Goal: Task Accomplishment & Management: Complete application form

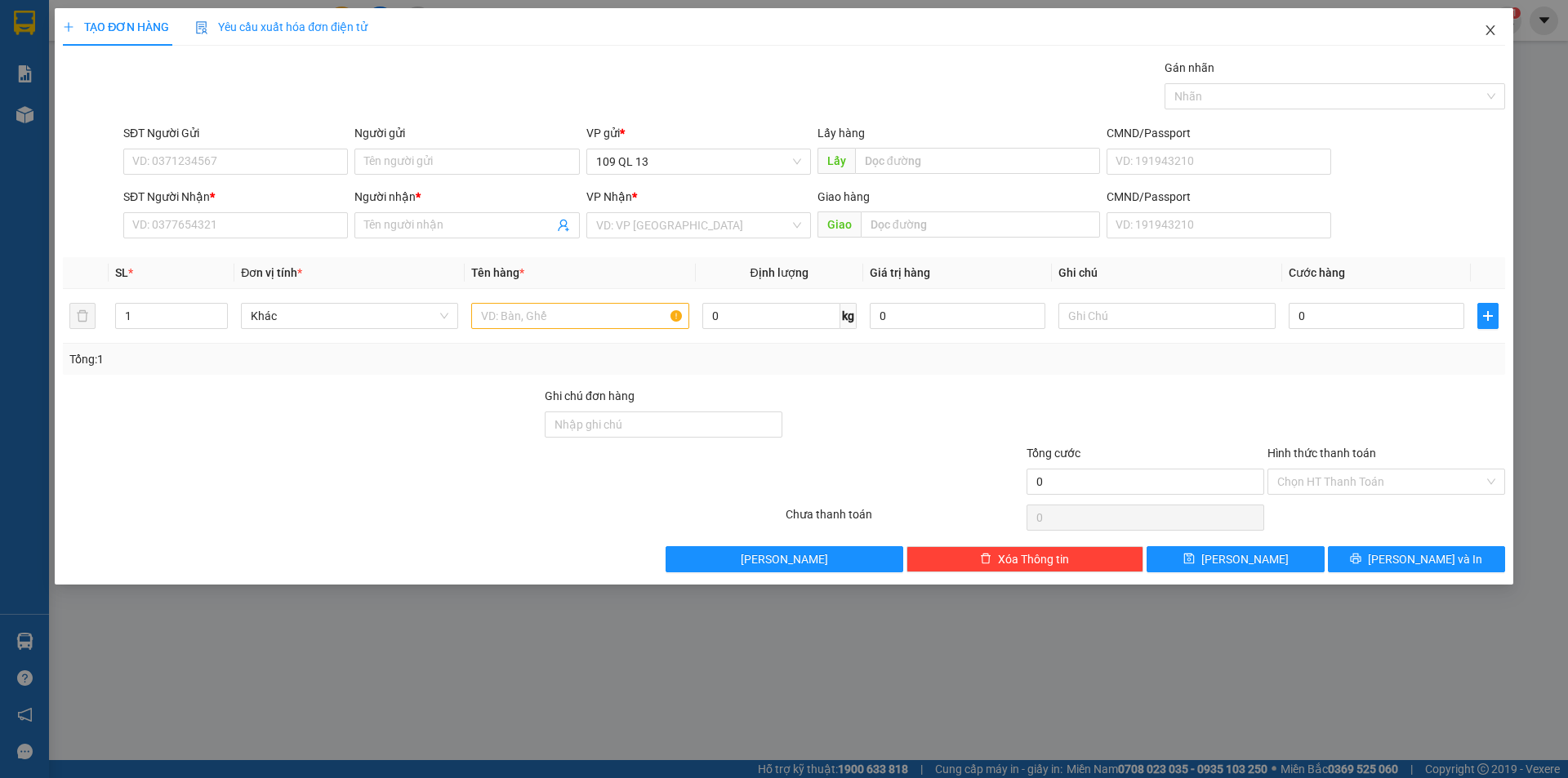
drag, startPoint x: 1491, startPoint y: 32, endPoint x: 1350, endPoint y: 41, distance: 141.3
click at [1491, 33] on icon "close" at bounding box center [1491, 30] width 13 height 13
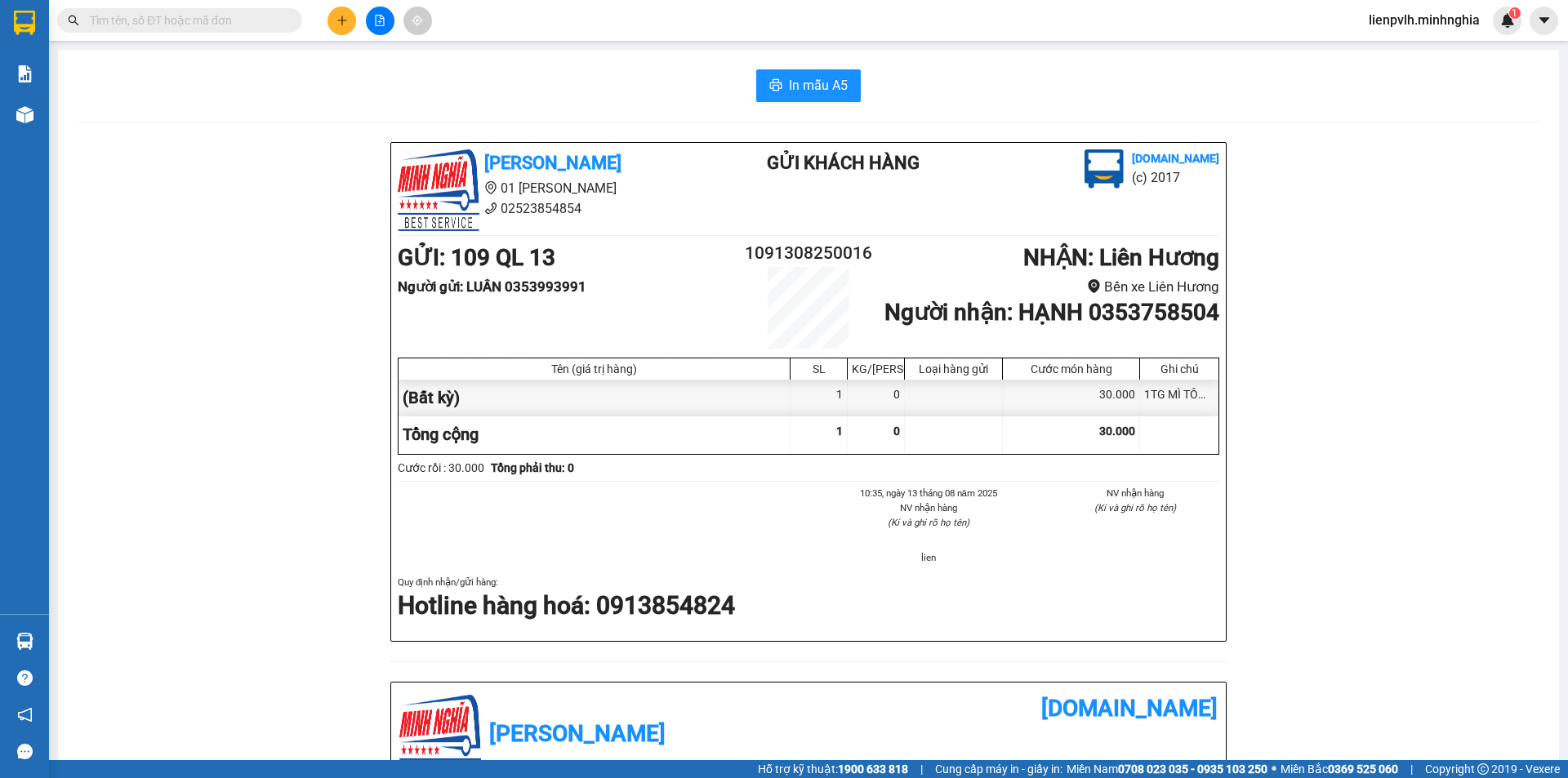
click at [272, 15] on input "text" at bounding box center [186, 20] width 193 height 18
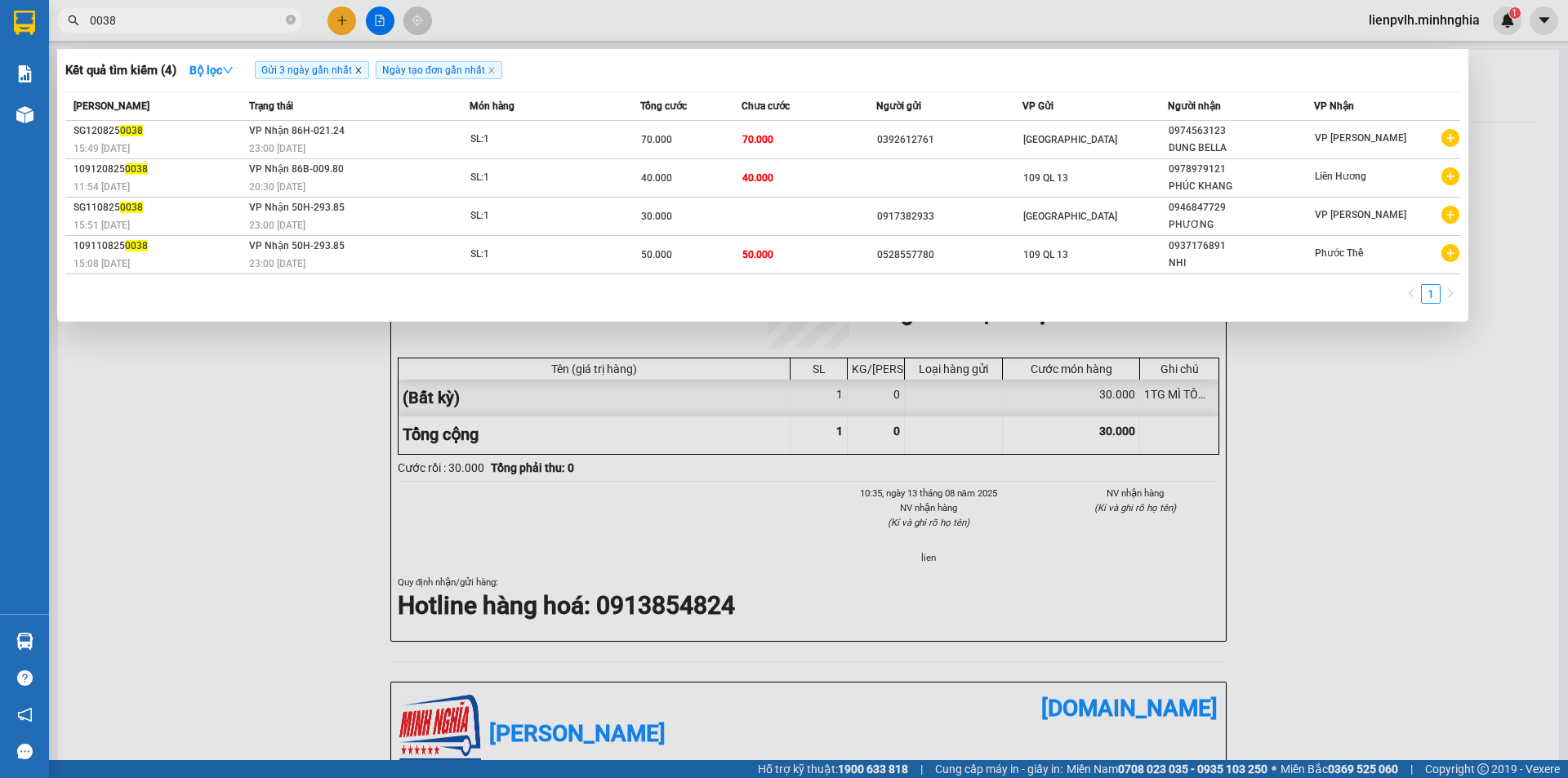
type input "0038"
click at [358, 69] on icon "close" at bounding box center [358, 70] width 8 height 8
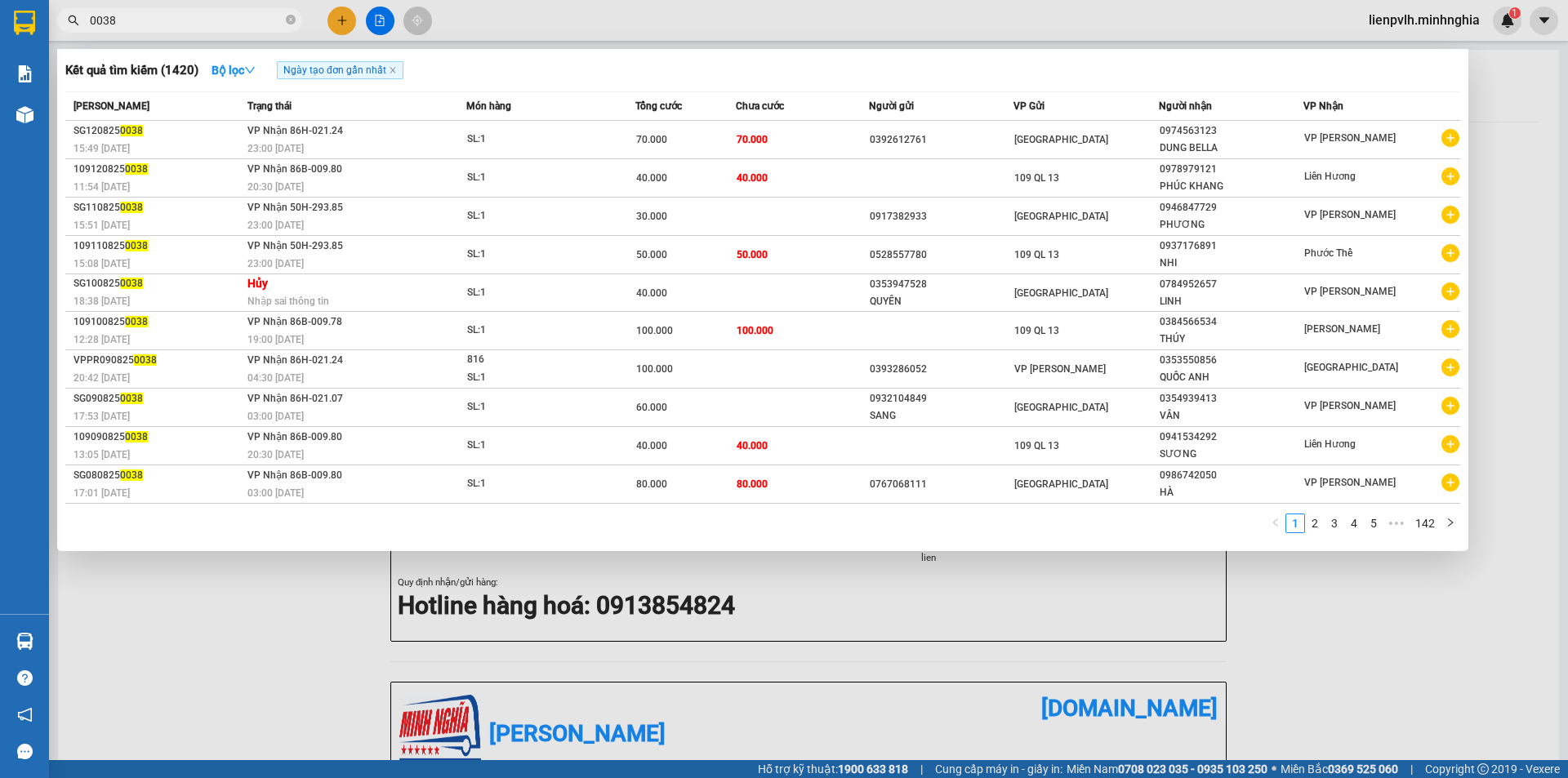
click at [329, 19] on div at bounding box center [784, 389] width 1568 height 778
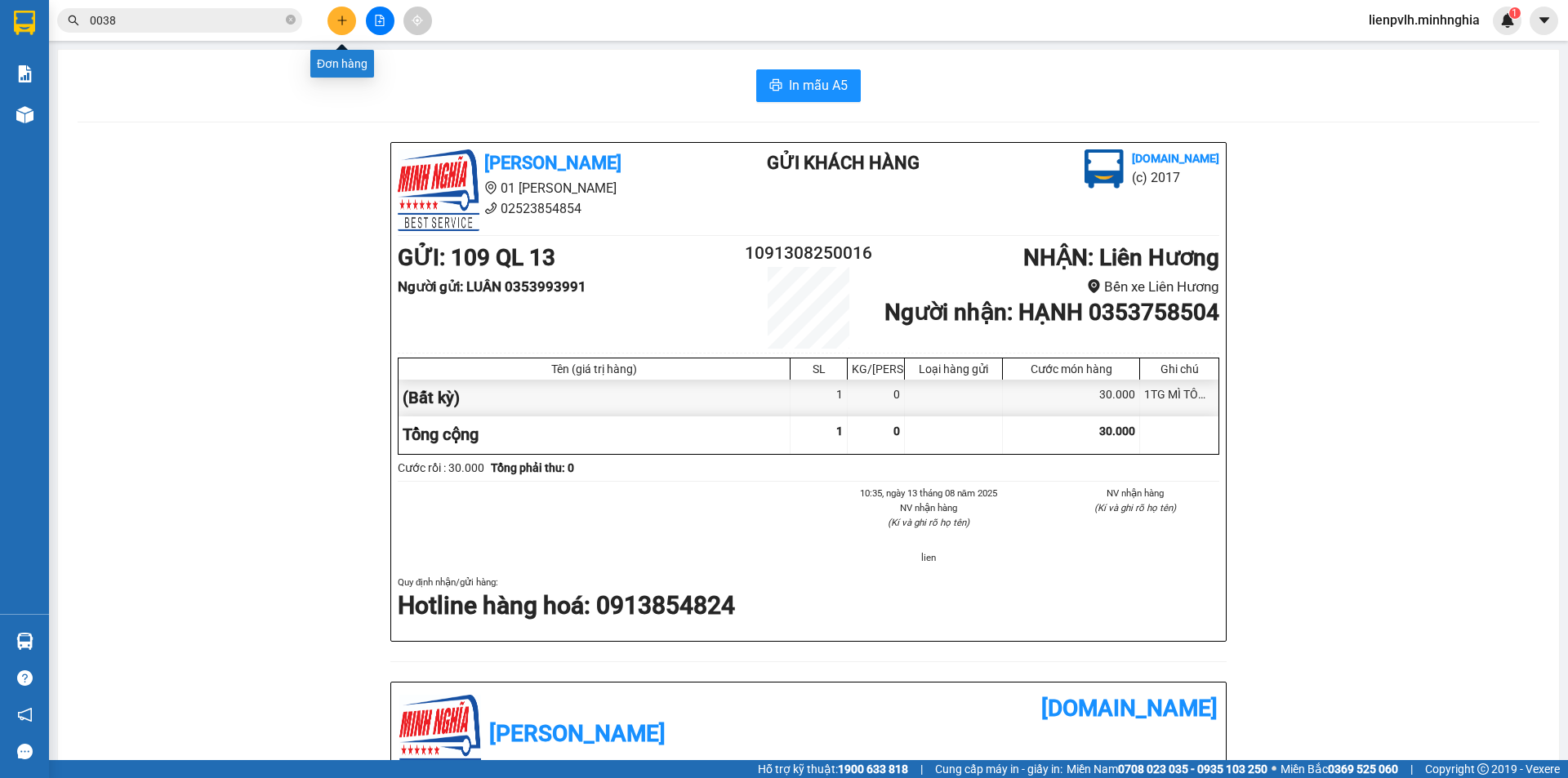
click at [329, 19] on button at bounding box center [341, 20] width 29 height 29
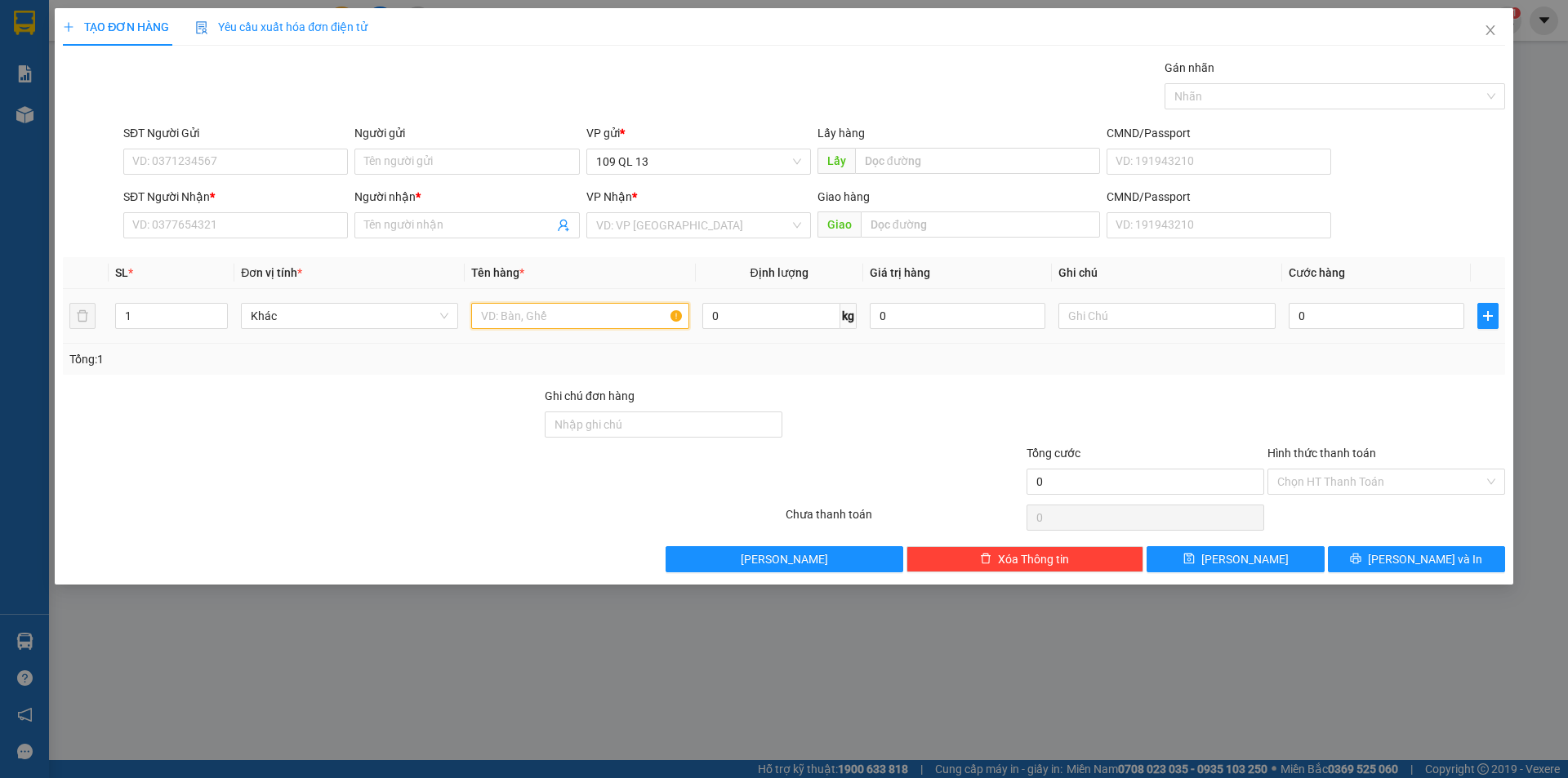
click at [508, 317] on input "text" at bounding box center [579, 316] width 217 height 26
click at [219, 302] on div "1" at bounding box center [171, 315] width 112 height 32
click at [217, 306] on span "Increase Value" at bounding box center [218, 311] width 18 height 15
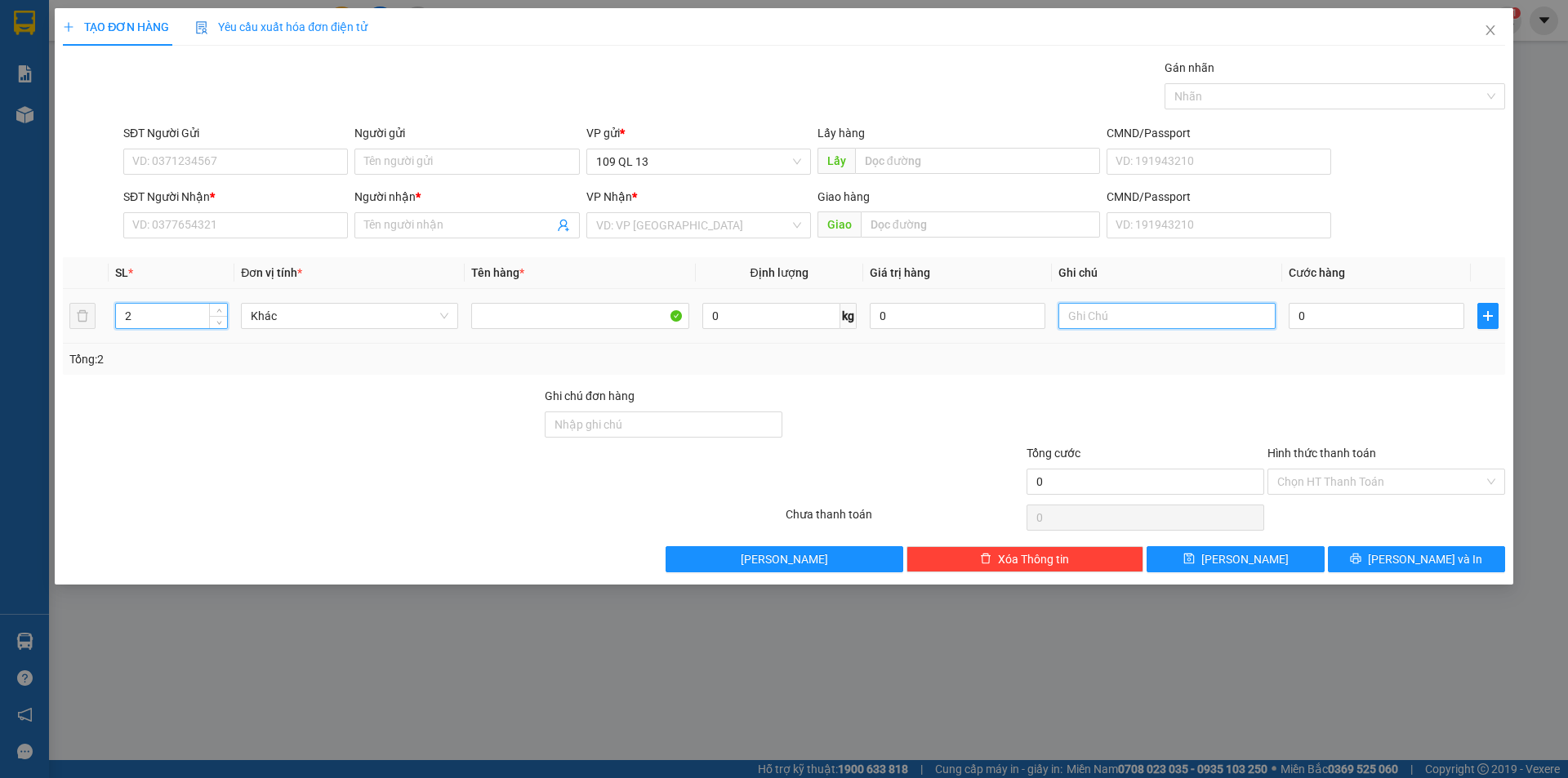
click at [1070, 315] on input "text" at bounding box center [1167, 316] width 217 height 26
type input "1"
click at [219, 317] on span "down" at bounding box center [218, 321] width 10 height 10
click at [1089, 306] on input "text" at bounding box center [1167, 316] width 217 height 26
type input "1 TX CÓ TG ĐỒ ĂN"
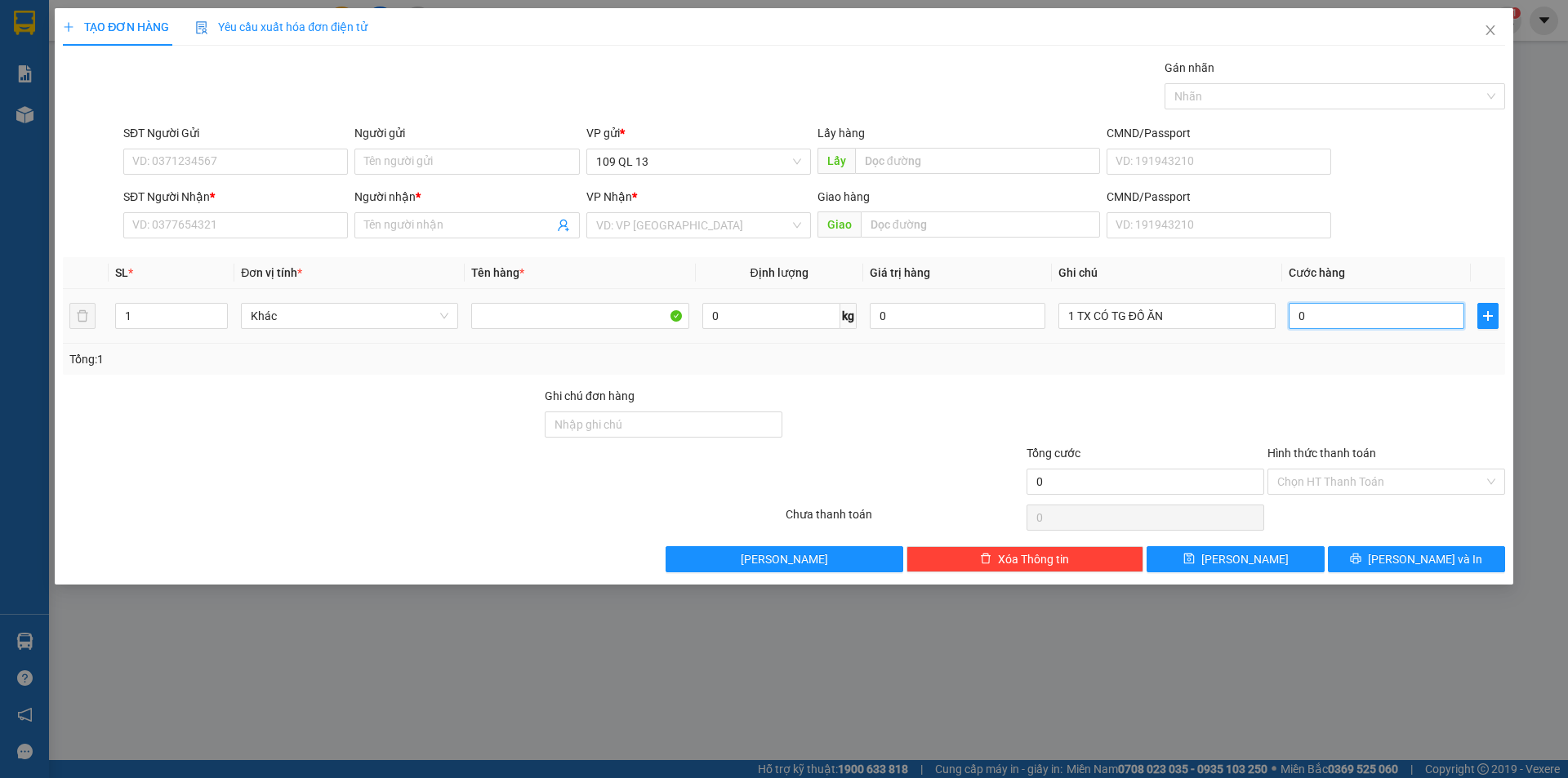
click at [1325, 320] on input "0" at bounding box center [1376, 316] width 176 height 26
type input "4"
type input "40"
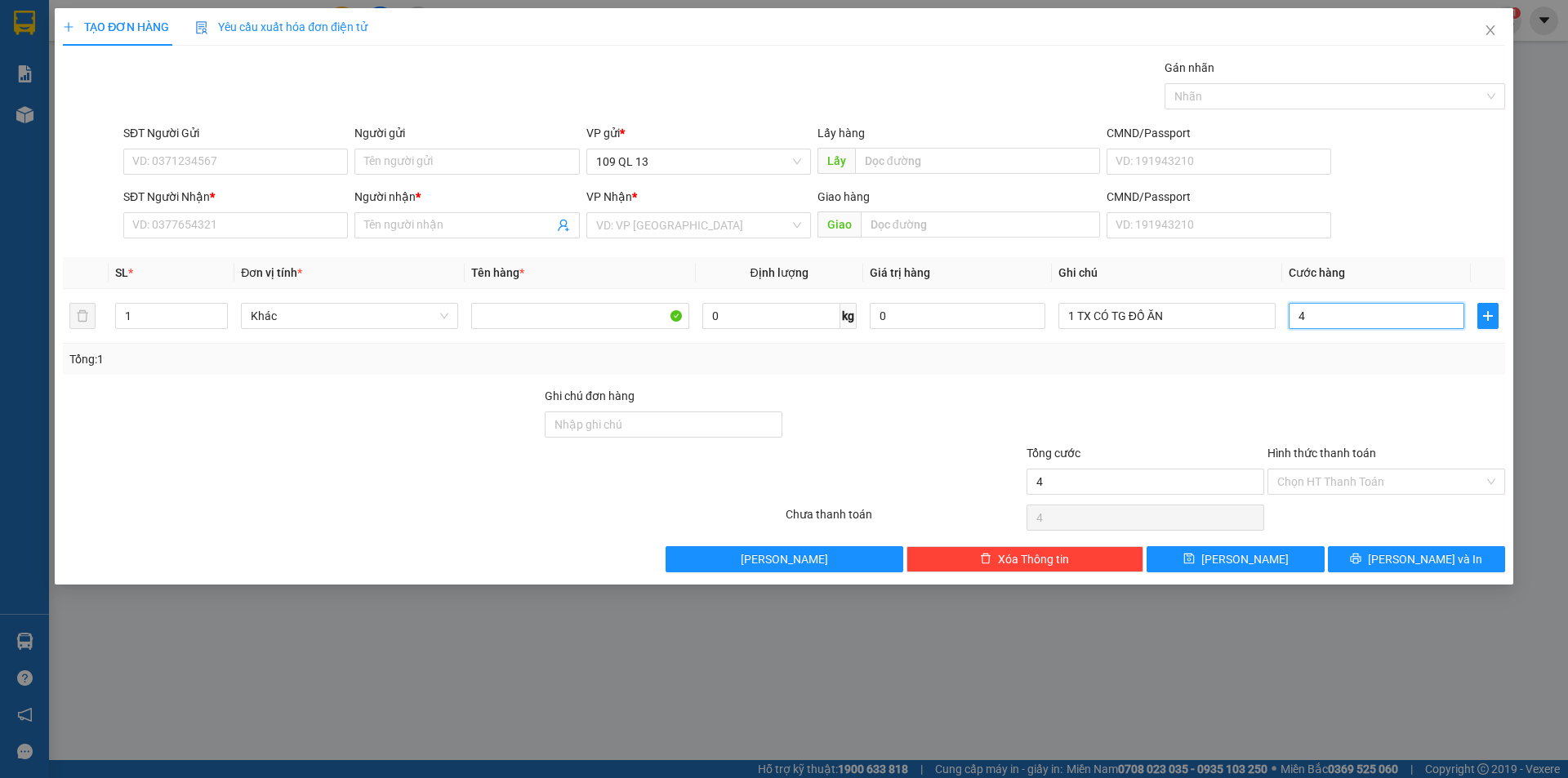
type input "40"
type input "40.000"
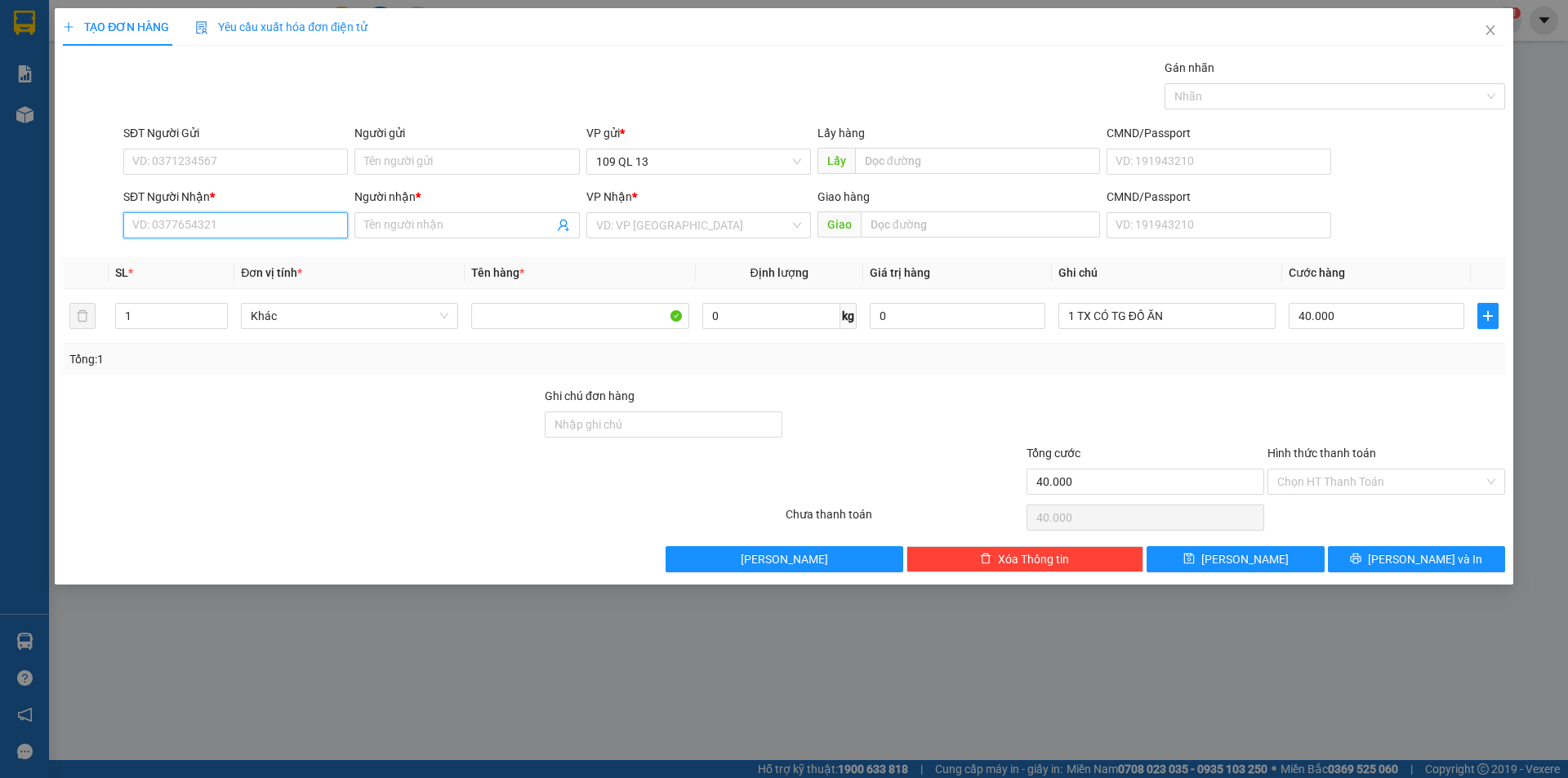
click at [291, 226] on input "SĐT Người Nhận *" at bounding box center [236, 225] width 225 height 26
type input "0944401165"
click at [446, 213] on span at bounding box center [467, 225] width 225 height 26
click at [240, 226] on input "0944401165" at bounding box center [236, 225] width 225 height 26
click at [225, 265] on div "0944401165 - [GEOGRAPHIC_DATA]" at bounding box center [235, 258] width 205 height 18
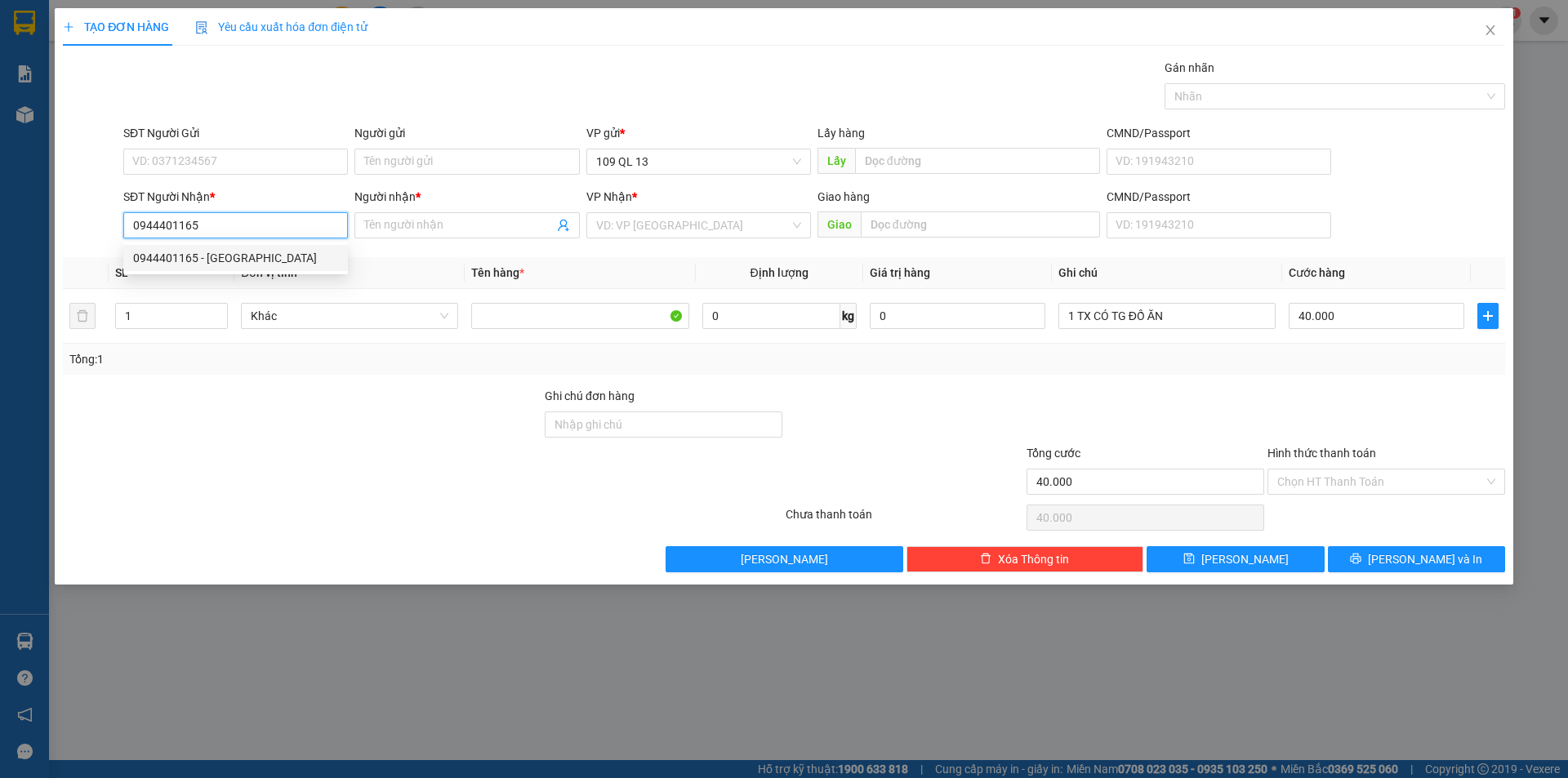
type input "HÀ"
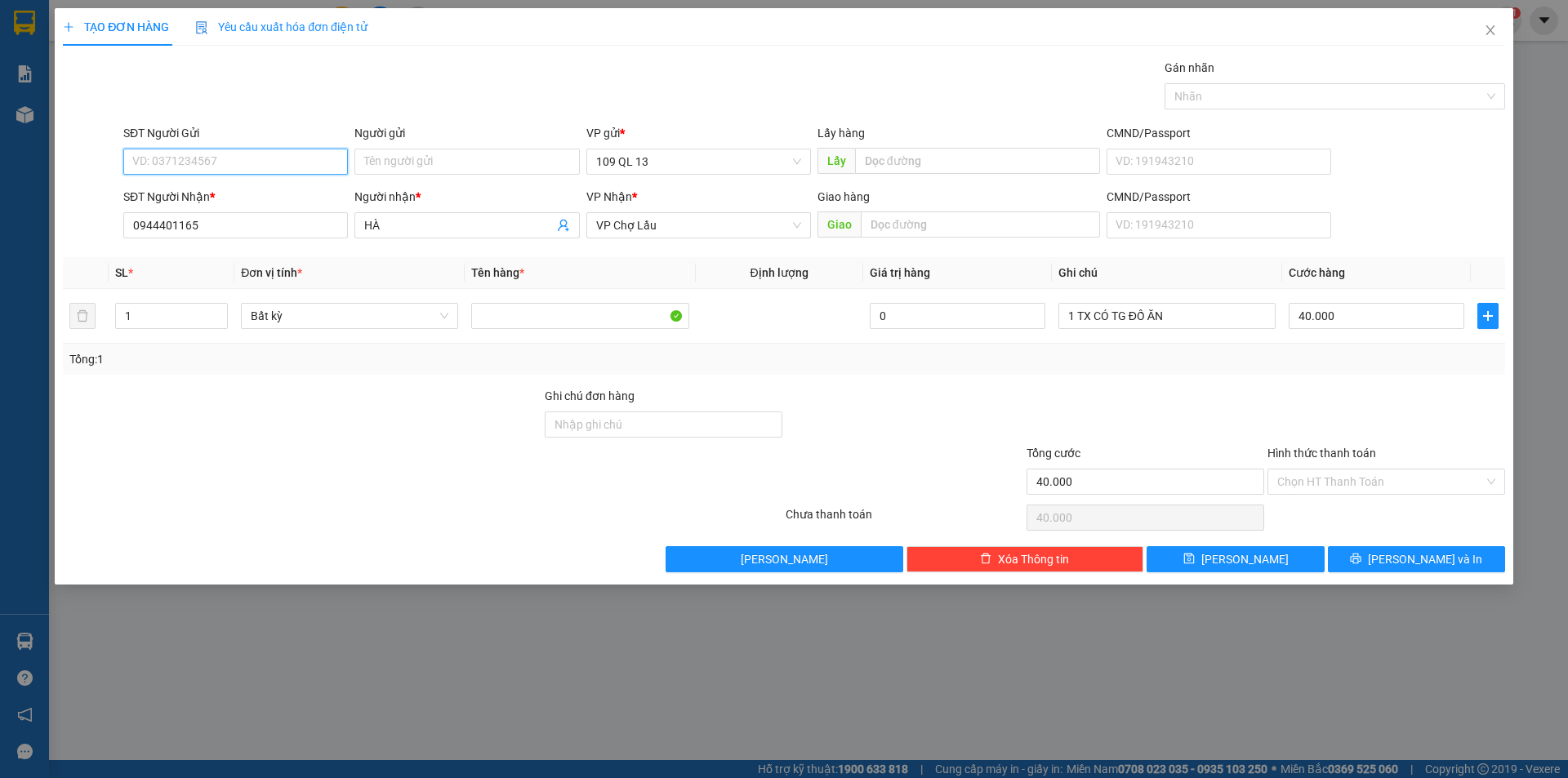
click at [252, 150] on input "SĐT Người Gửi" at bounding box center [236, 161] width 225 height 26
drag, startPoint x: 219, startPoint y: 248, endPoint x: 744, endPoint y: 284, distance: 526.2
click at [219, 248] on div "0915607605 - LONG" at bounding box center [235, 247] width 205 height 18
type input "0915607605"
type input "LONG"
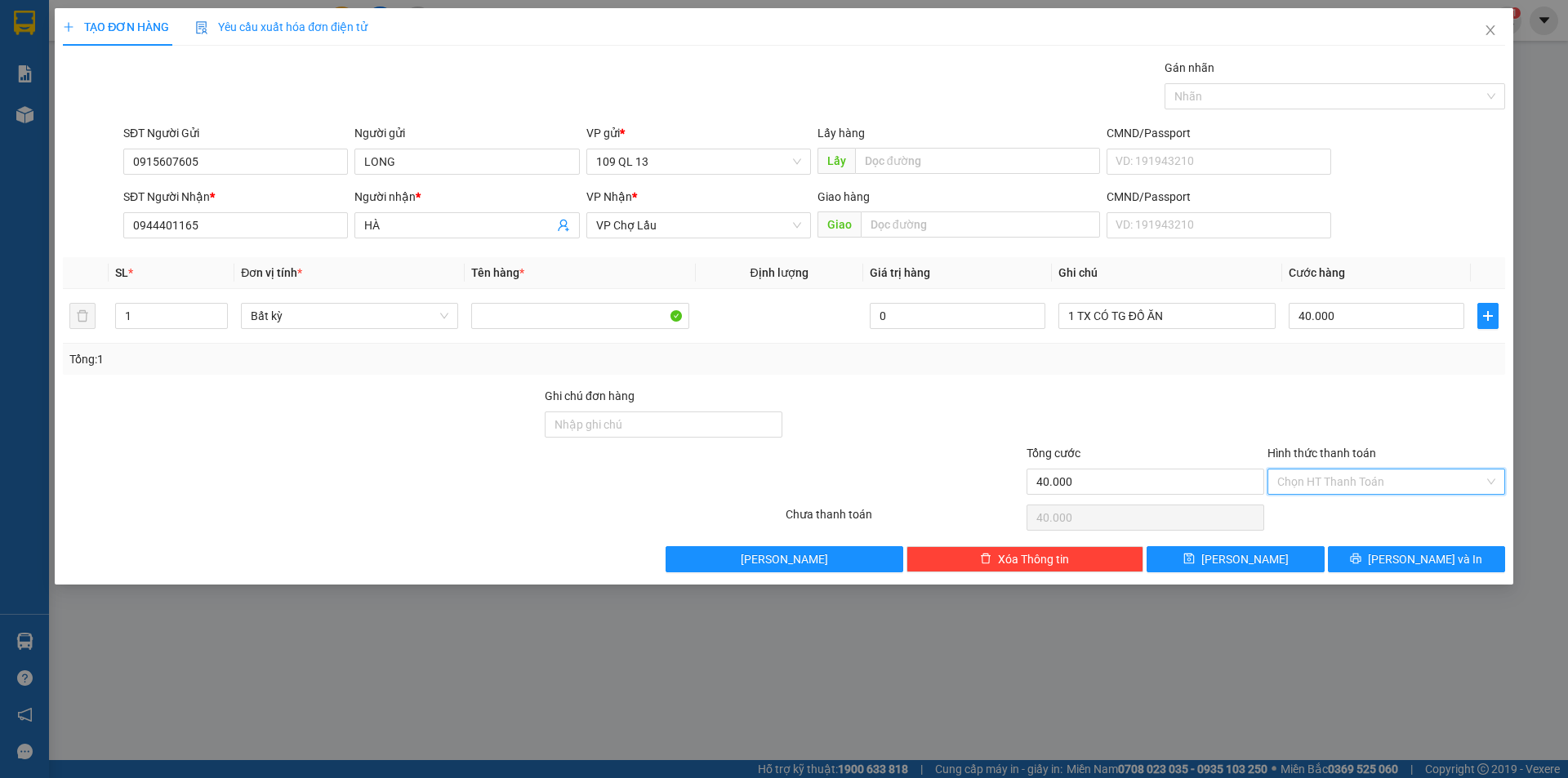
drag, startPoint x: 1426, startPoint y: 482, endPoint x: 1363, endPoint y: 515, distance: 71.1
click at [1423, 483] on input "Hình thức thanh toán" at bounding box center [1380, 482] width 206 height 25
click at [1357, 508] on div "Tại văn phòng" at bounding box center [1386, 515] width 218 height 18
type input "0"
click at [1386, 572] on button "[PERSON_NAME] và In" at bounding box center [1416, 559] width 177 height 26
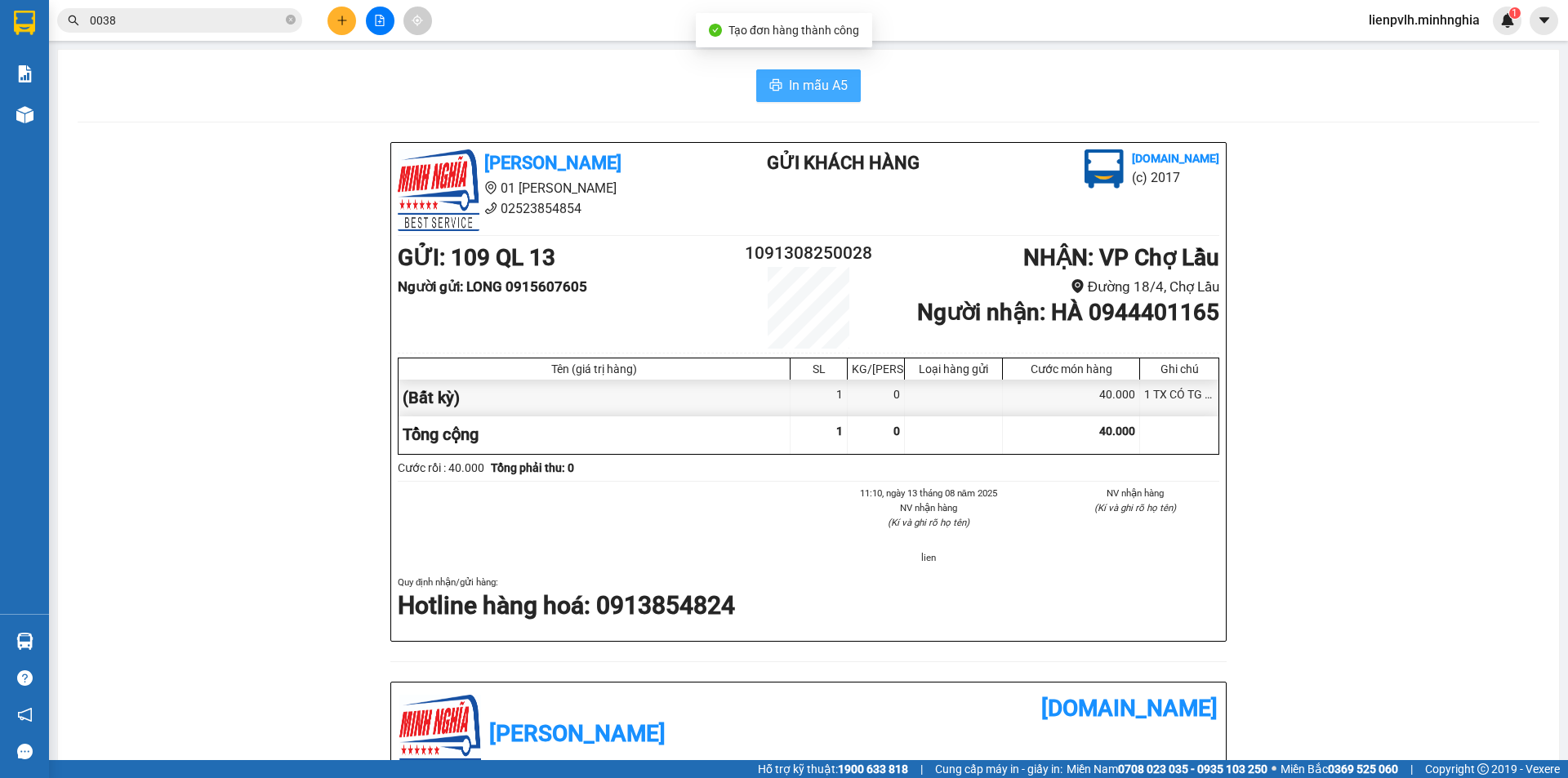
click at [828, 83] on span "In mẫu A5" at bounding box center [818, 86] width 59 height 20
click at [342, 22] on icon "plus" at bounding box center [342, 20] width 11 height 11
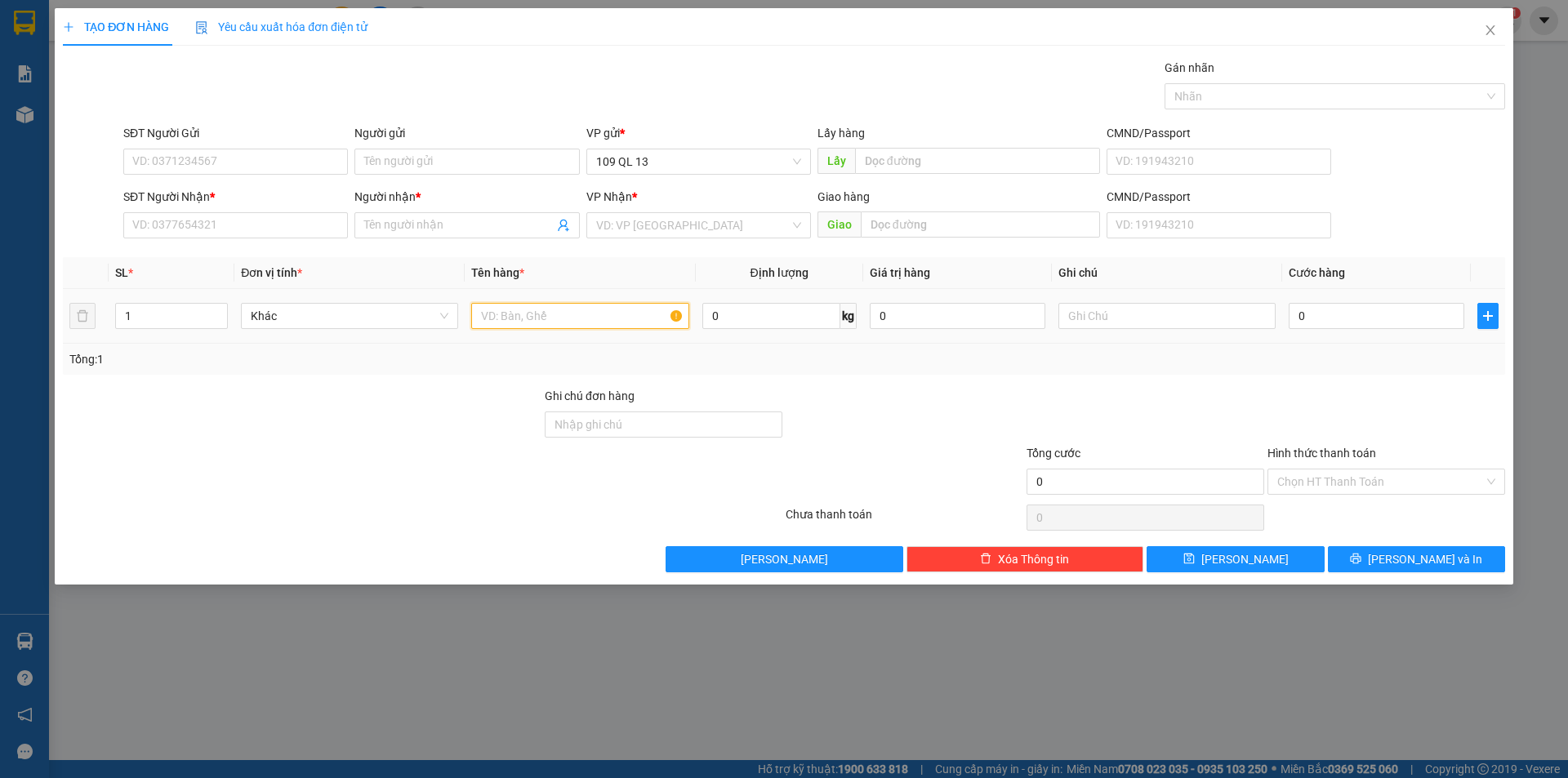
click at [498, 325] on input "text" at bounding box center [579, 316] width 217 height 26
click at [274, 215] on input "SĐT Người Nhận *" at bounding box center [236, 225] width 225 height 26
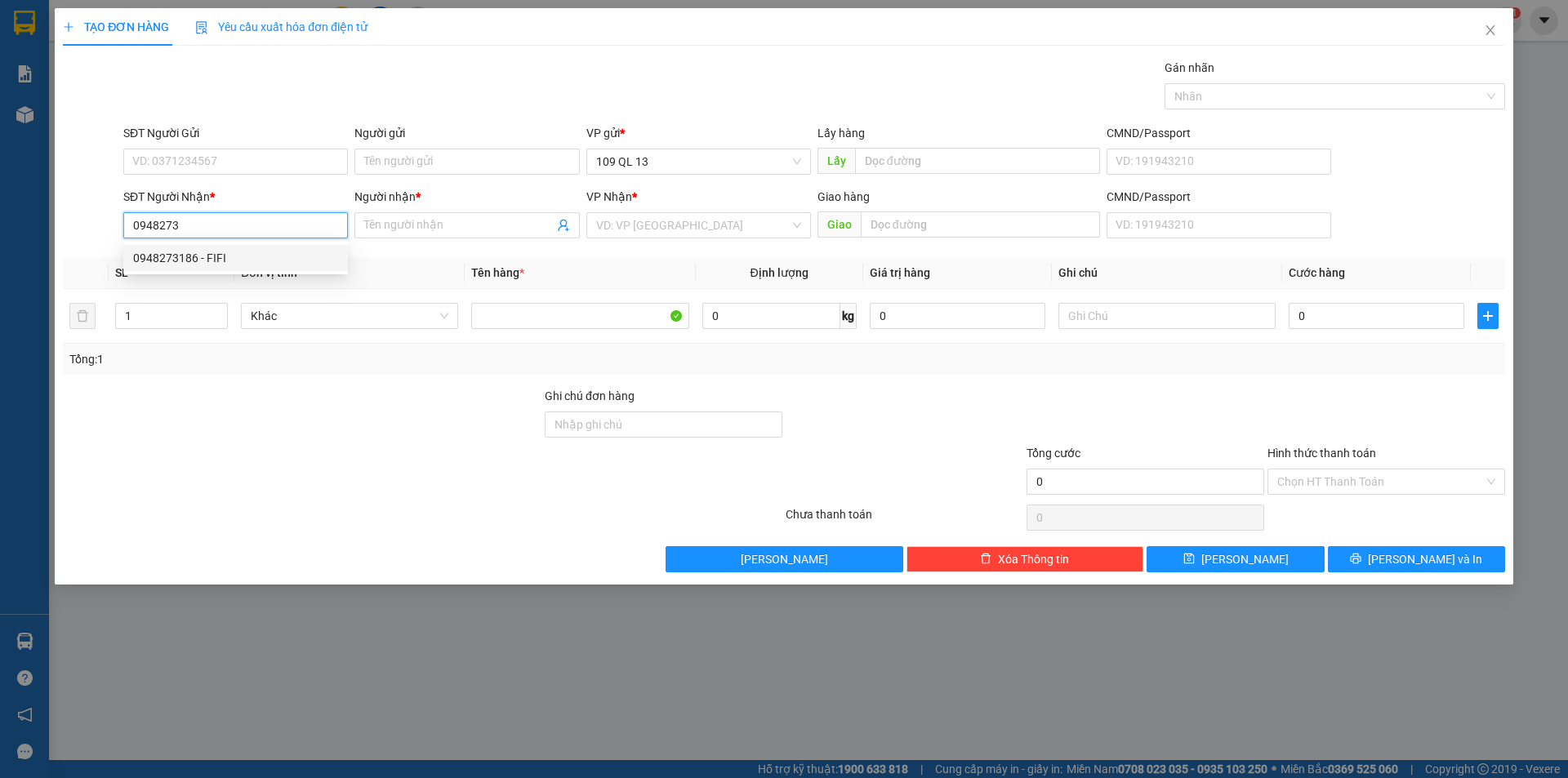
click at [247, 259] on div "0948273186 - FIFI" at bounding box center [235, 258] width 205 height 18
type input "0948273186"
type input "FIFI"
type input "0948273186"
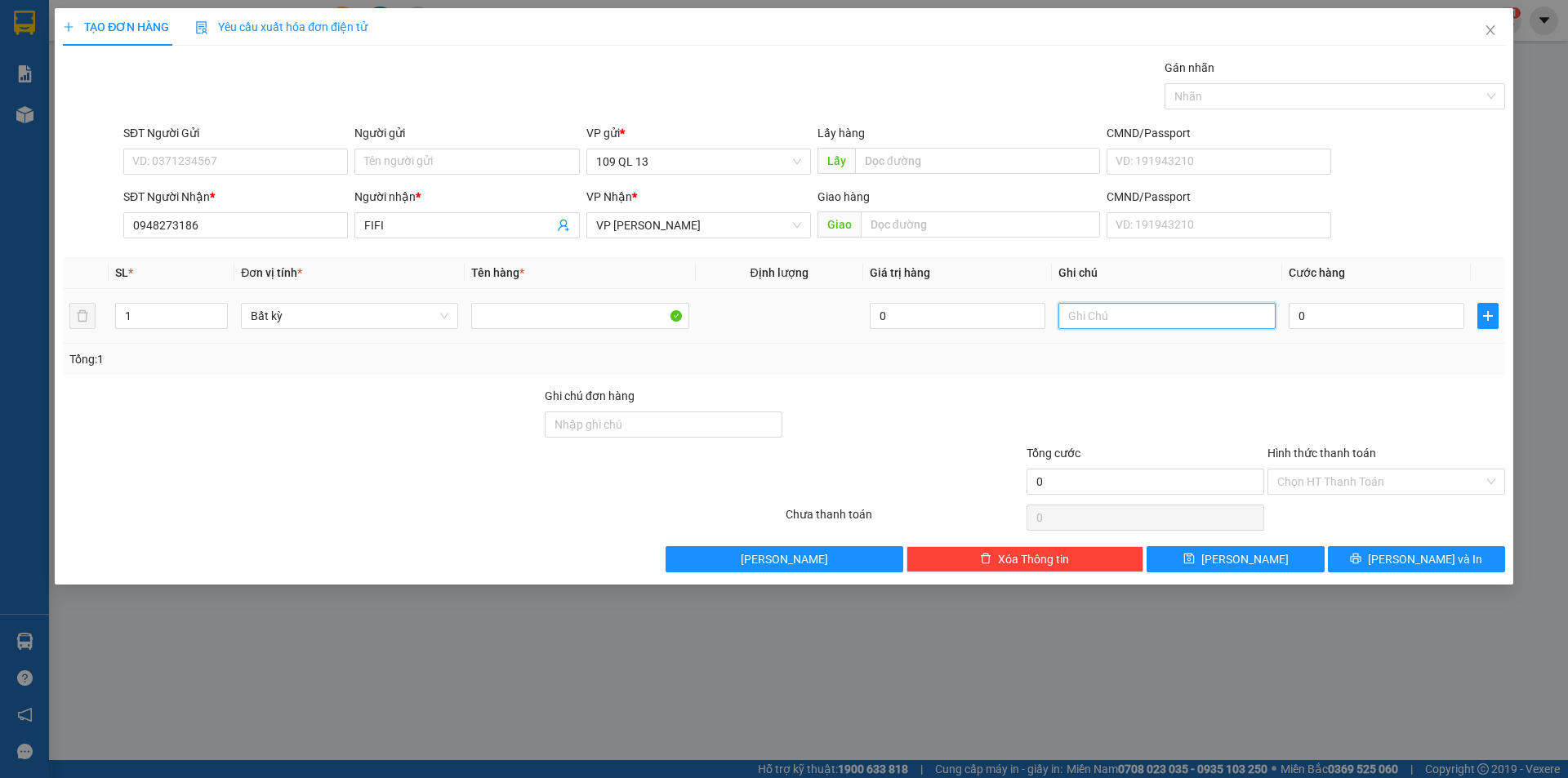
click at [1144, 322] on input "text" at bounding box center [1167, 316] width 217 height 26
type input "1 BỊ TRẮNG LY"
click at [240, 150] on input "SĐT Người Gửi" at bounding box center [236, 161] width 225 height 26
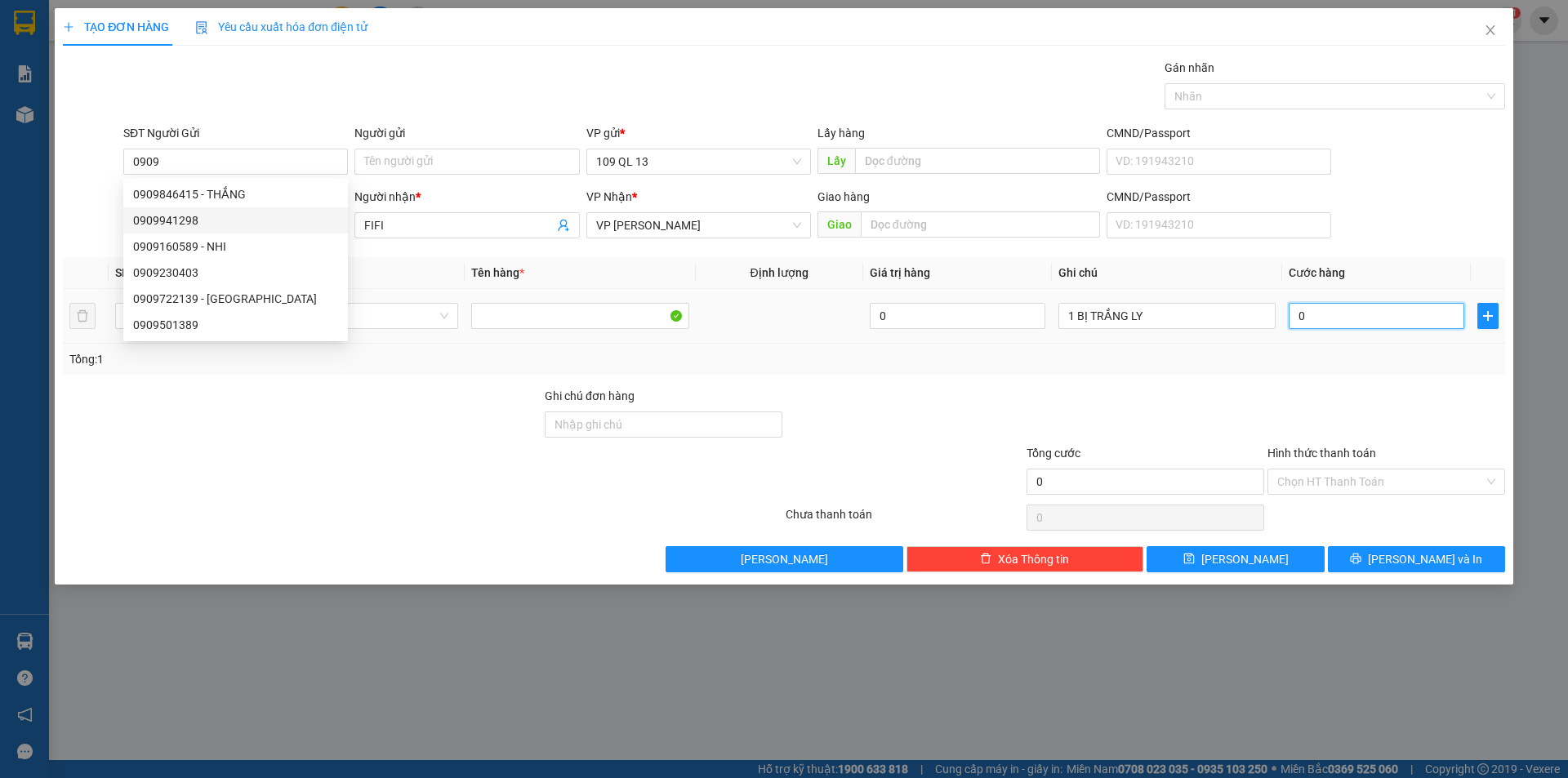
click at [1357, 315] on input "0" at bounding box center [1376, 316] width 176 height 26
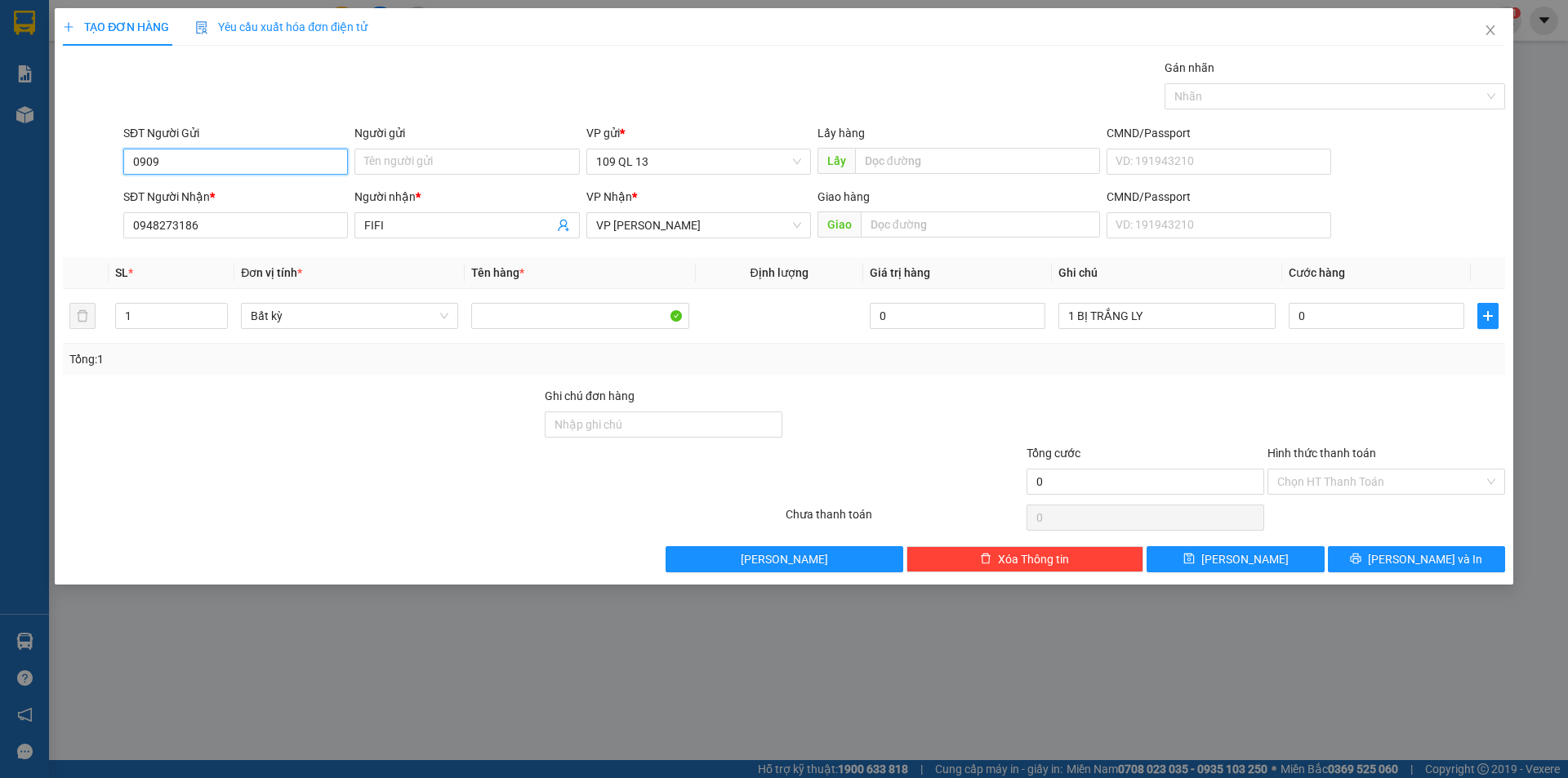
click at [242, 162] on input "0909" at bounding box center [236, 161] width 225 height 26
click at [279, 191] on div "0909529439" at bounding box center [235, 194] width 205 height 18
type input "0909529439"
click at [1335, 320] on input "0" at bounding box center [1376, 316] width 176 height 26
type input "4"
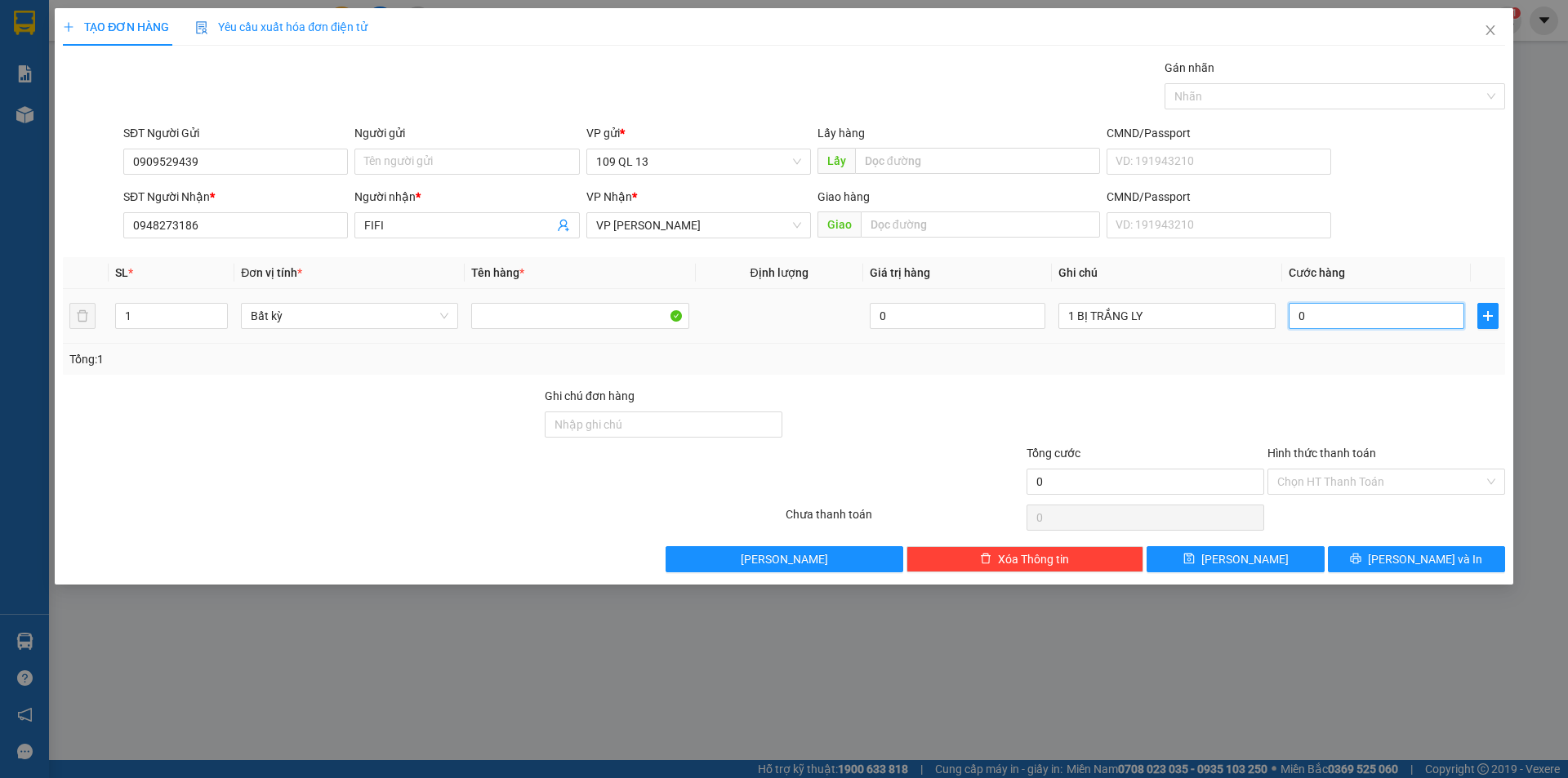
type input "4"
type input "40"
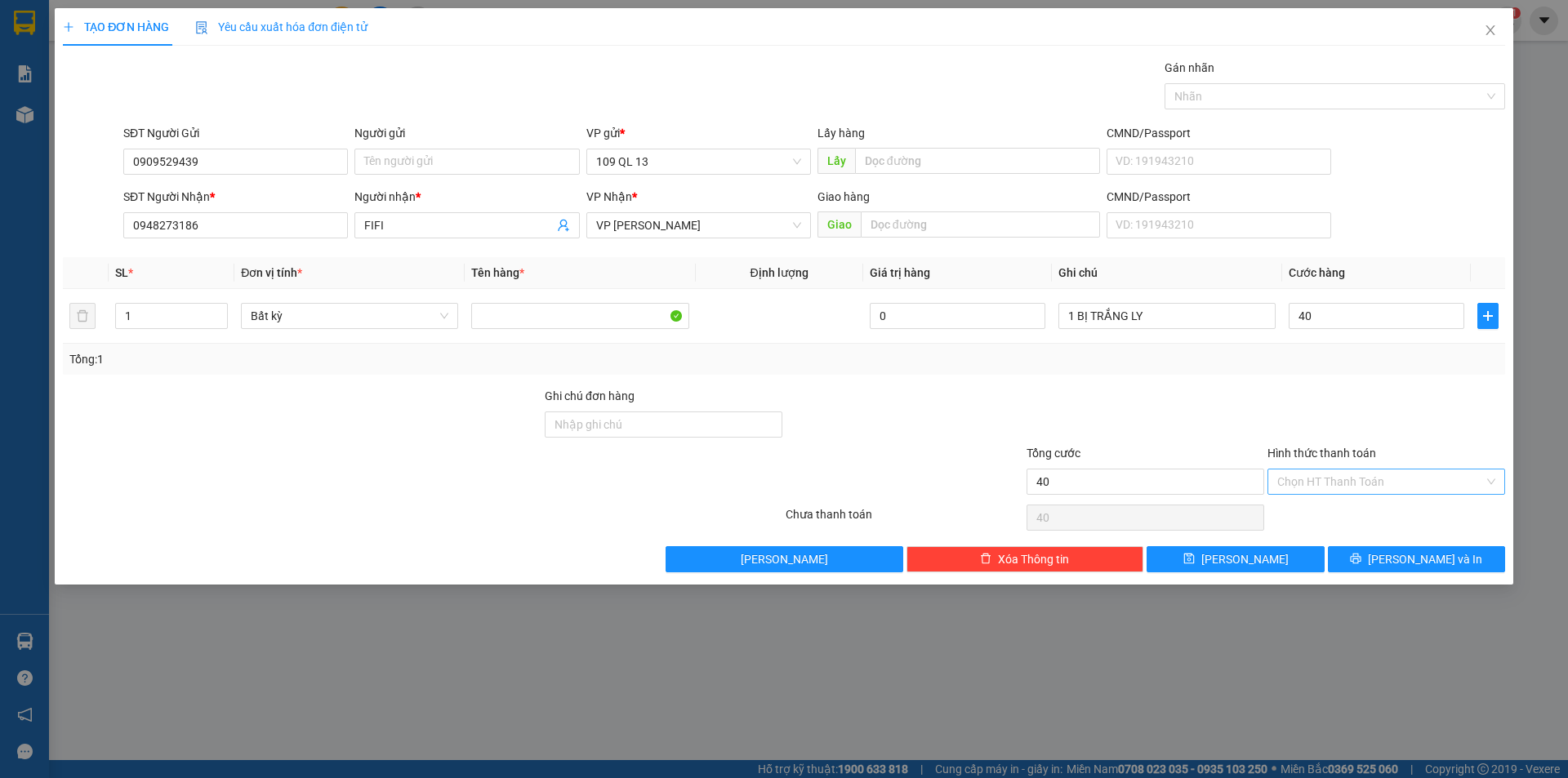
click at [1314, 470] on input "Hình thức thanh toán" at bounding box center [1380, 482] width 206 height 25
type input "40.000"
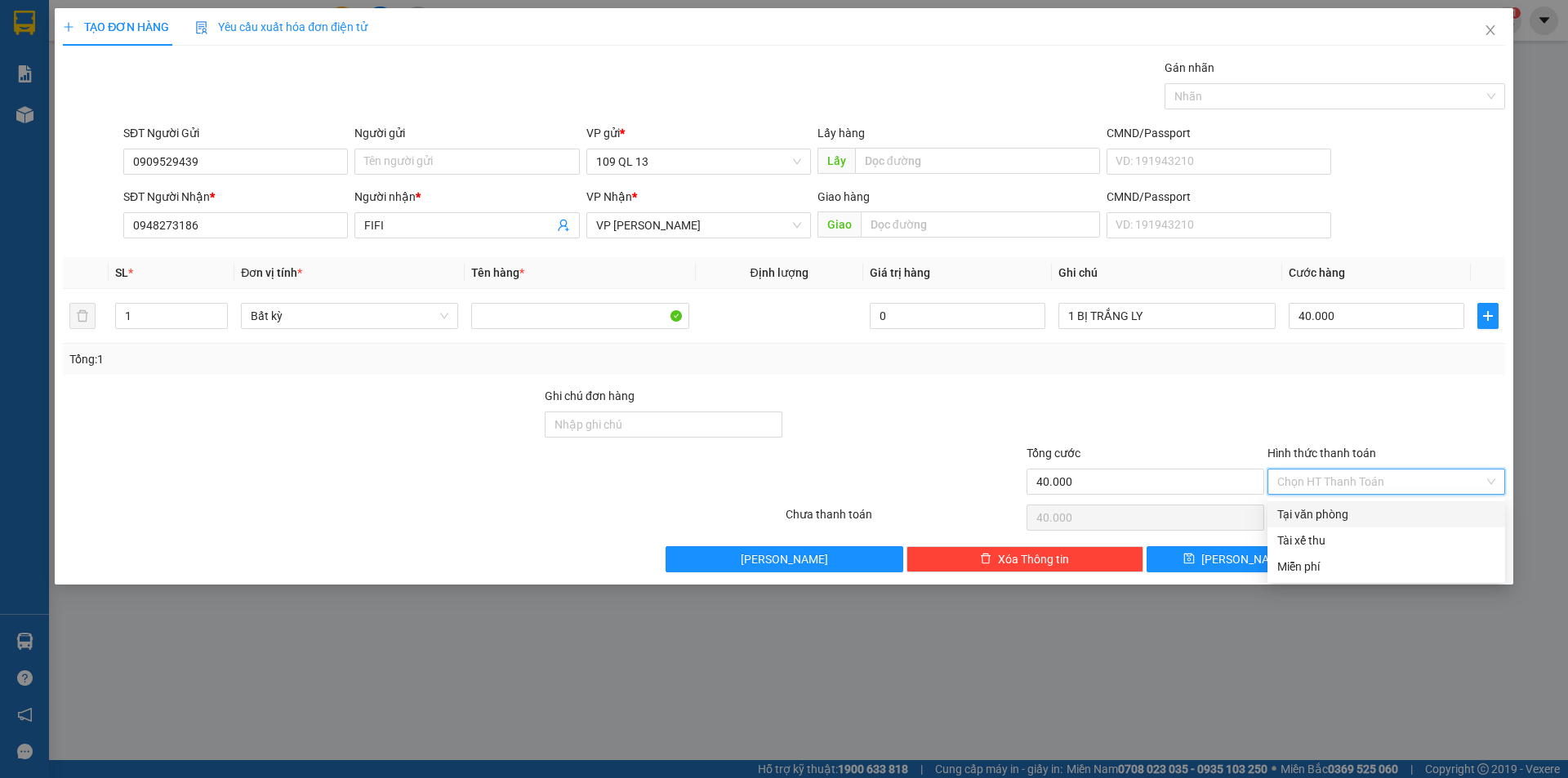
click at [1316, 503] on div "Tại văn phòng" at bounding box center [1387, 514] width 238 height 26
type input "0"
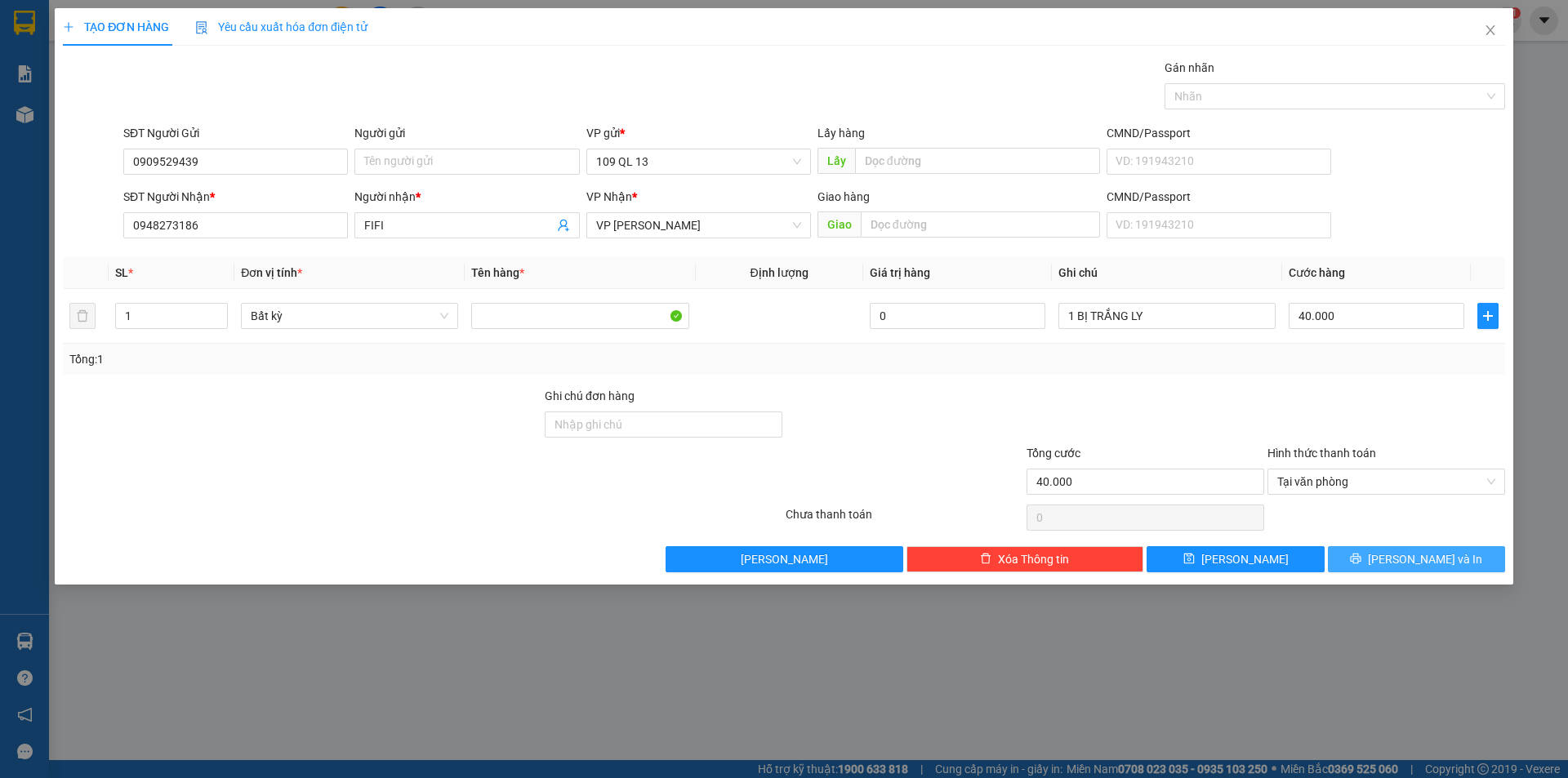
click at [1435, 557] on span "[PERSON_NAME] và In" at bounding box center [1425, 559] width 114 height 18
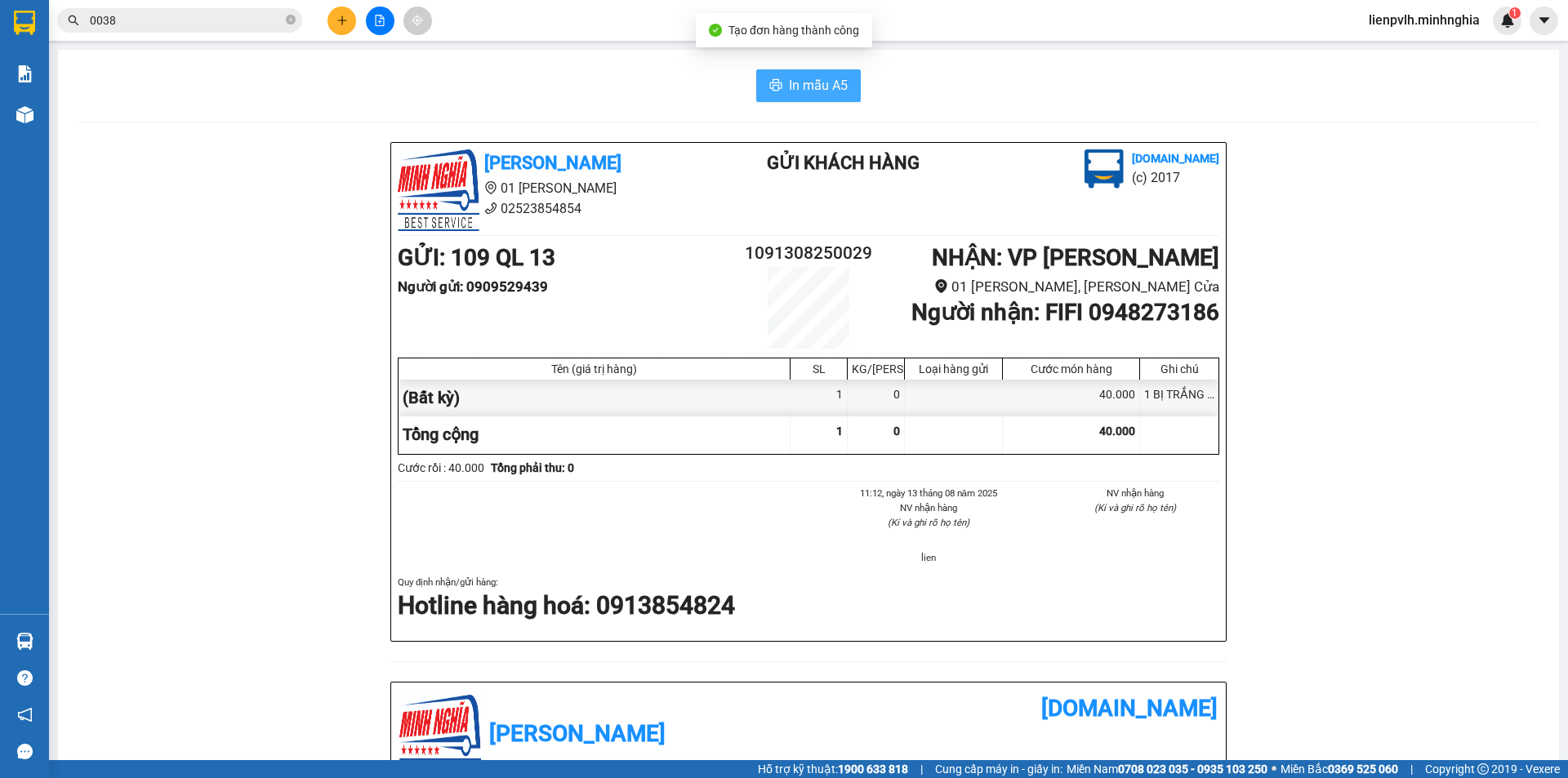
click at [776, 85] on icon "printer" at bounding box center [776, 85] width 12 height 11
click at [345, 18] on icon "plus" at bounding box center [342, 20] width 11 height 11
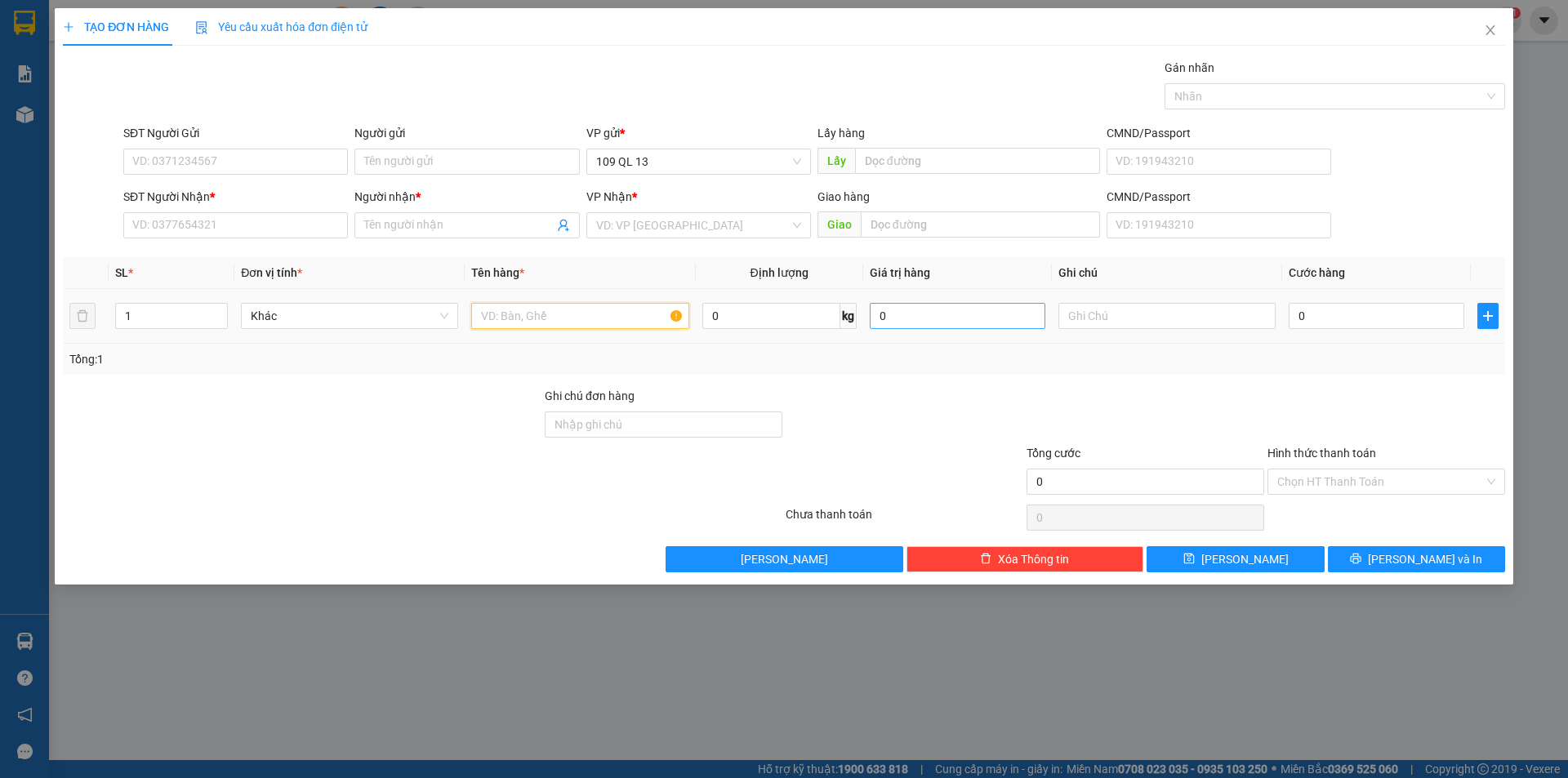
drag, startPoint x: 589, startPoint y: 315, endPoint x: 1040, endPoint y: 308, distance: 451.1
click at [593, 315] on input "text" at bounding box center [579, 316] width 217 height 26
click at [1106, 308] on input "text" at bounding box center [1167, 316] width 217 height 26
type input "1TG KẸO"
click at [1382, 316] on input "0" at bounding box center [1376, 316] width 176 height 26
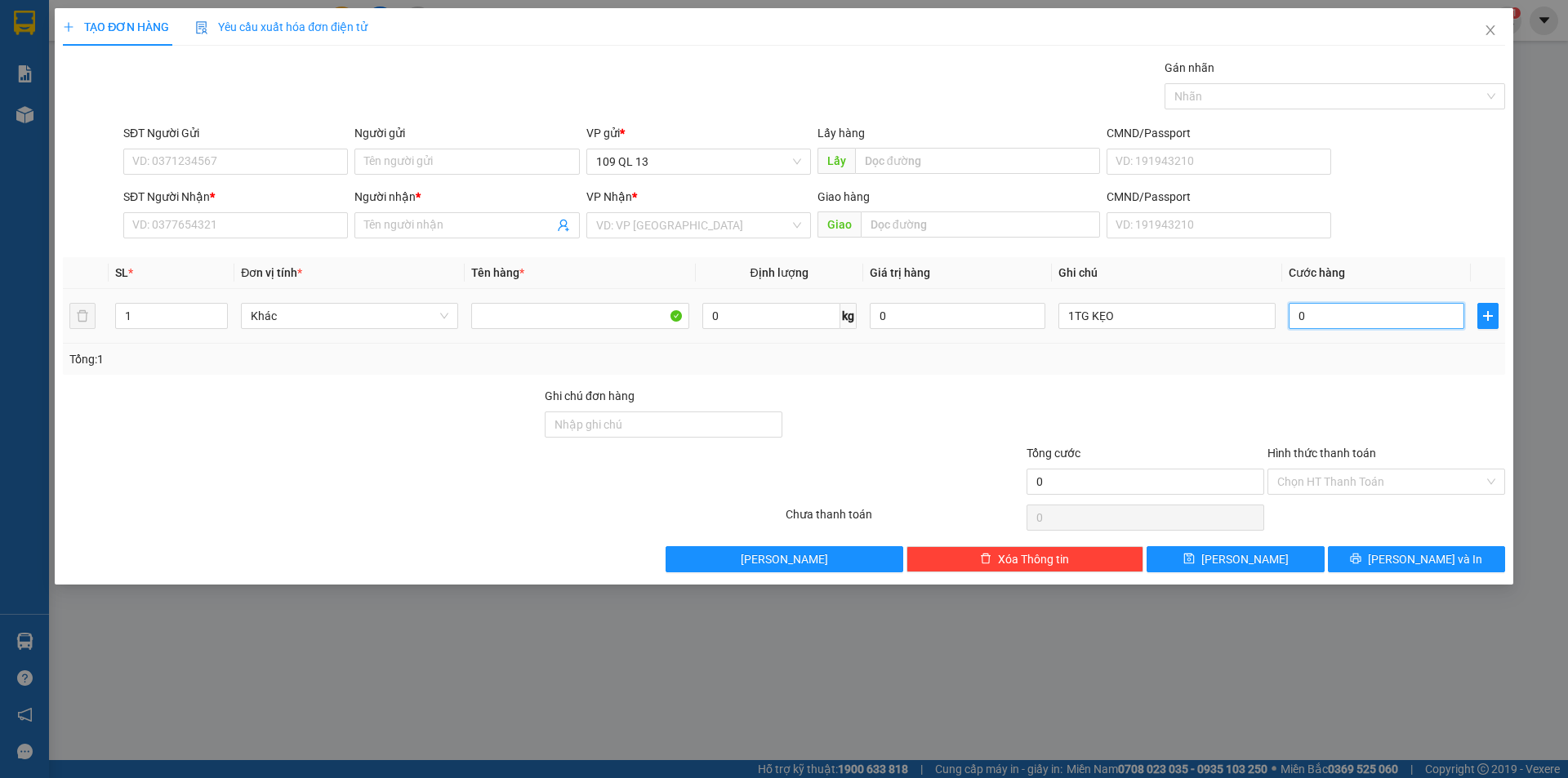
type input "5"
type input "50"
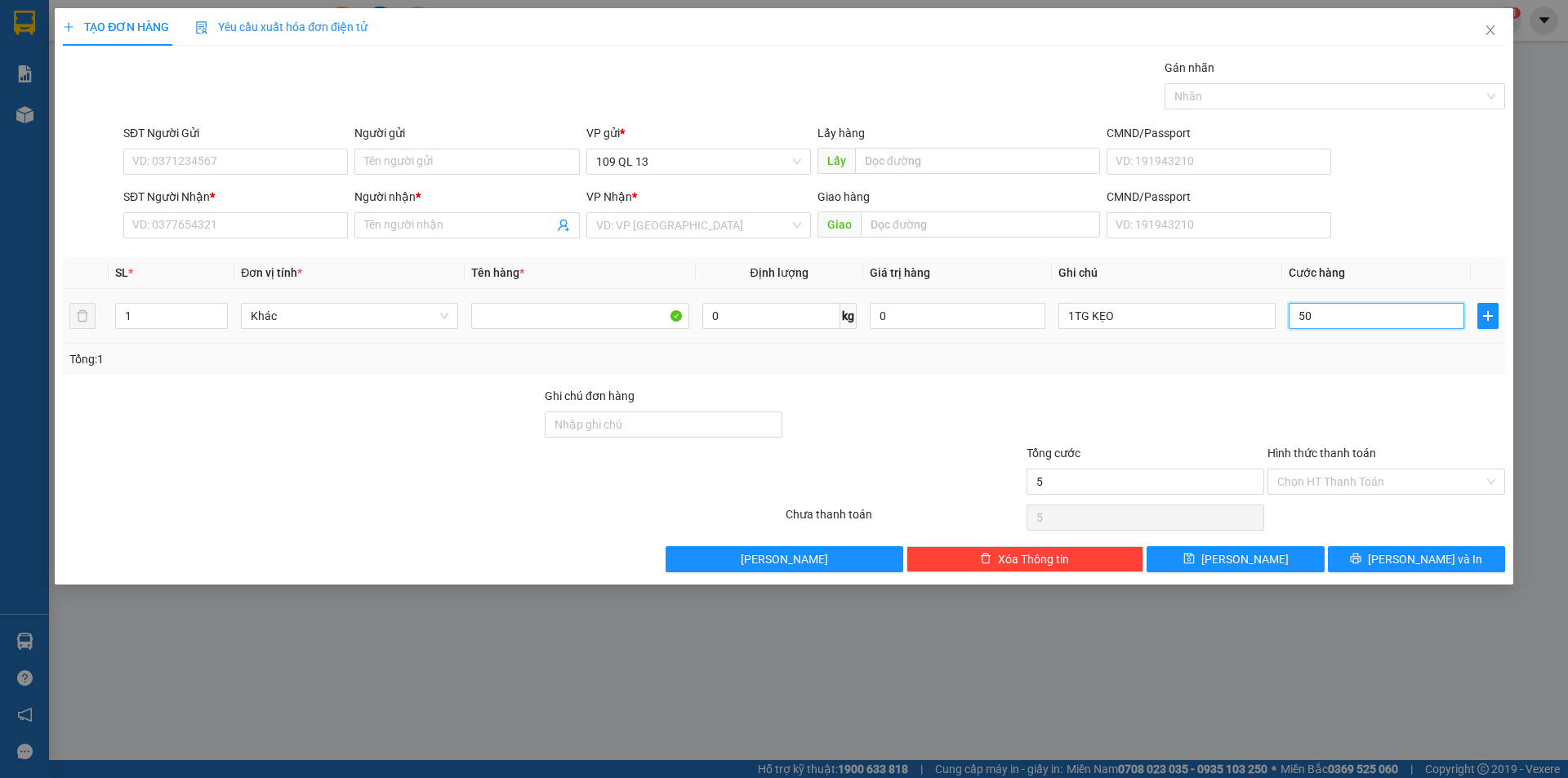
type input "50"
type input "50.000"
click at [176, 234] on input "SĐT Người Nhận *" at bounding box center [236, 225] width 225 height 26
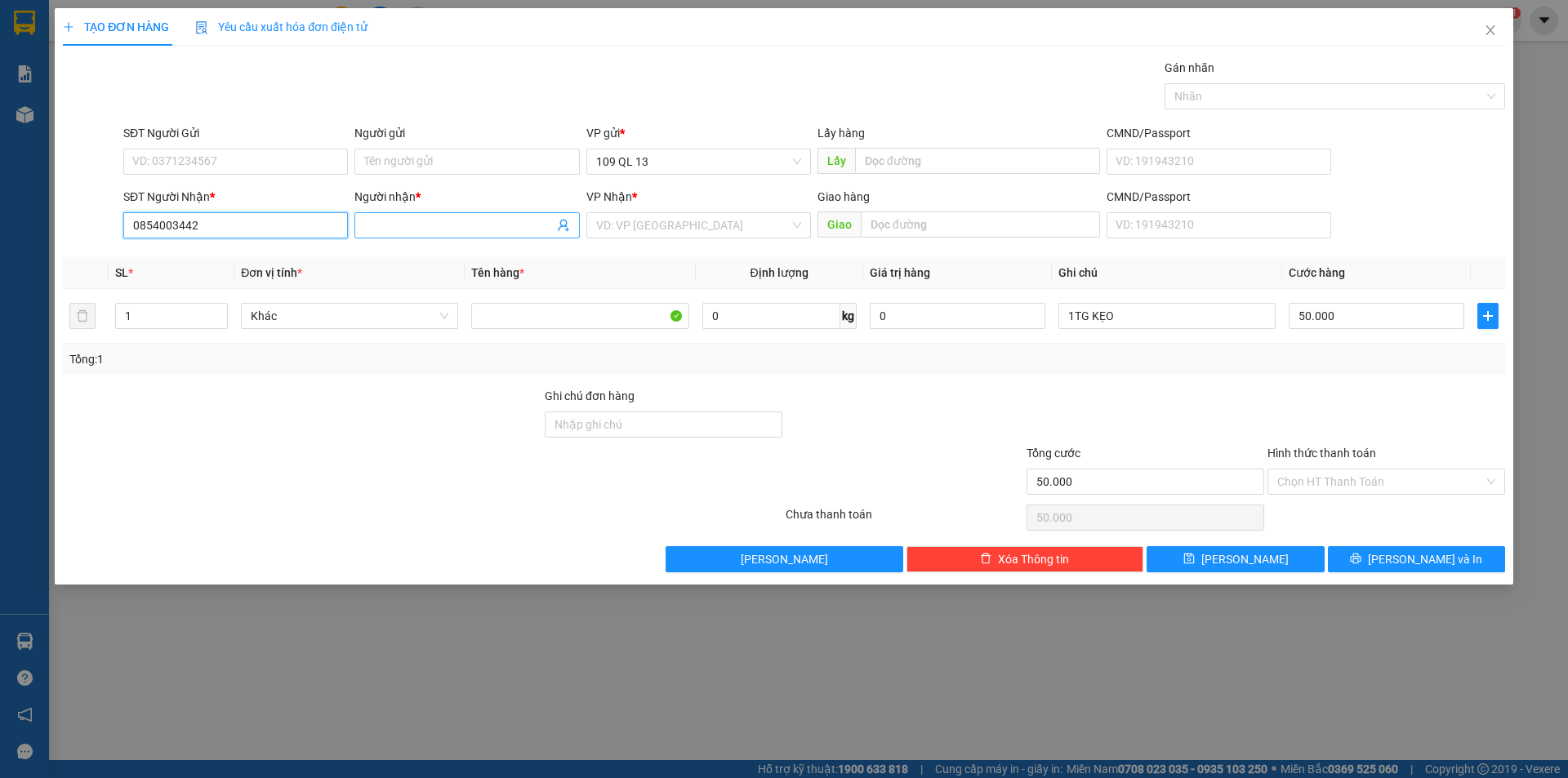
type input "0854003442"
click at [446, 224] on input "Người nhận *" at bounding box center [458, 226] width 189 height 18
type input "[PERSON_NAME]"
click at [673, 226] on input "search" at bounding box center [693, 225] width 193 height 25
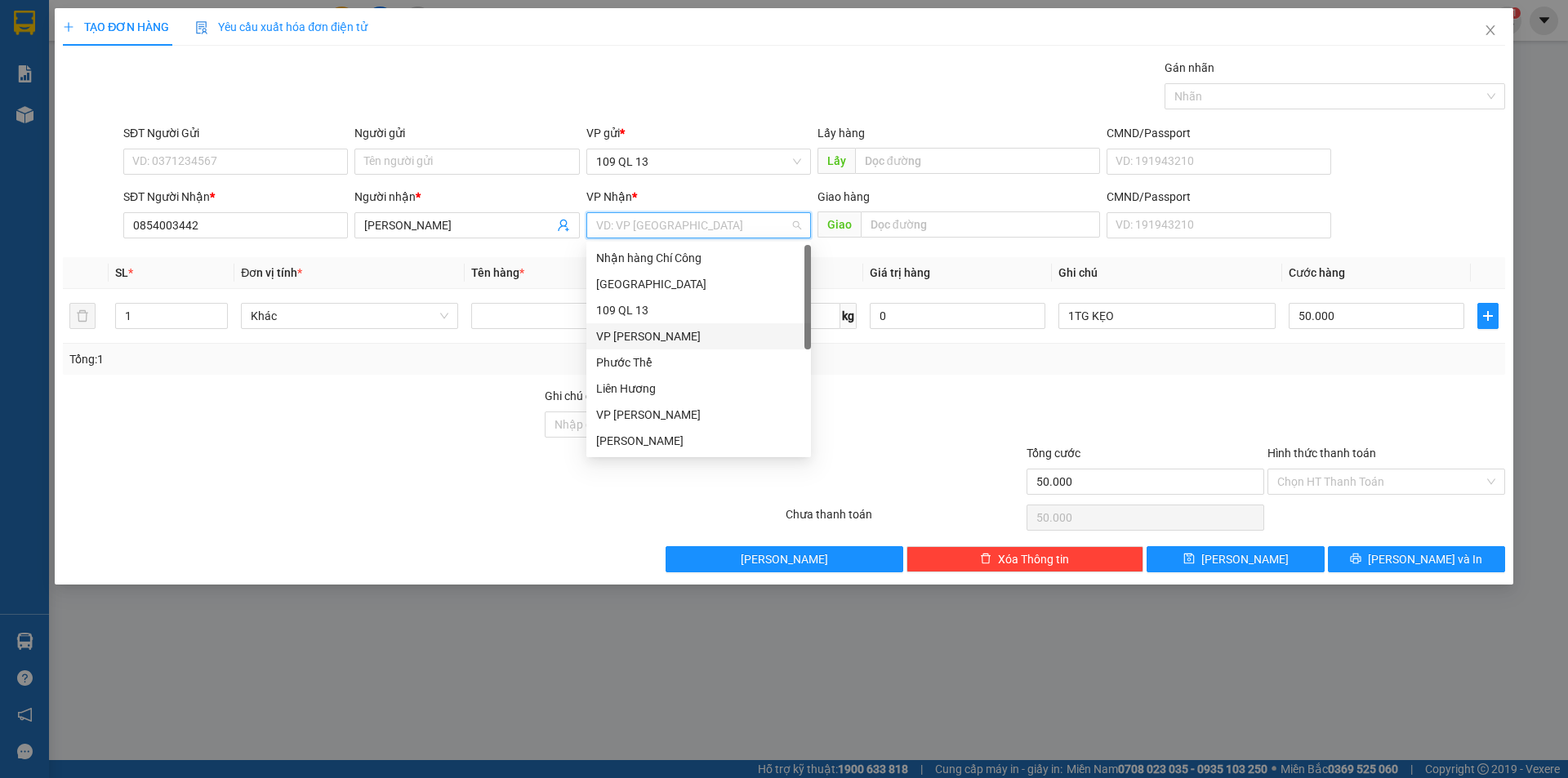
click at [636, 339] on div "VP [PERSON_NAME]" at bounding box center [698, 336] width 205 height 18
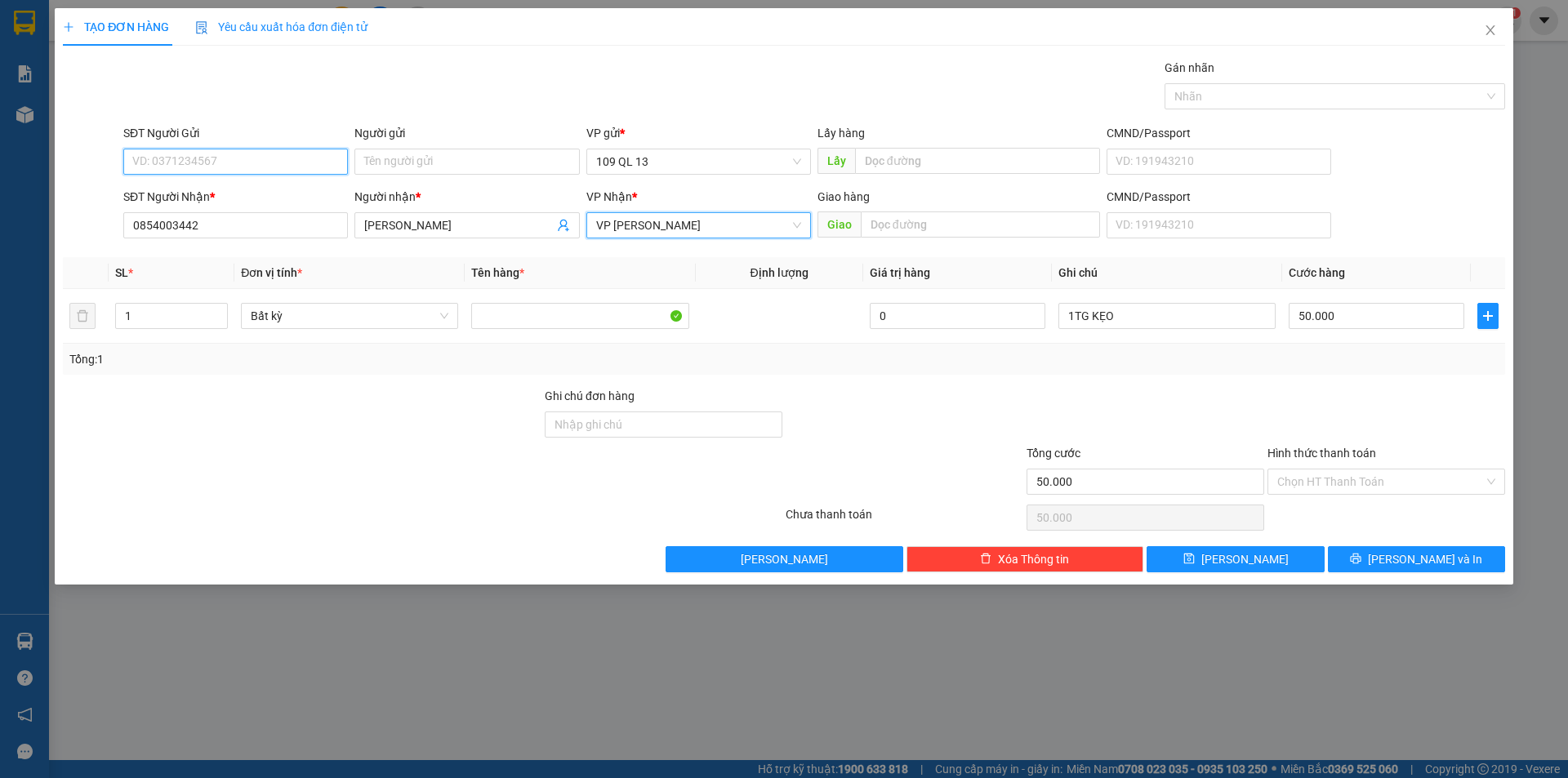
click at [292, 154] on input "SĐT Người Gửi" at bounding box center [236, 161] width 225 height 26
type input "0904456897"
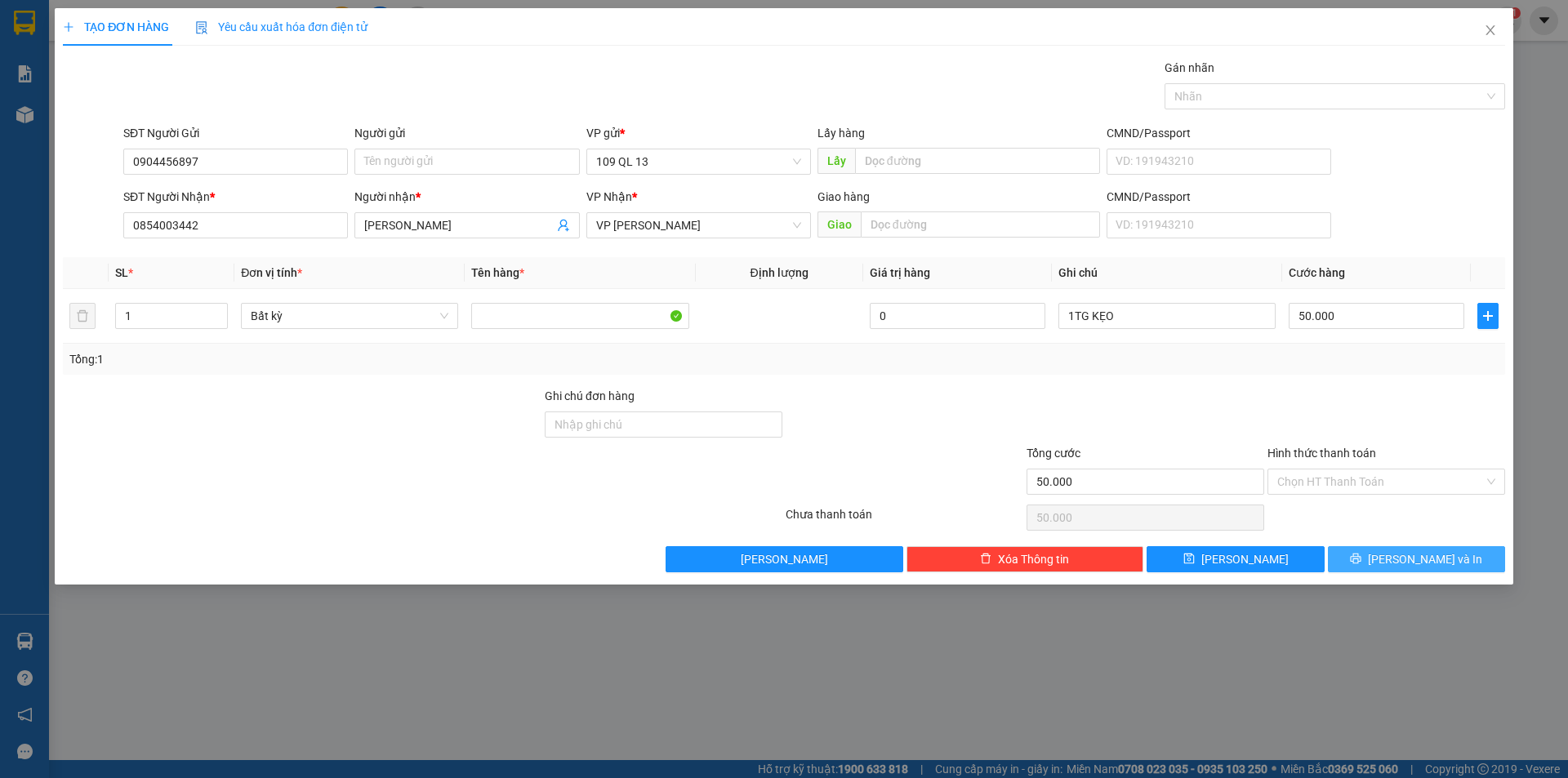
click at [1439, 565] on span "[PERSON_NAME] và In" at bounding box center [1425, 559] width 114 height 18
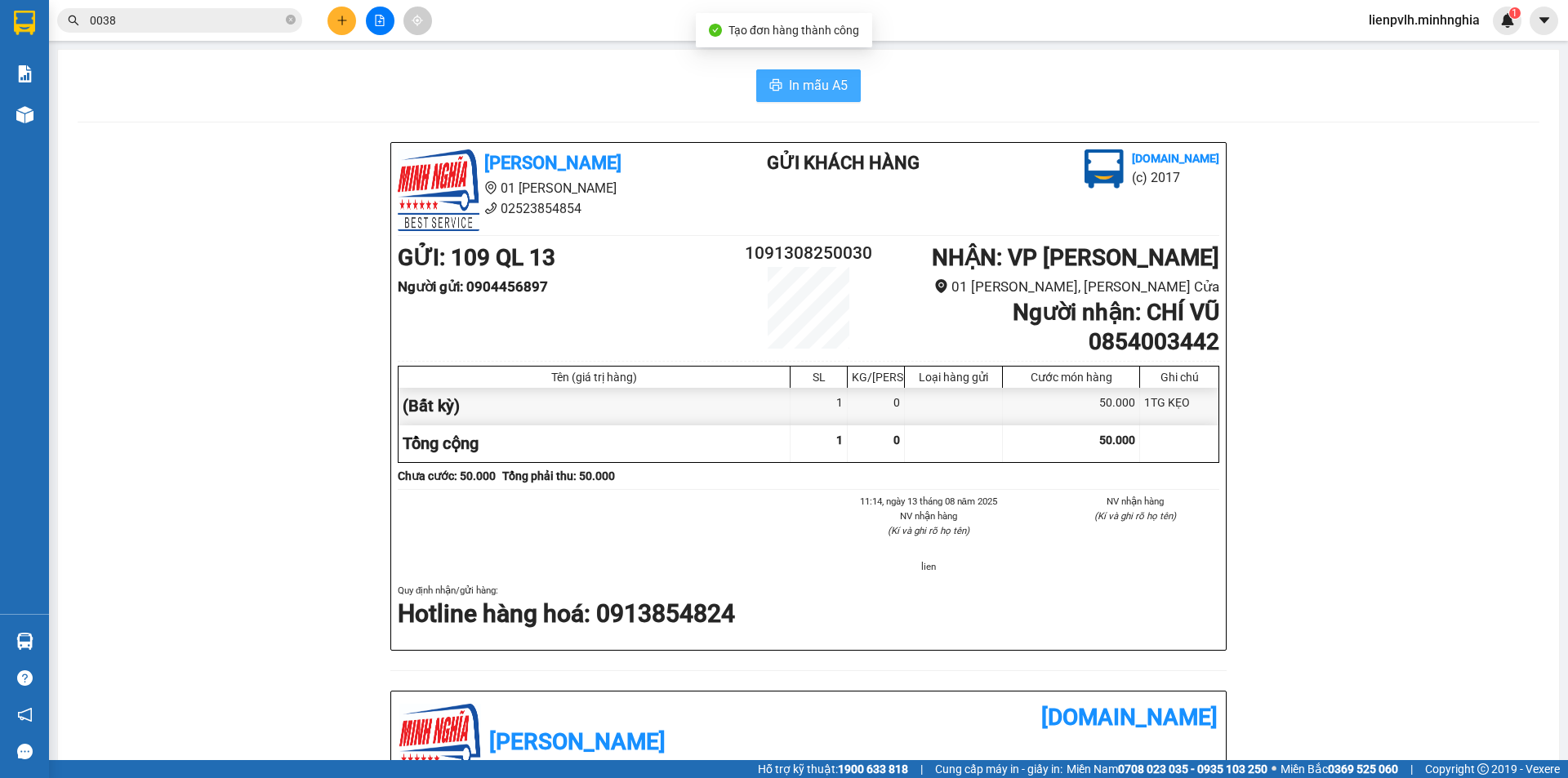
click at [811, 90] on span "In mẫu A5" at bounding box center [818, 86] width 59 height 20
click at [339, 20] on icon "plus" at bounding box center [342, 20] width 11 height 11
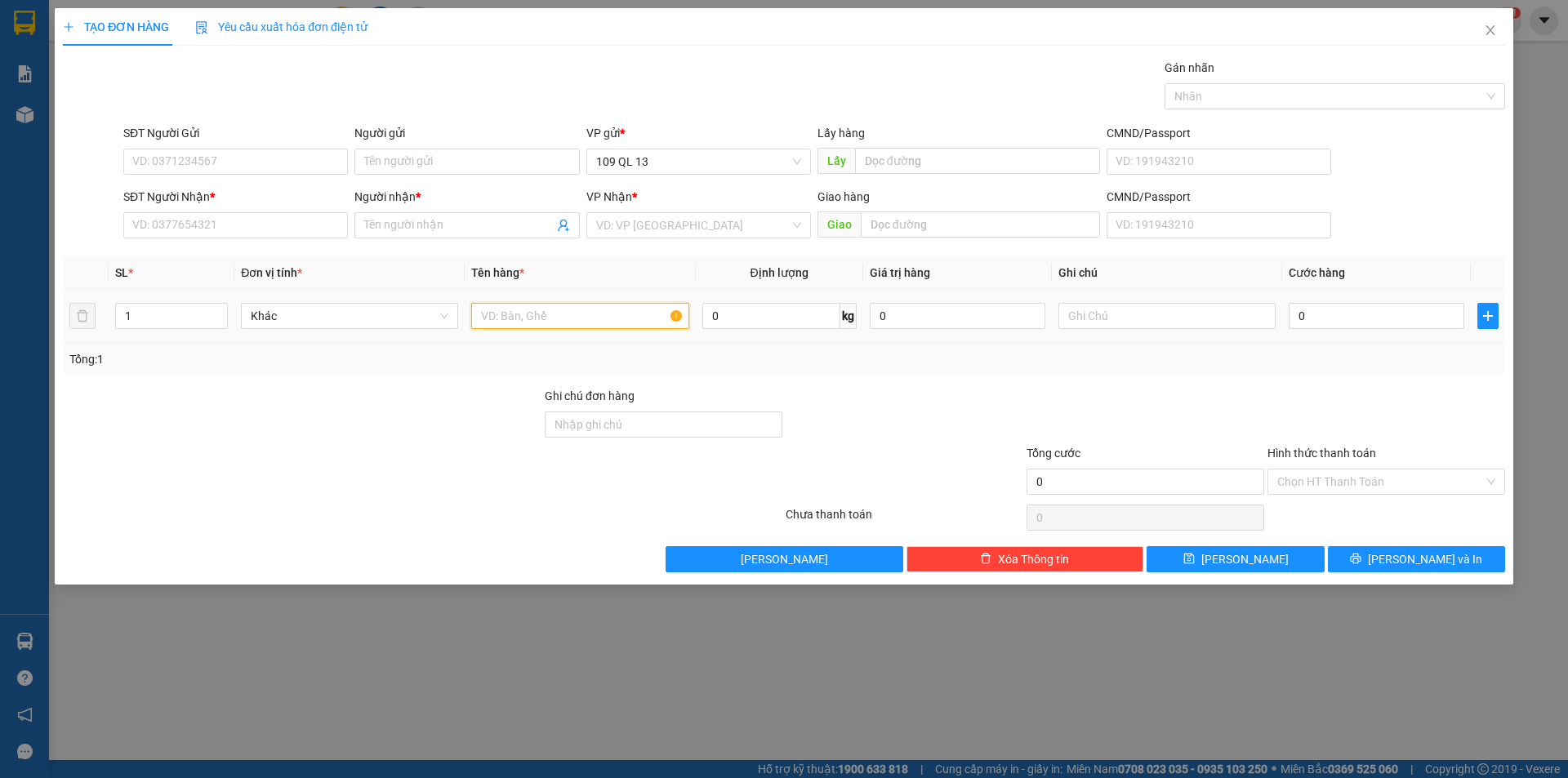
click at [527, 308] on input "text" at bounding box center [579, 316] width 217 height 26
click at [1190, 319] on input "text" at bounding box center [1167, 316] width 217 height 26
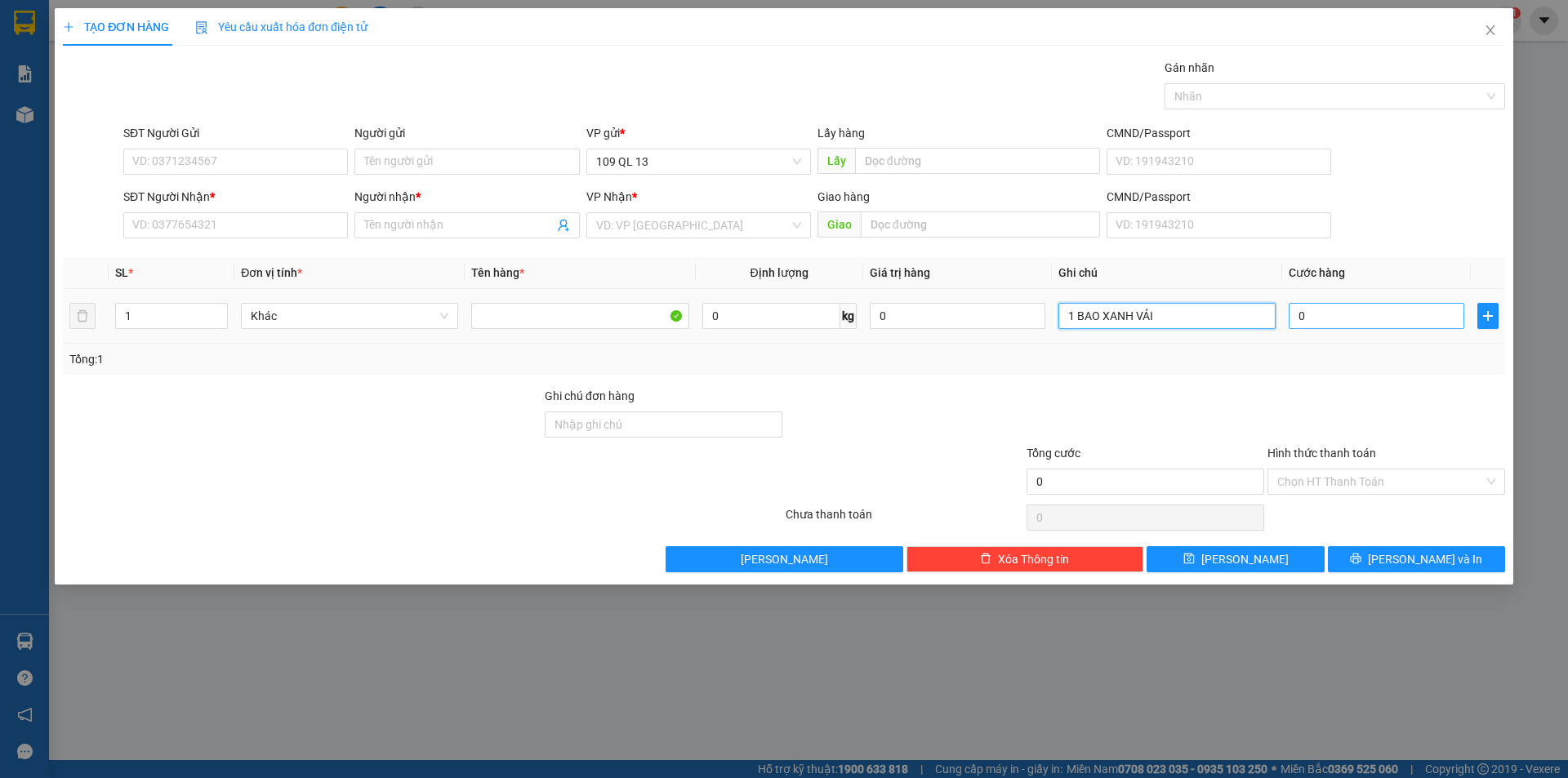
type input "1 BAO XANH VẢI"
click at [1370, 315] on input "0" at bounding box center [1376, 316] width 176 height 26
type input "8"
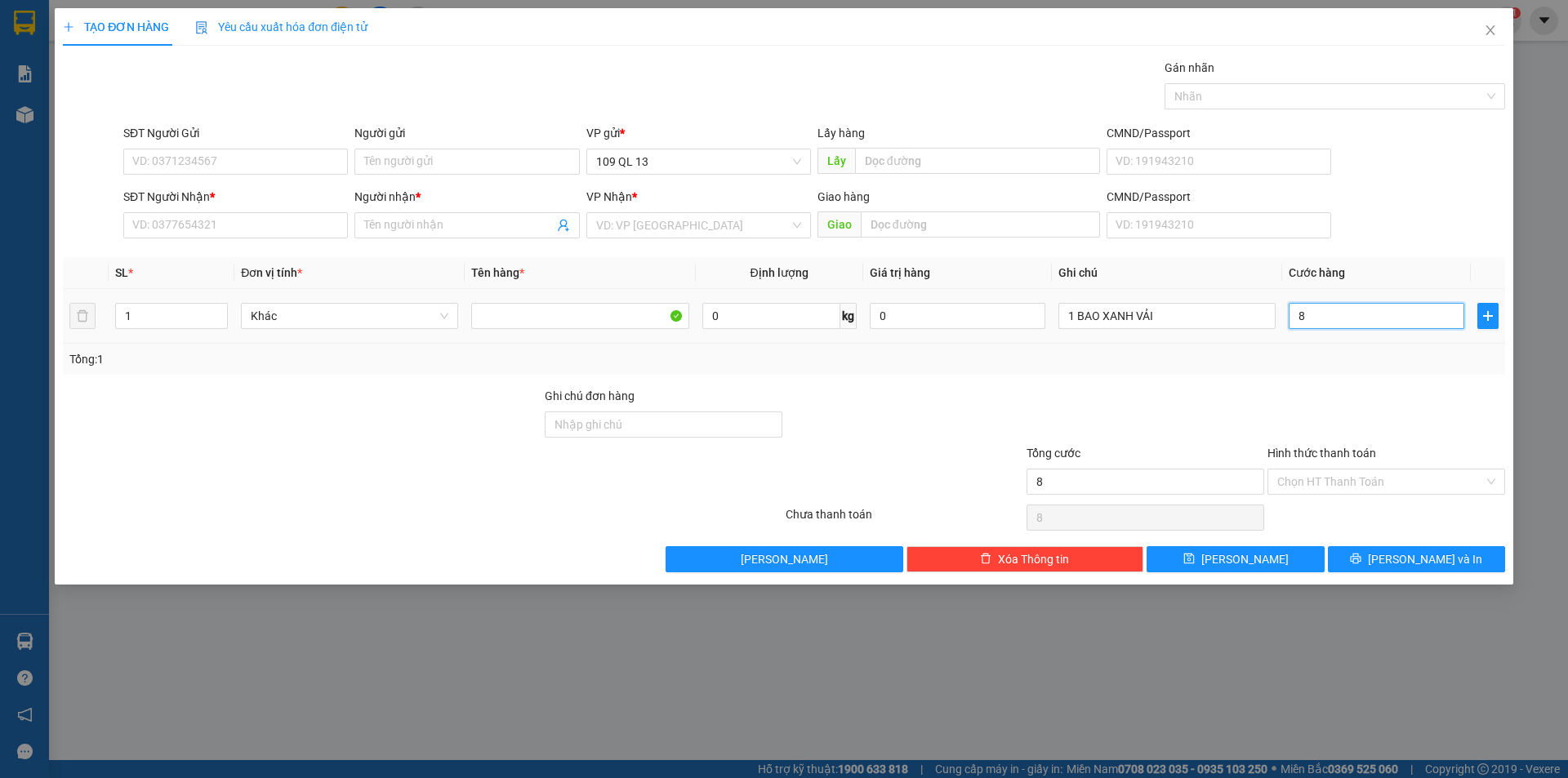
type input "80"
type input "80.000"
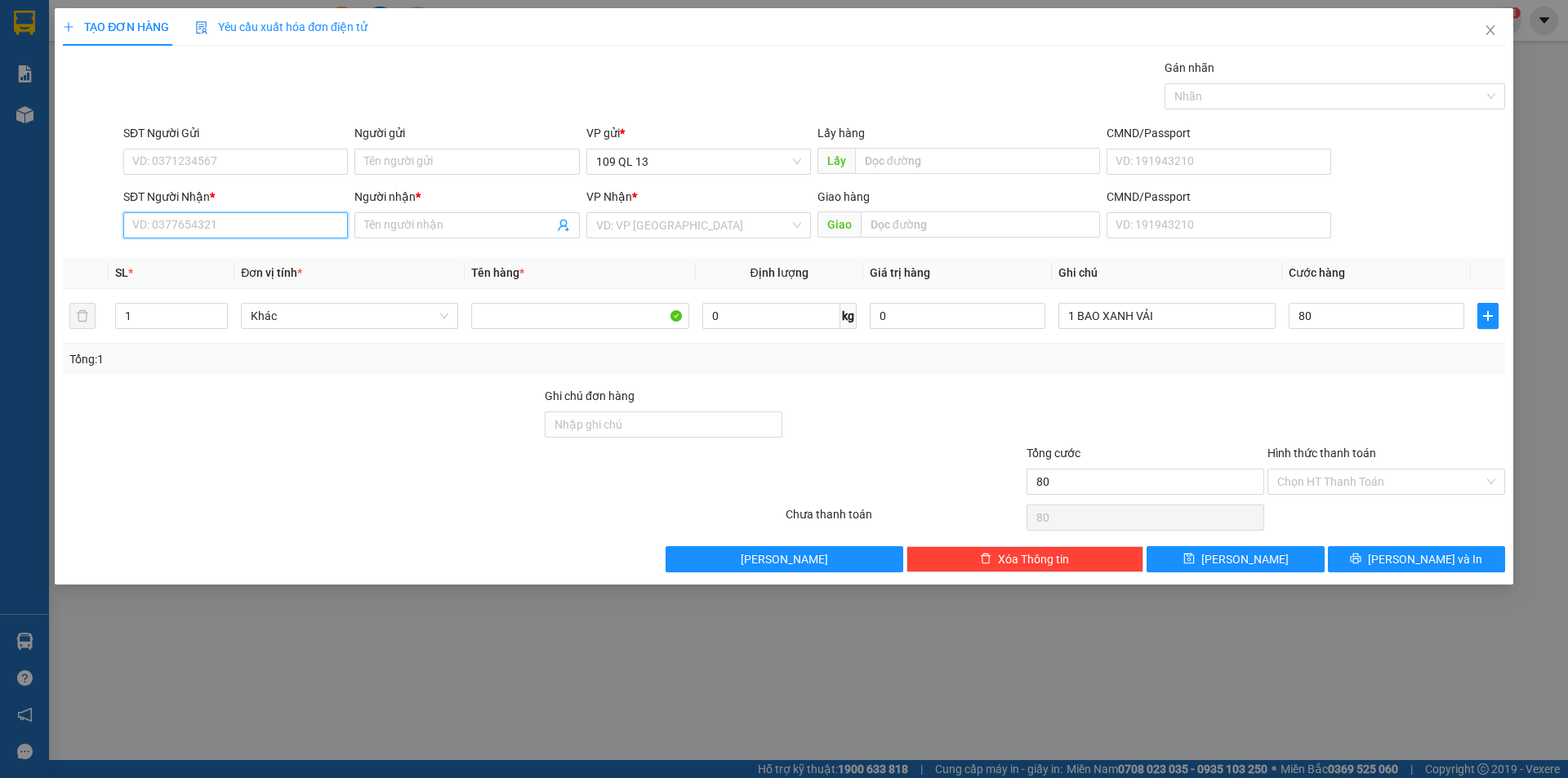
type input "80.000"
click at [298, 231] on input "SĐT Người Nhận *" at bounding box center [236, 225] width 225 height 26
type input "0902642971"
click at [385, 226] on input "Người nhận *" at bounding box center [458, 226] width 189 height 18
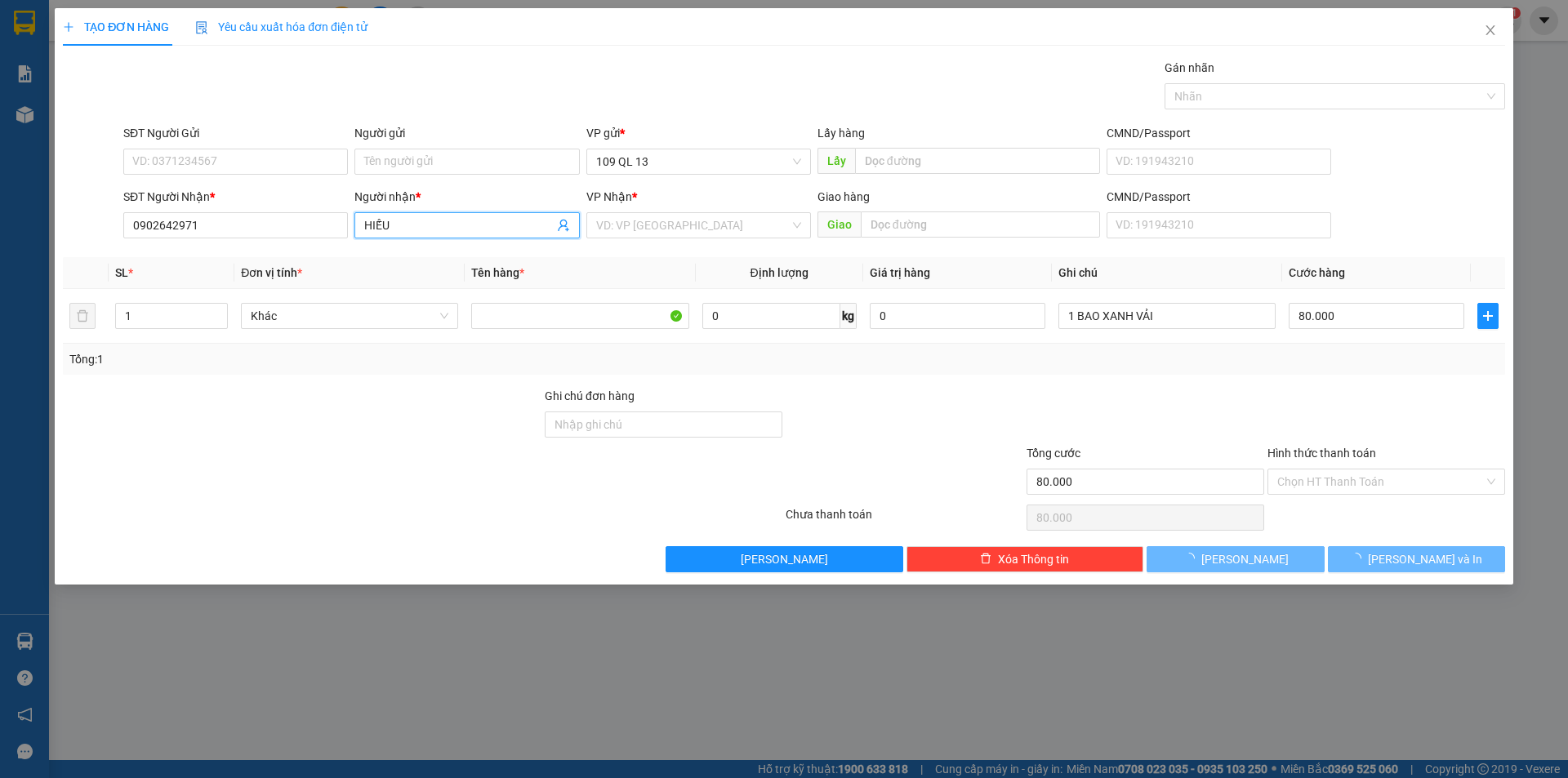
type input "HIẾU"
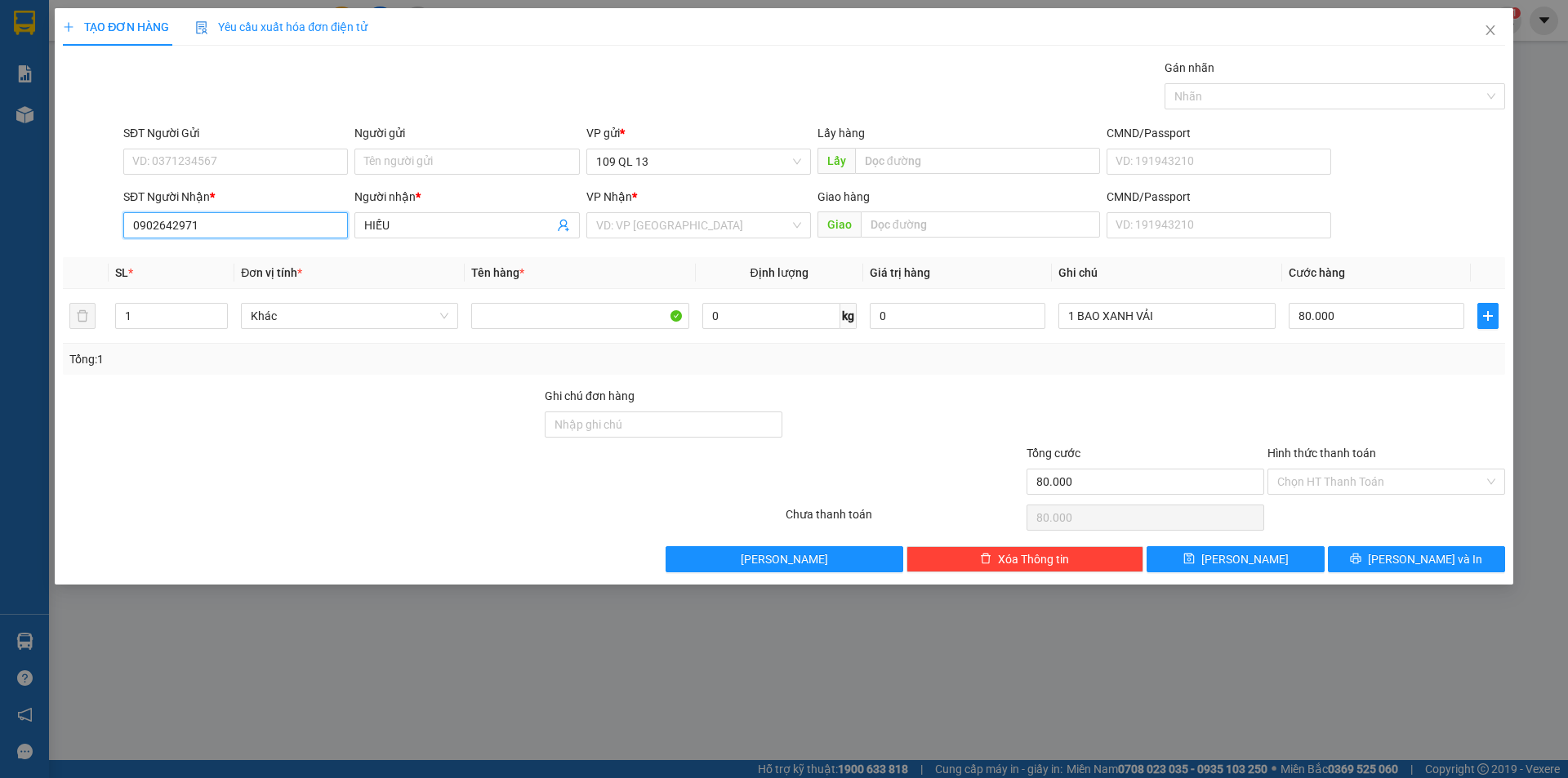
drag, startPoint x: 154, startPoint y: 242, endPoint x: 40, endPoint y: 243, distance: 114.0
click at [40, 243] on div "TẠO ĐƠN HÀNG Yêu cầu xuất hóa đơn điện tử Transit Pickup Surcharge Ids Transit …" at bounding box center [784, 389] width 1568 height 778
type input "0902642971"
click at [254, 167] on input "0902642971" at bounding box center [236, 161] width 225 height 26
click at [233, 198] on div "0902642971 - PHƯỢNG" at bounding box center [235, 194] width 205 height 18
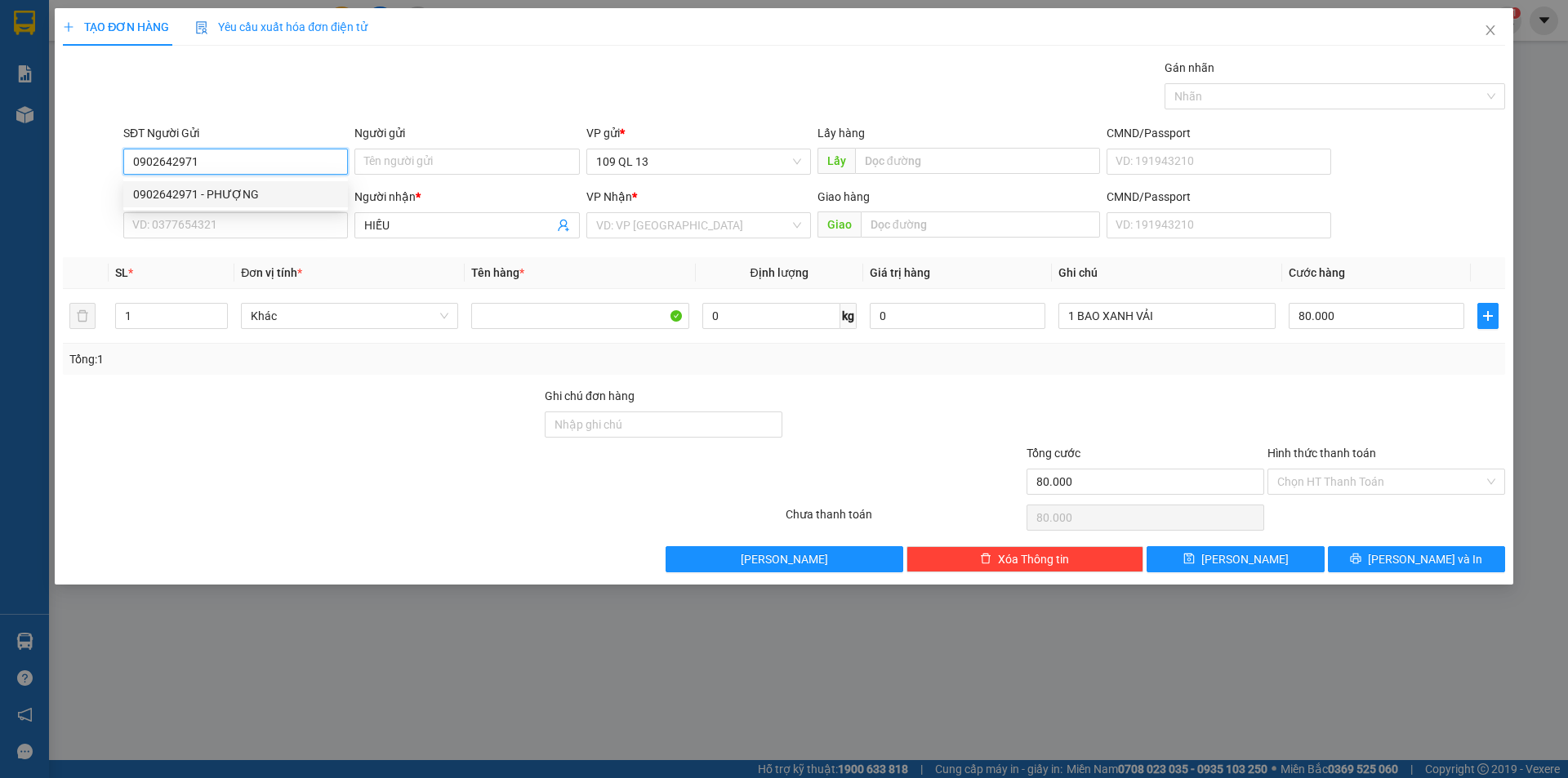
type input "PHƯỢNG"
type input "0902642971"
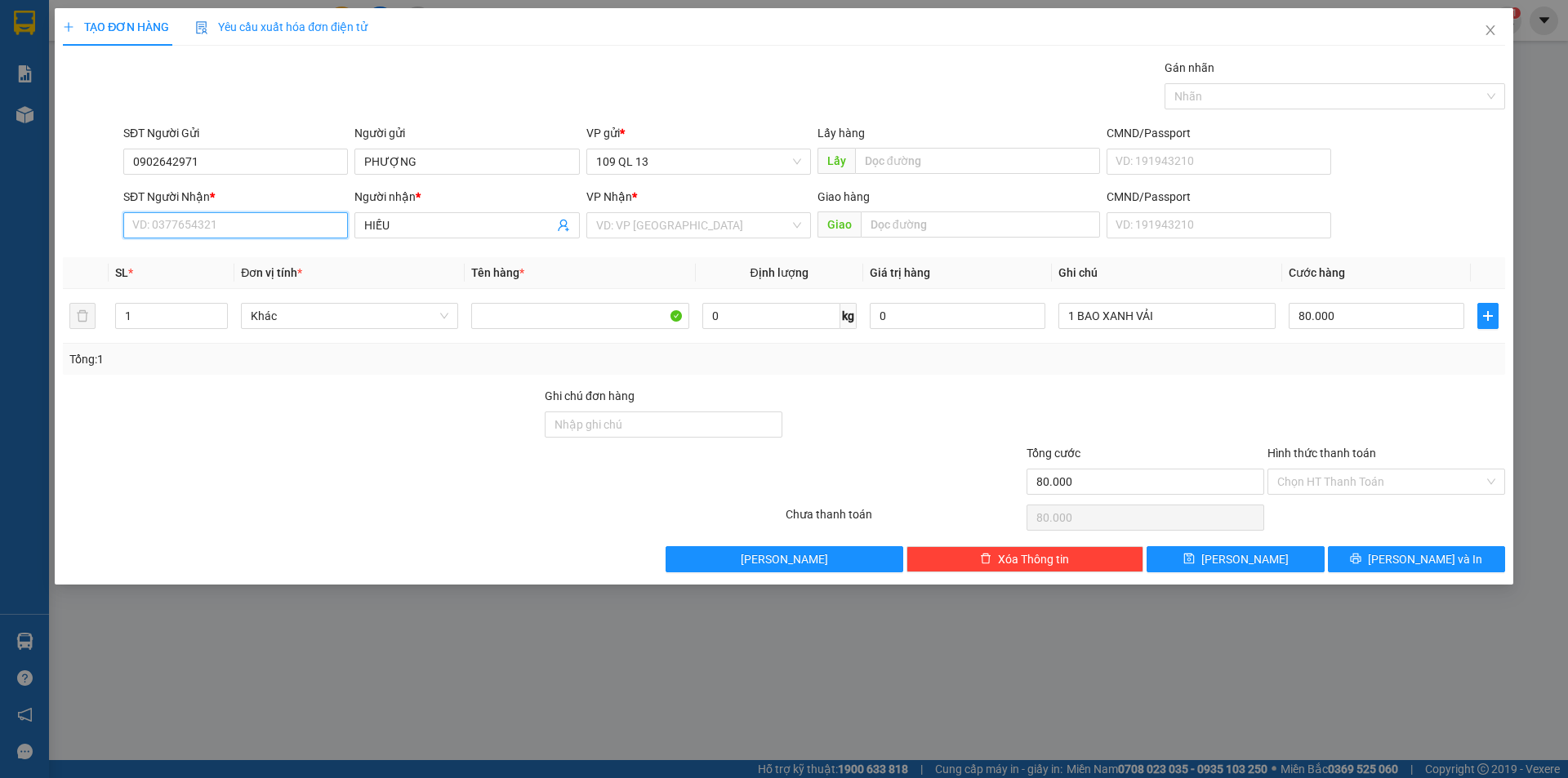
click at [233, 220] on input "SĐT Người Nhận *" at bounding box center [236, 225] width 225 height 26
click at [205, 263] on div "0974359423 - YẾN" at bounding box center [235, 258] width 205 height 18
type input "0974359423"
type input "YẾN"
click at [1410, 470] on input "Hình thức thanh toán" at bounding box center [1380, 482] width 206 height 25
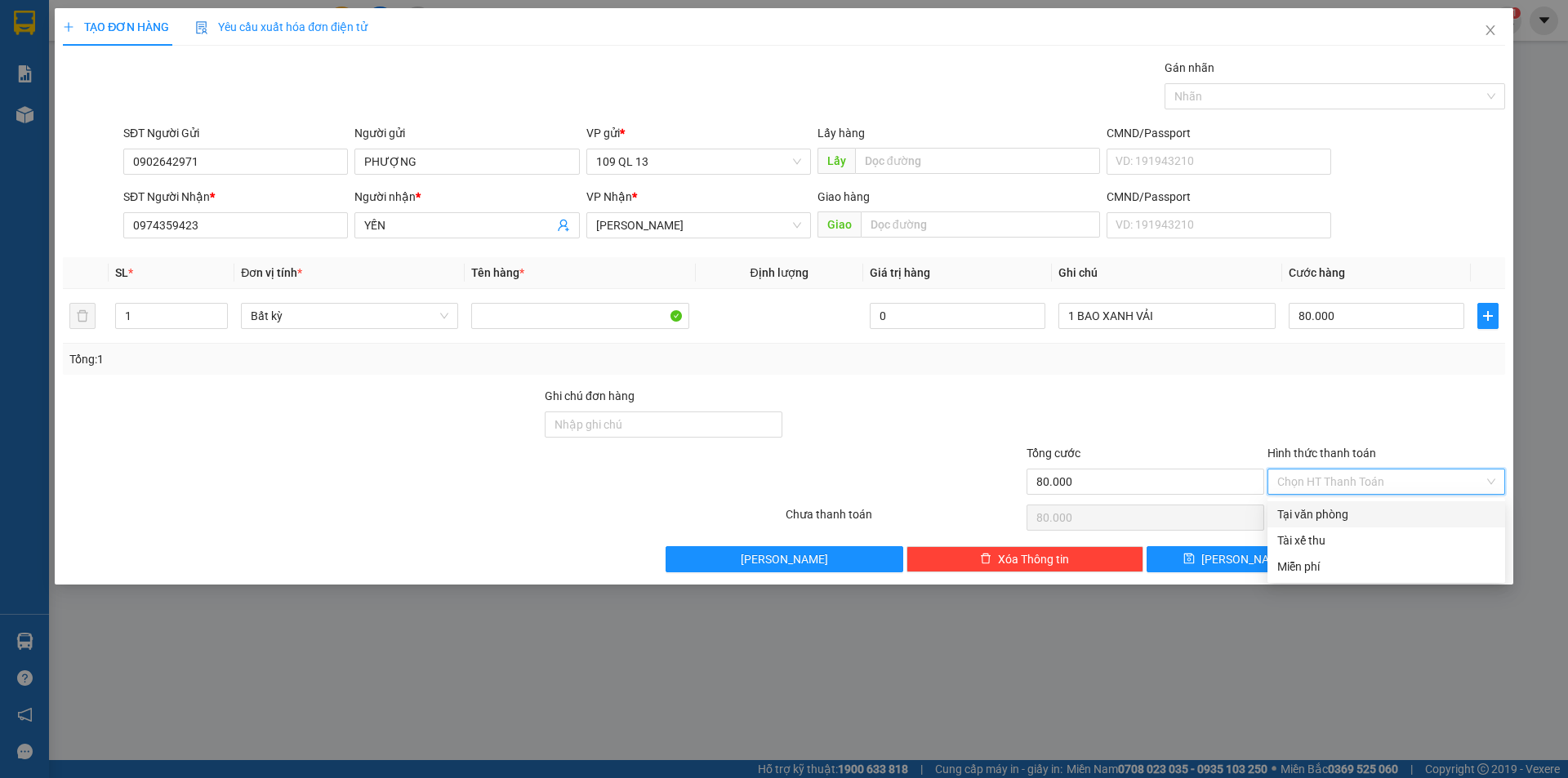
click at [1399, 514] on div "Tại văn phòng" at bounding box center [1386, 515] width 218 height 18
type input "0"
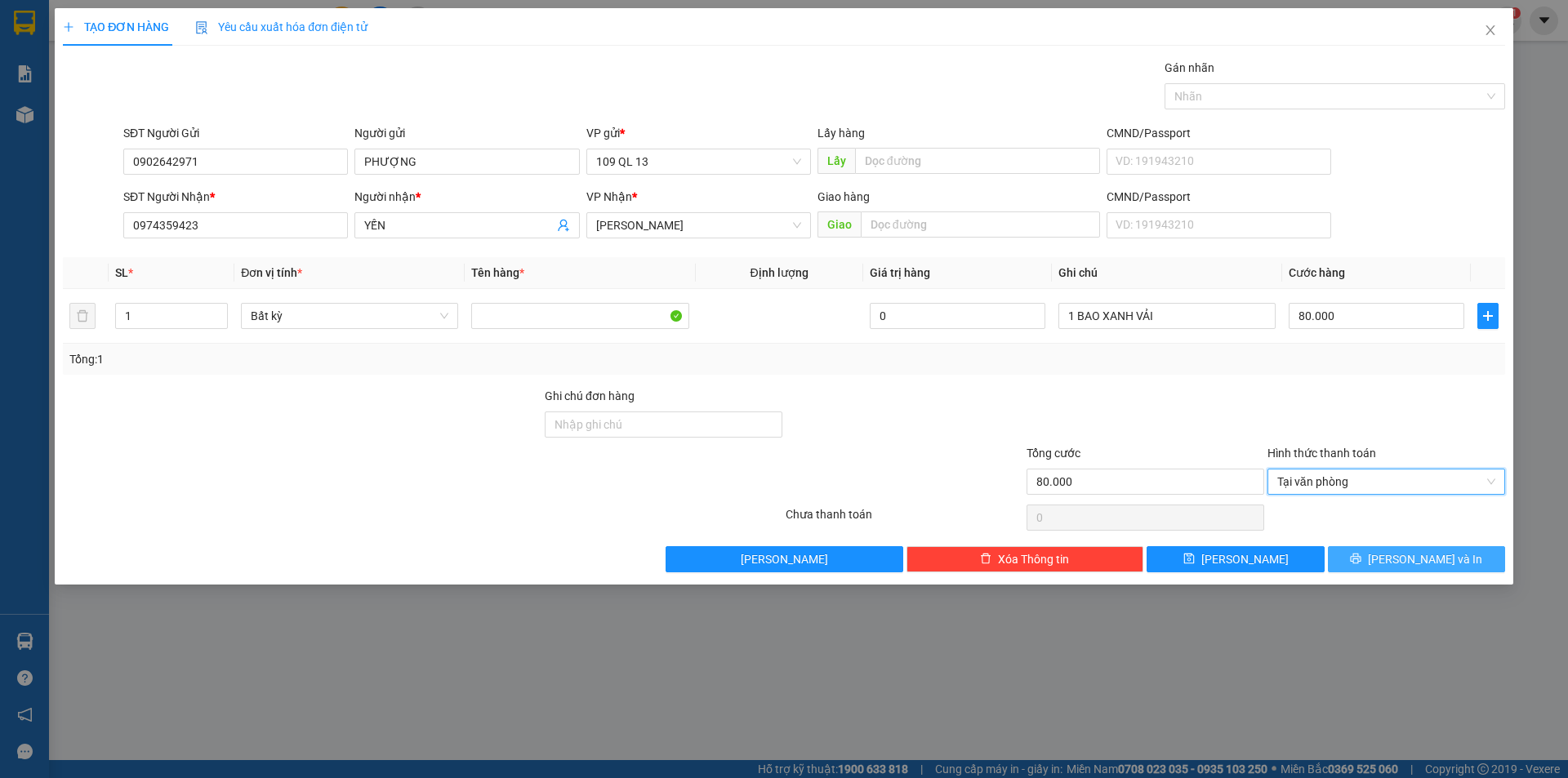
click at [1414, 553] on span "[PERSON_NAME] và In" at bounding box center [1425, 559] width 114 height 18
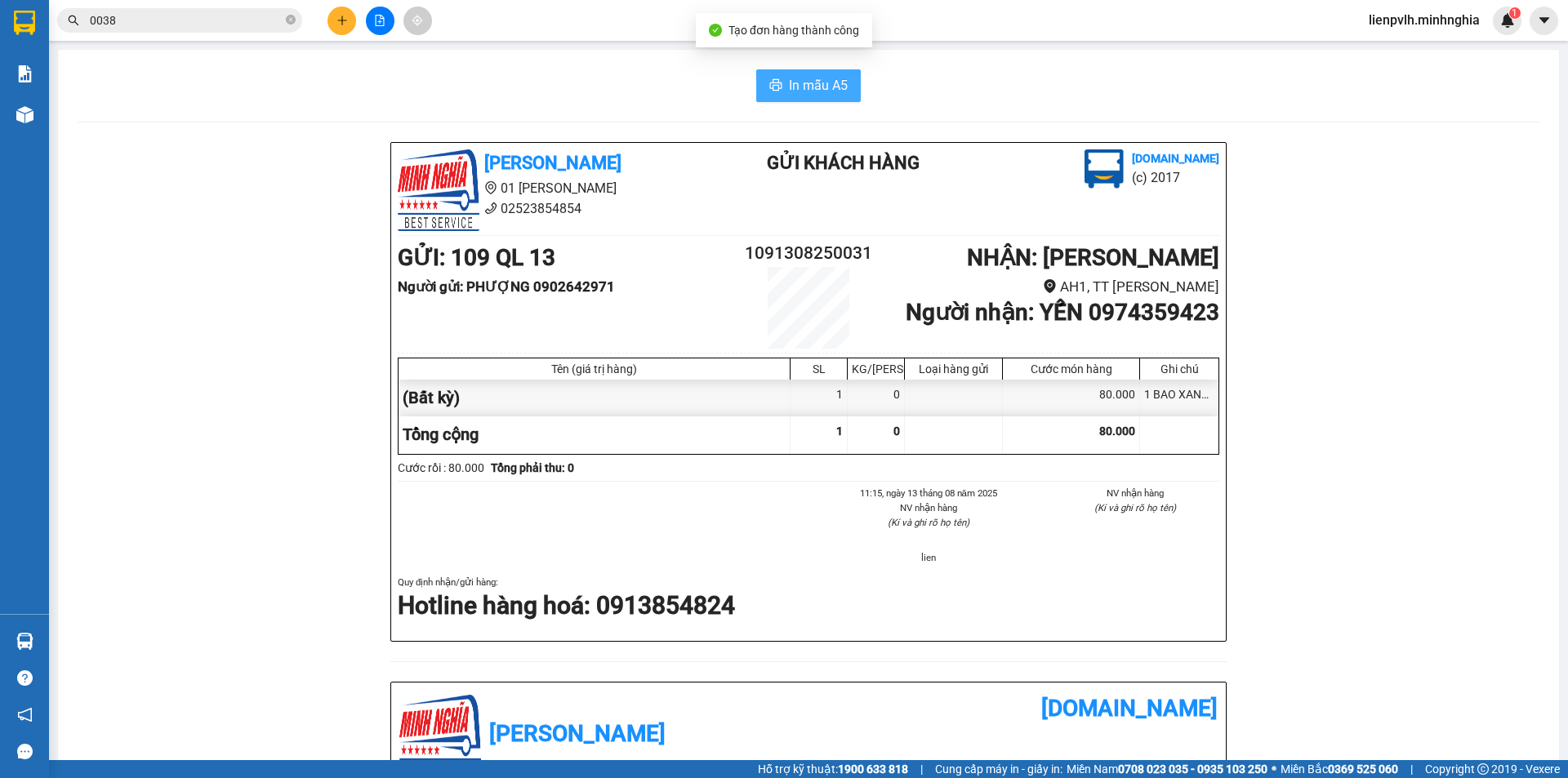
click at [839, 89] on span "In mẫu A5" at bounding box center [818, 86] width 59 height 20
drag, startPoint x: 1248, startPoint y: 717, endPoint x: 1298, endPoint y: 768, distance: 71.4
click at [1283, 756] on div "[PERSON_NAME] 01 Đinh Tiên Hoàng 02523854854 Gửi khách hàng [DOMAIN_NAME] (c) 2…" at bounding box center [808, 714] width 1462 height 1144
click at [341, 19] on icon "plus" at bounding box center [342, 20] width 11 height 11
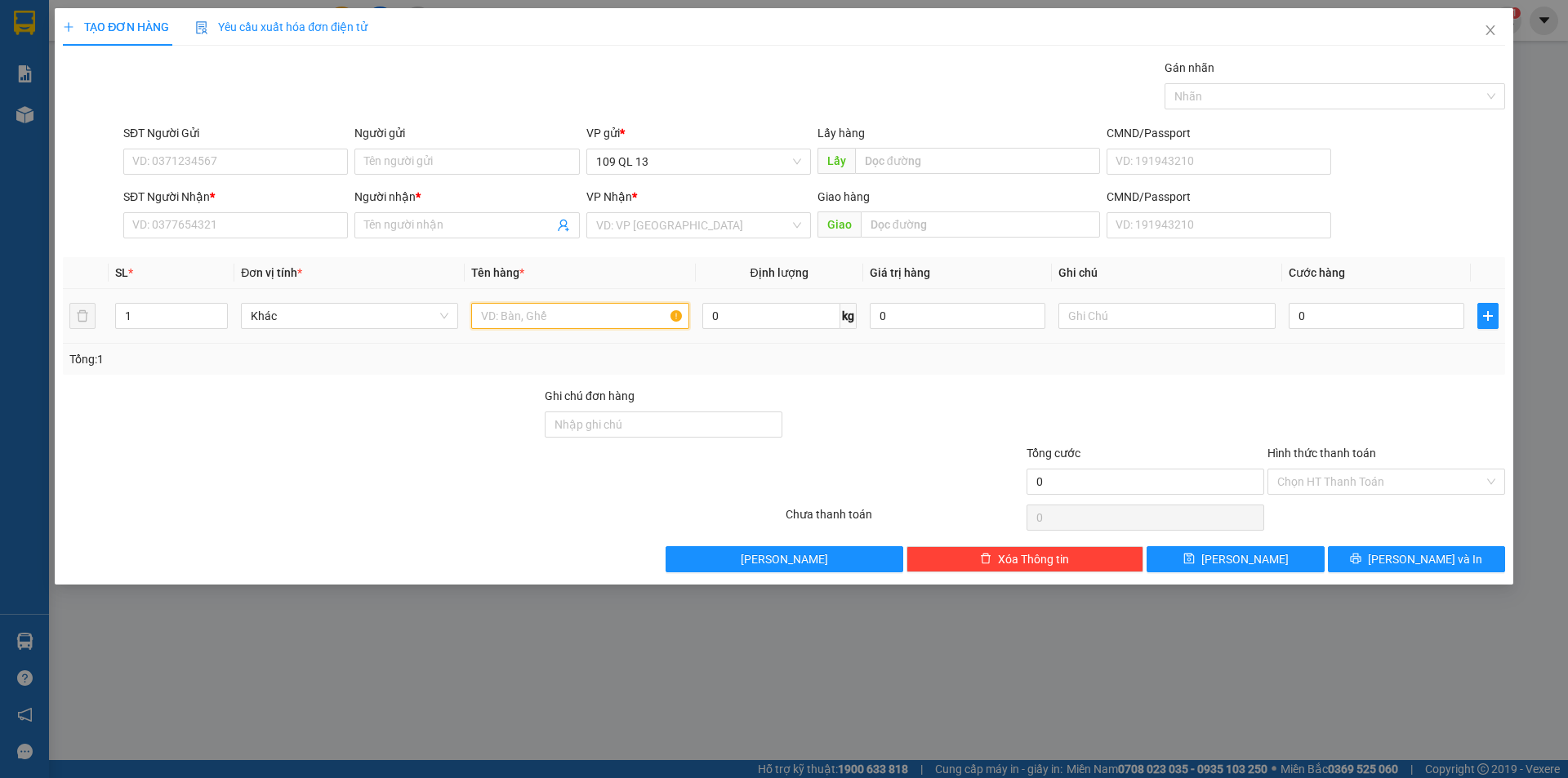
click at [556, 321] on input "text" at bounding box center [579, 316] width 217 height 26
click at [1084, 316] on input "text" at bounding box center [1167, 316] width 217 height 26
type input "1TX ĐỒ ĂN"
click at [1343, 315] on input "0" at bounding box center [1376, 316] width 176 height 26
type input "6"
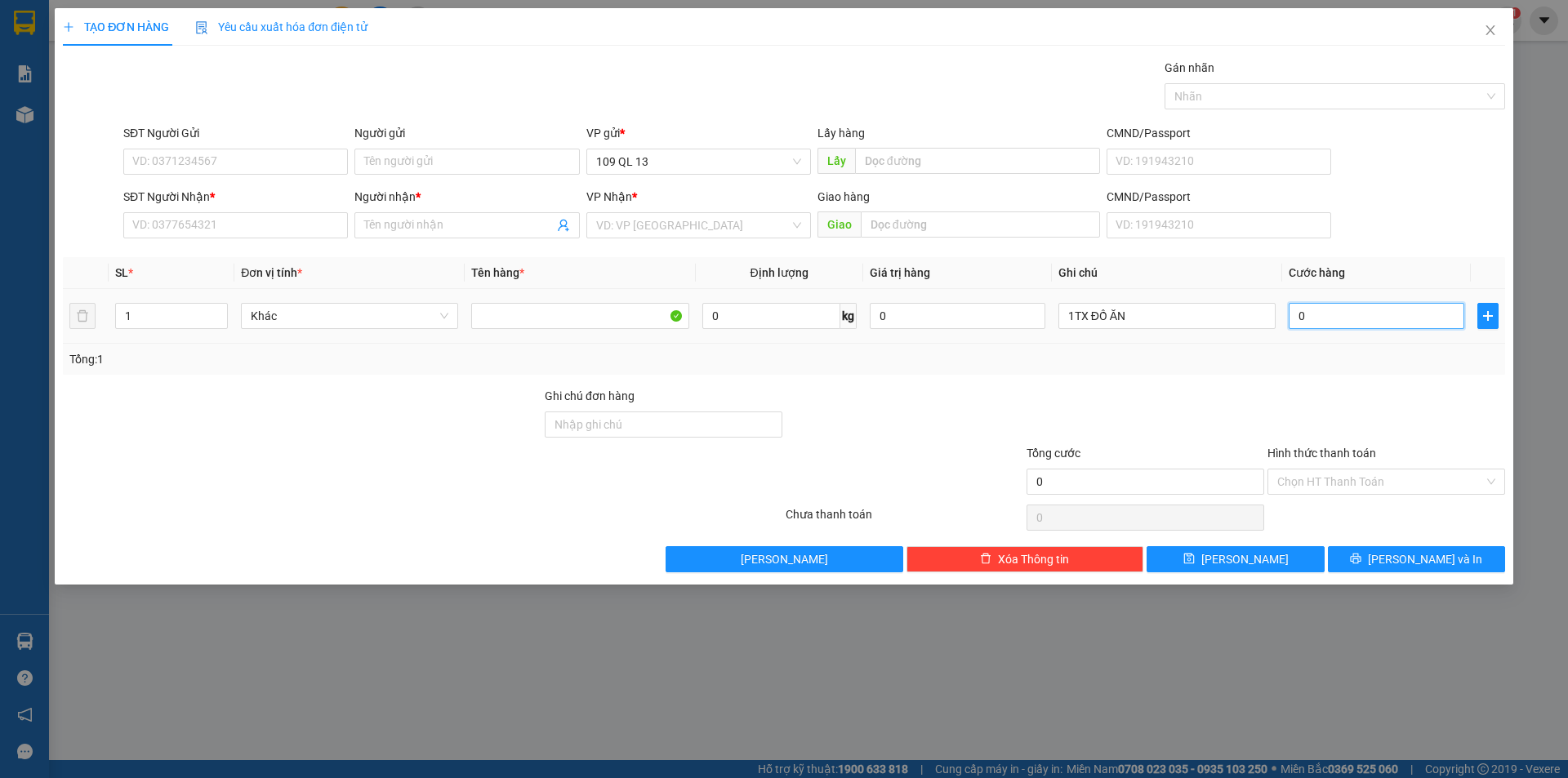
type input "6"
type input "60"
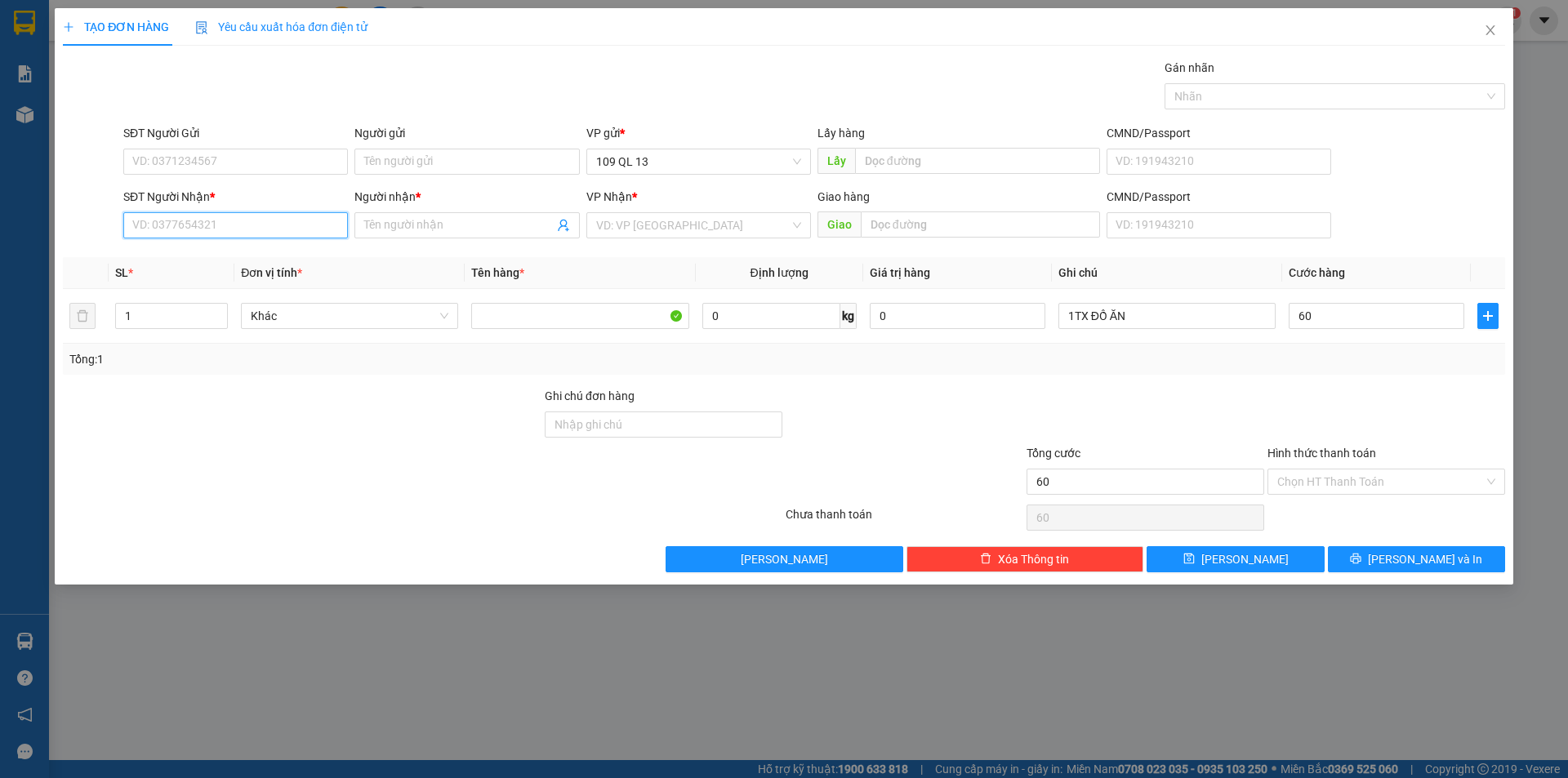
type input "60.000"
click at [284, 234] on input "SĐT Người Nhận *" at bounding box center [236, 225] width 225 height 26
click at [228, 258] on div "0785200582 - TRANG" at bounding box center [235, 258] width 205 height 18
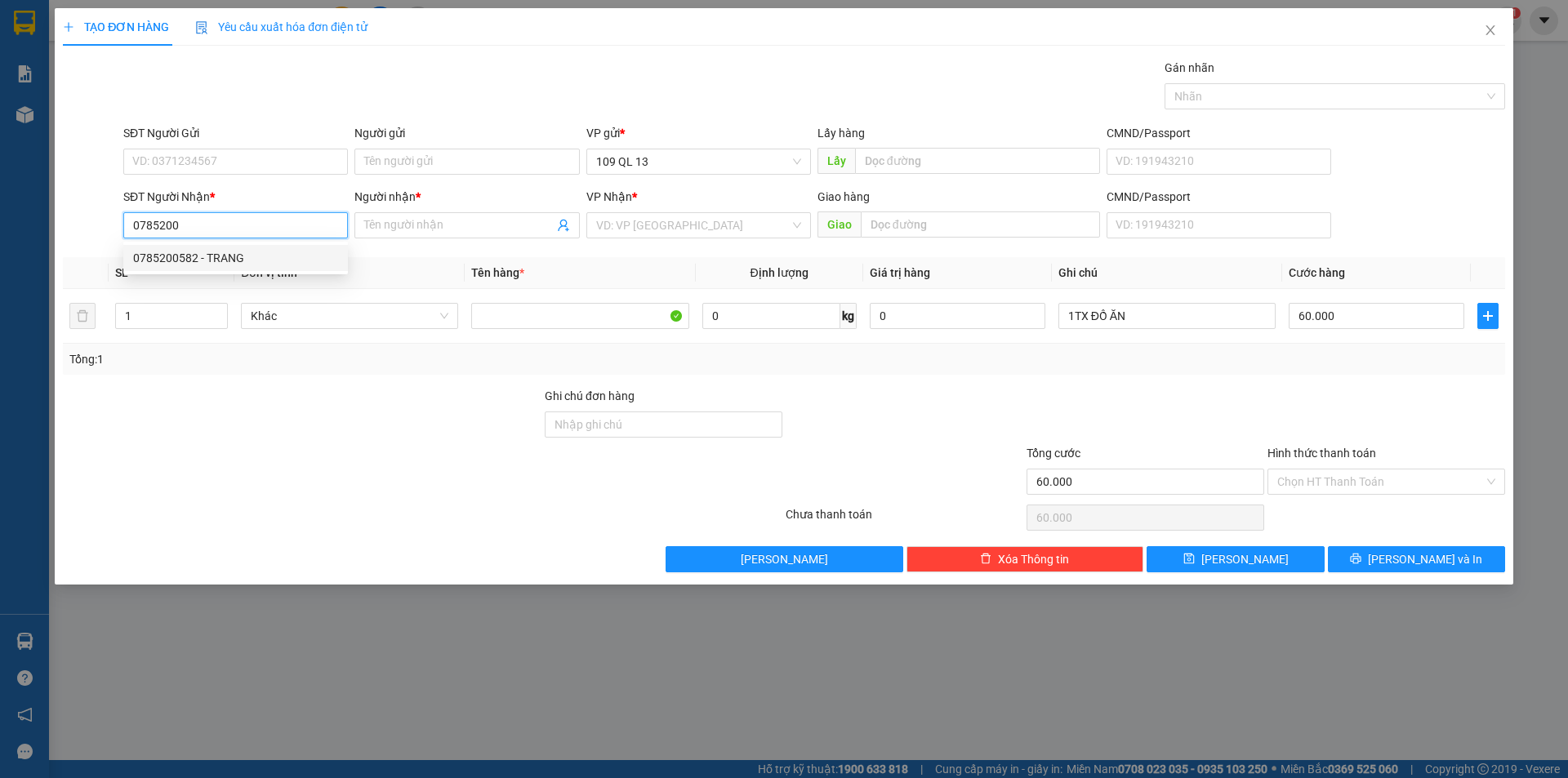
type input "0785200582"
type input "TRANG"
type input "0785200582"
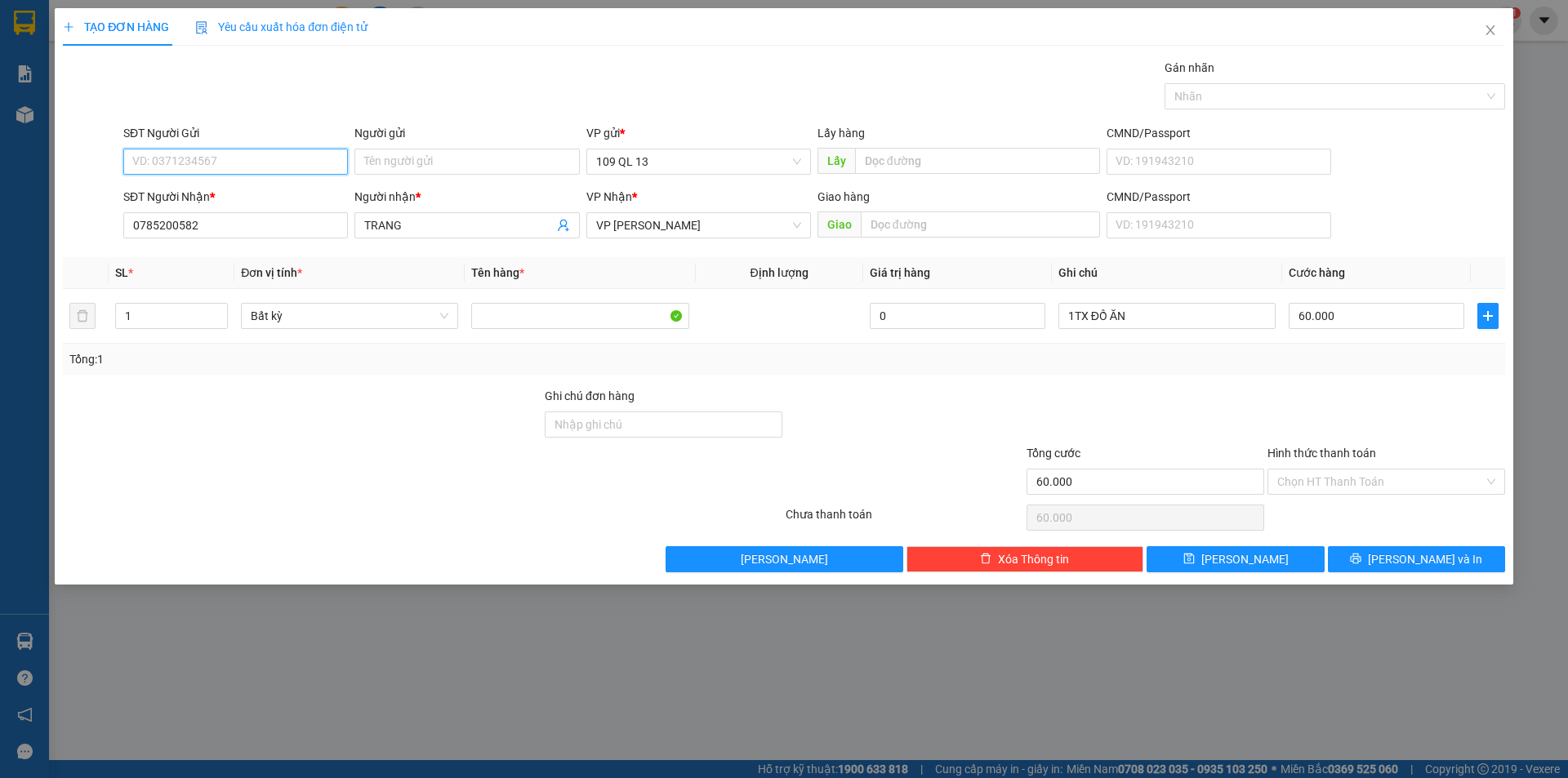
click at [242, 151] on input "SĐT Người Gửi" at bounding box center [236, 161] width 225 height 26
click at [212, 187] on div "0346618662 - BO" at bounding box center [235, 194] width 205 height 18
type input "0346618662"
type input "BO"
drag, startPoint x: 1308, startPoint y: 468, endPoint x: 1320, endPoint y: 495, distance: 29.5
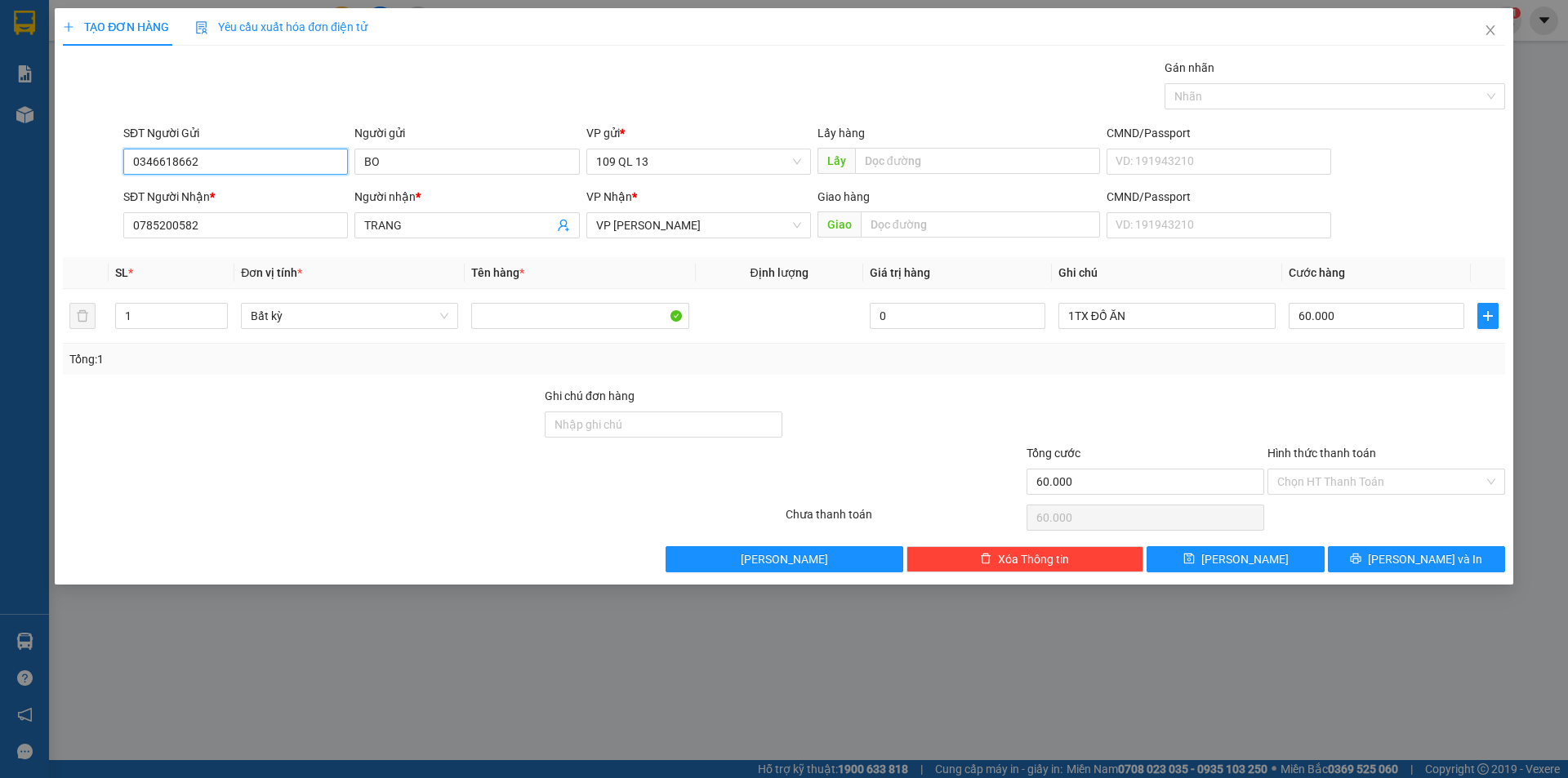
click at [1309, 469] on div "Chọn HT Thanh Toán" at bounding box center [1387, 482] width 238 height 26
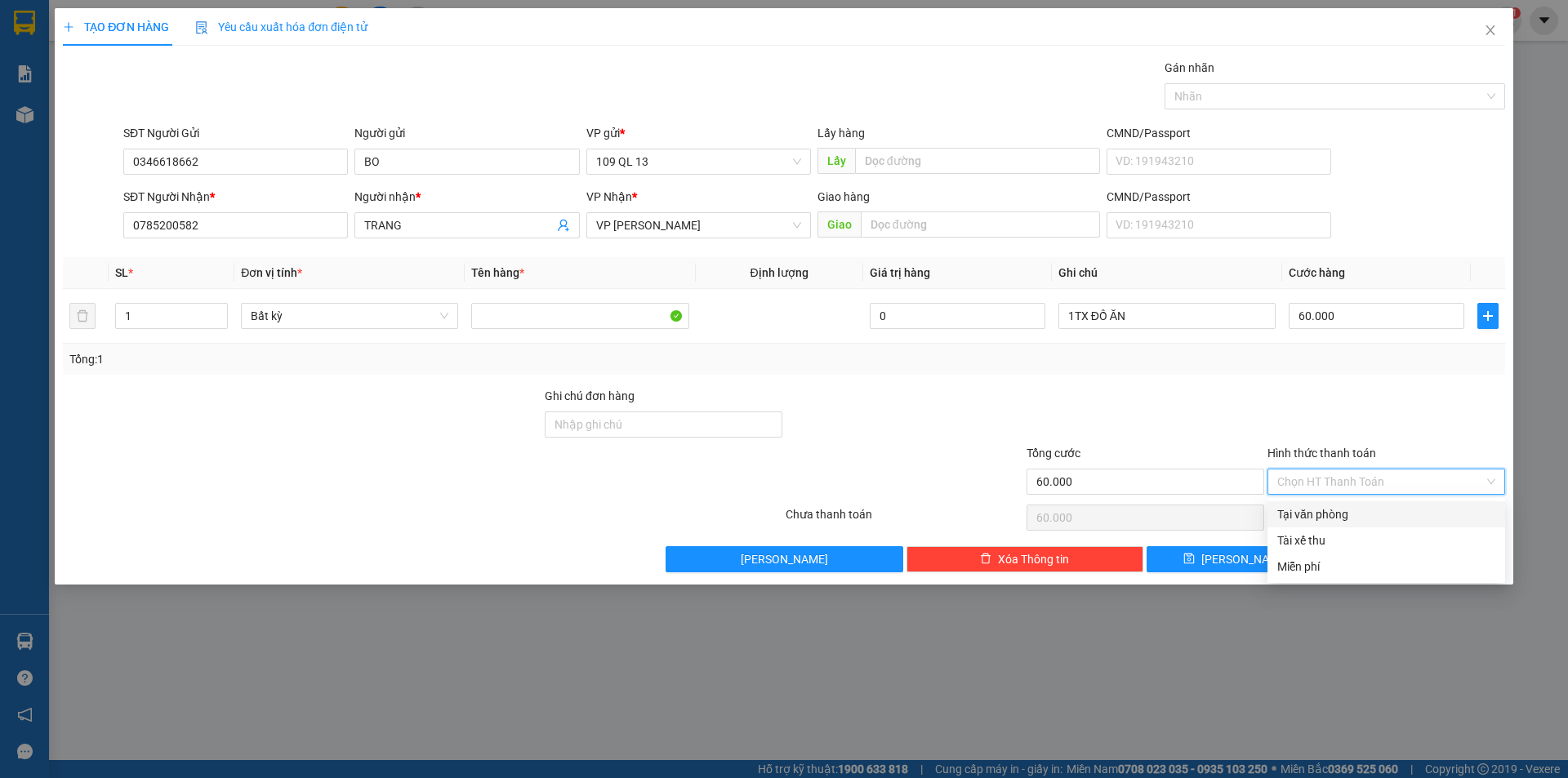
click at [1320, 505] on div "Tại văn phòng" at bounding box center [1386, 515] width 218 height 18
type input "0"
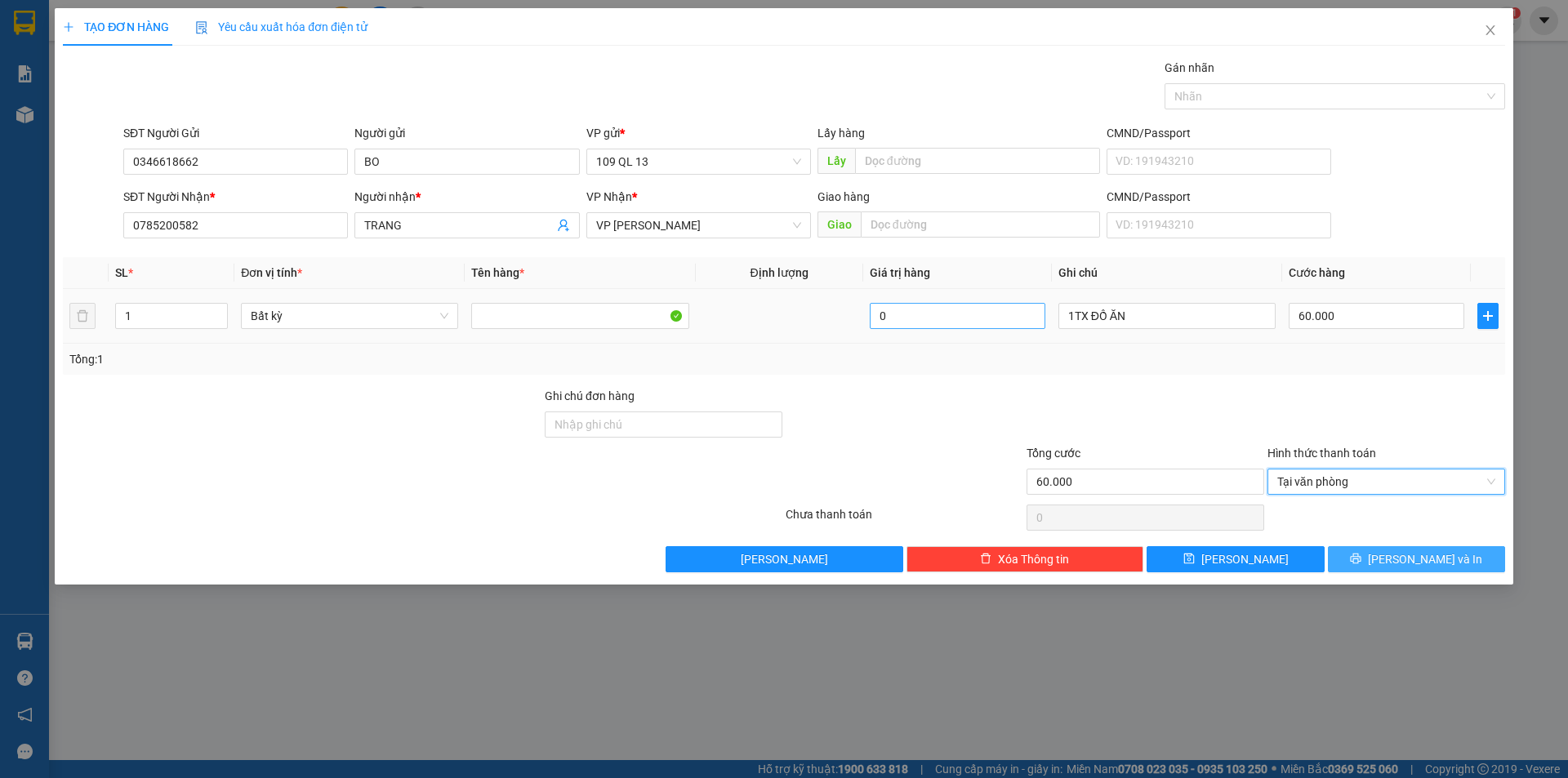
drag, startPoint x: 1428, startPoint y: 553, endPoint x: 992, endPoint y: 316, distance: 496.3
click at [1427, 552] on span "[PERSON_NAME] và In" at bounding box center [1425, 559] width 114 height 18
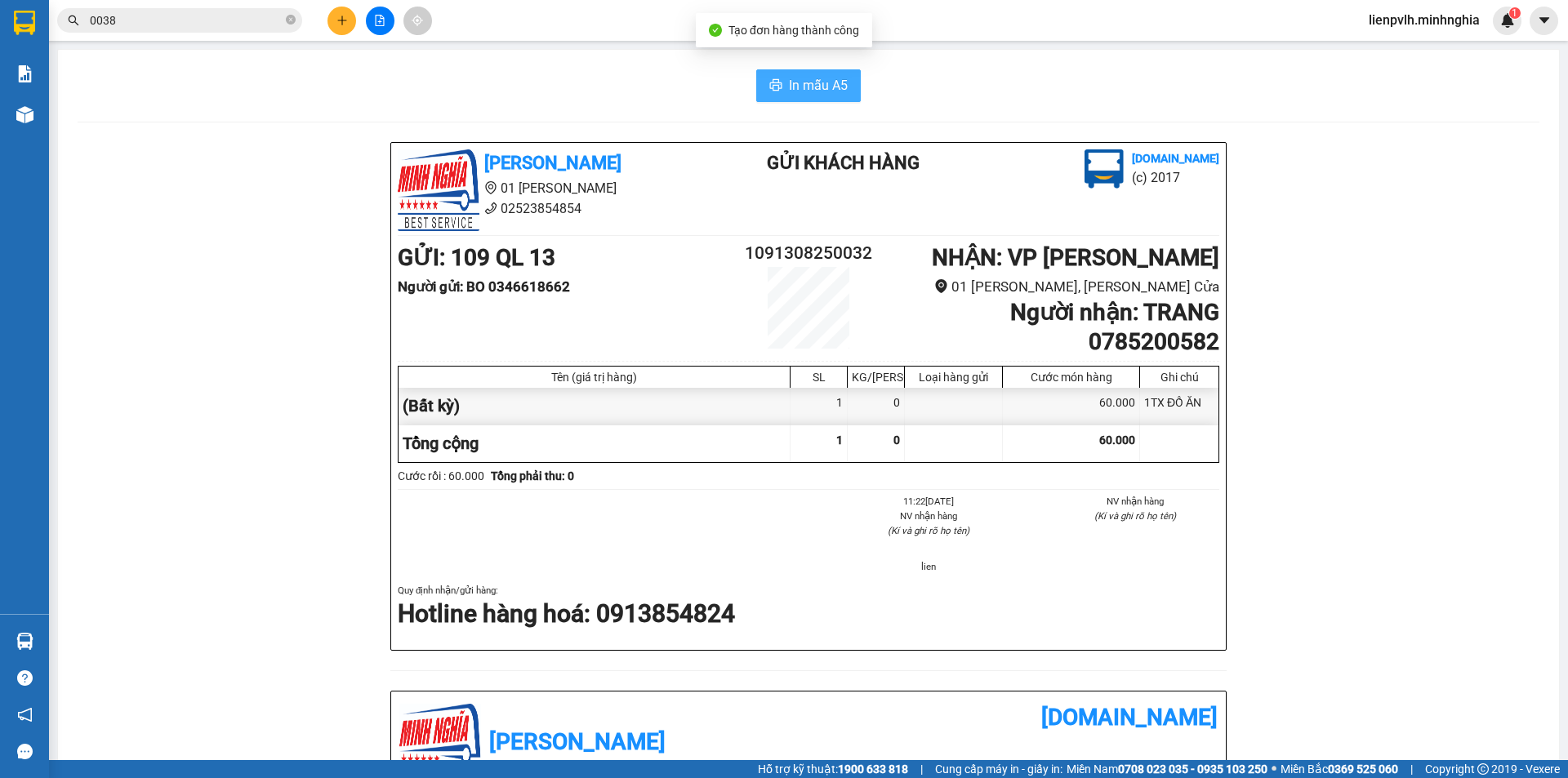
click at [789, 90] on span "In mẫu A5" at bounding box center [818, 86] width 59 height 20
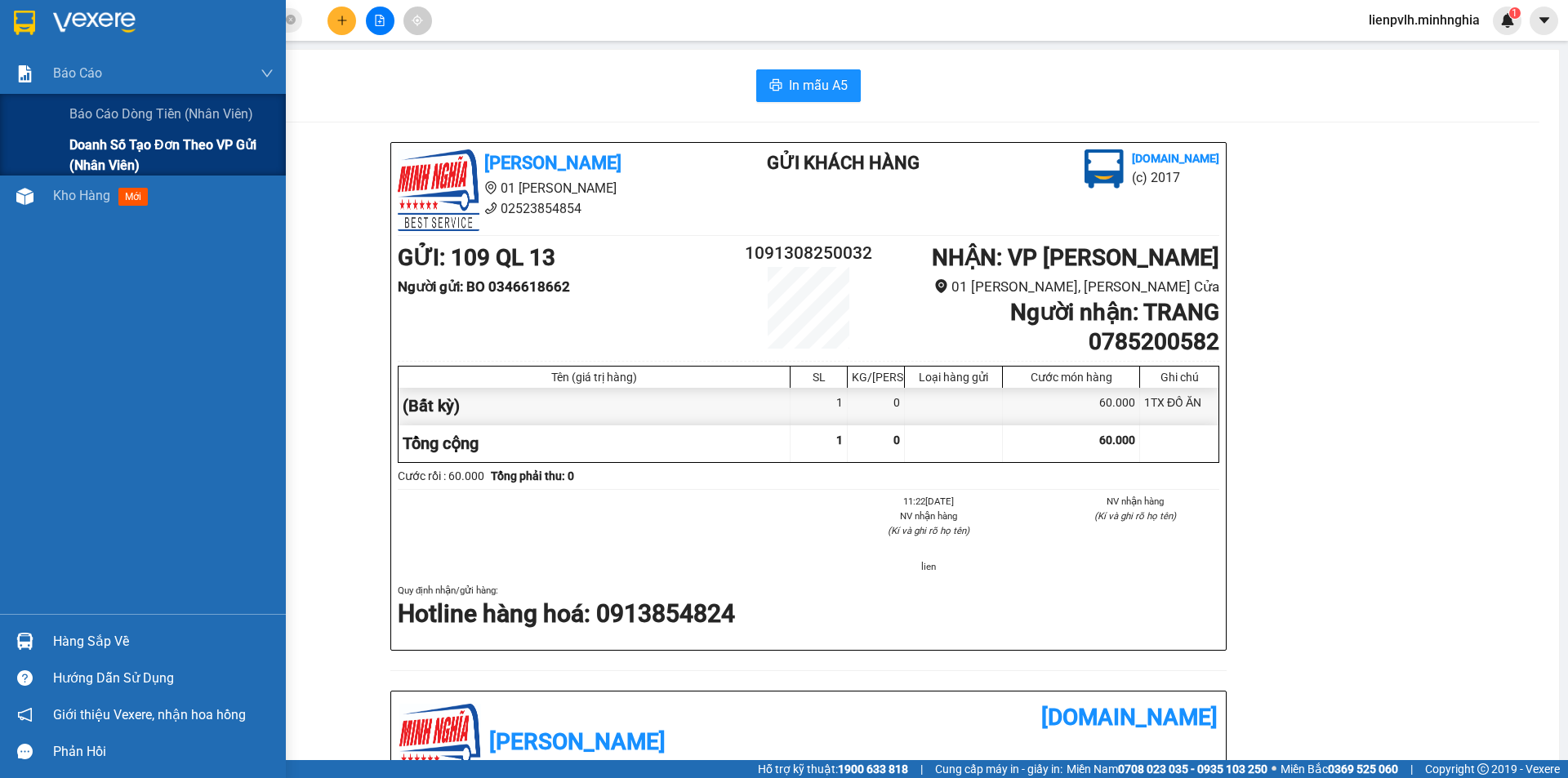
click at [107, 145] on span "Doanh số tạo đơn theo VP gửi (nhân viên)" at bounding box center [171, 155] width 205 height 41
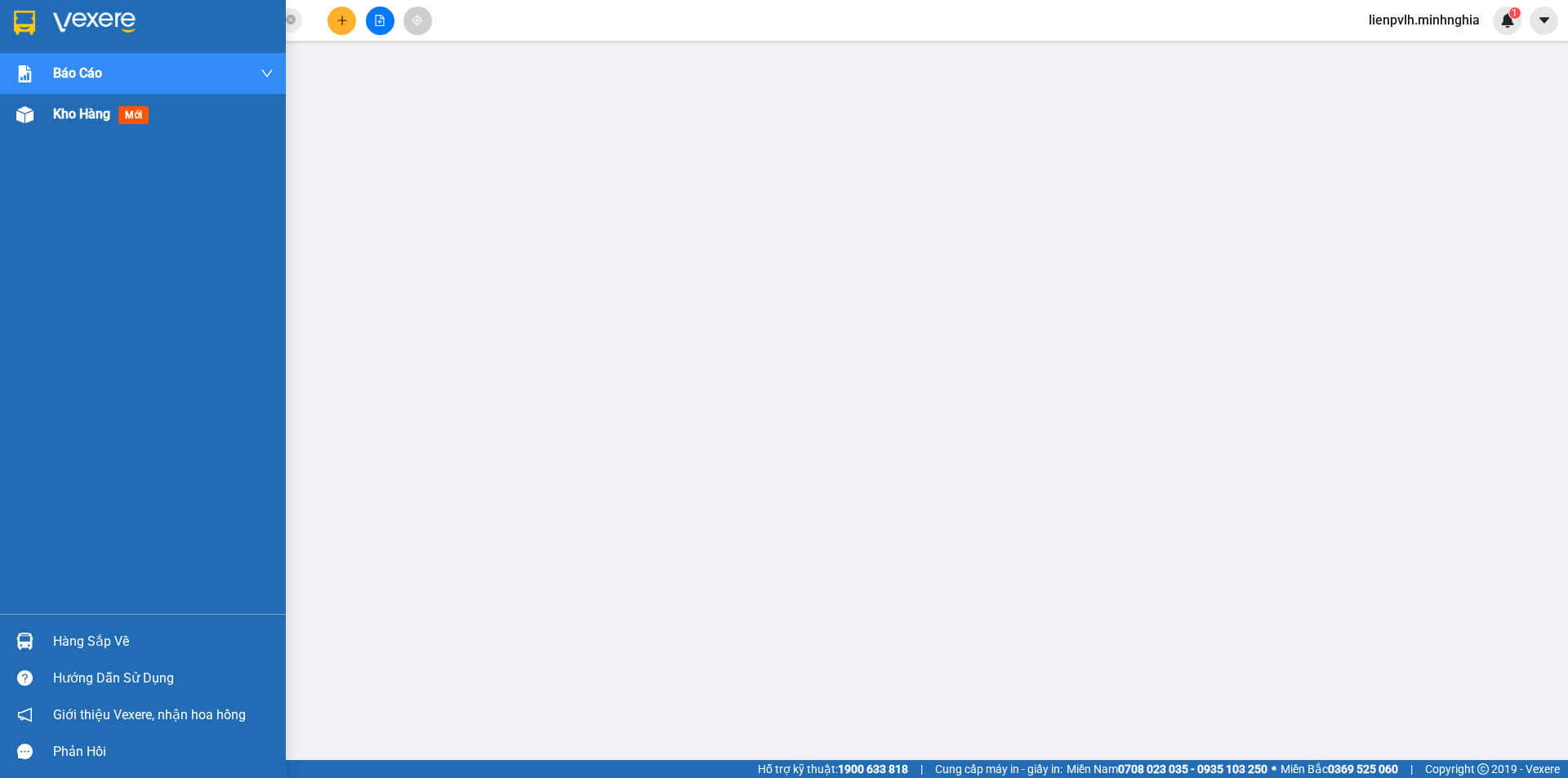
click at [94, 104] on div "Kho hàng mới" at bounding box center [104, 114] width 102 height 20
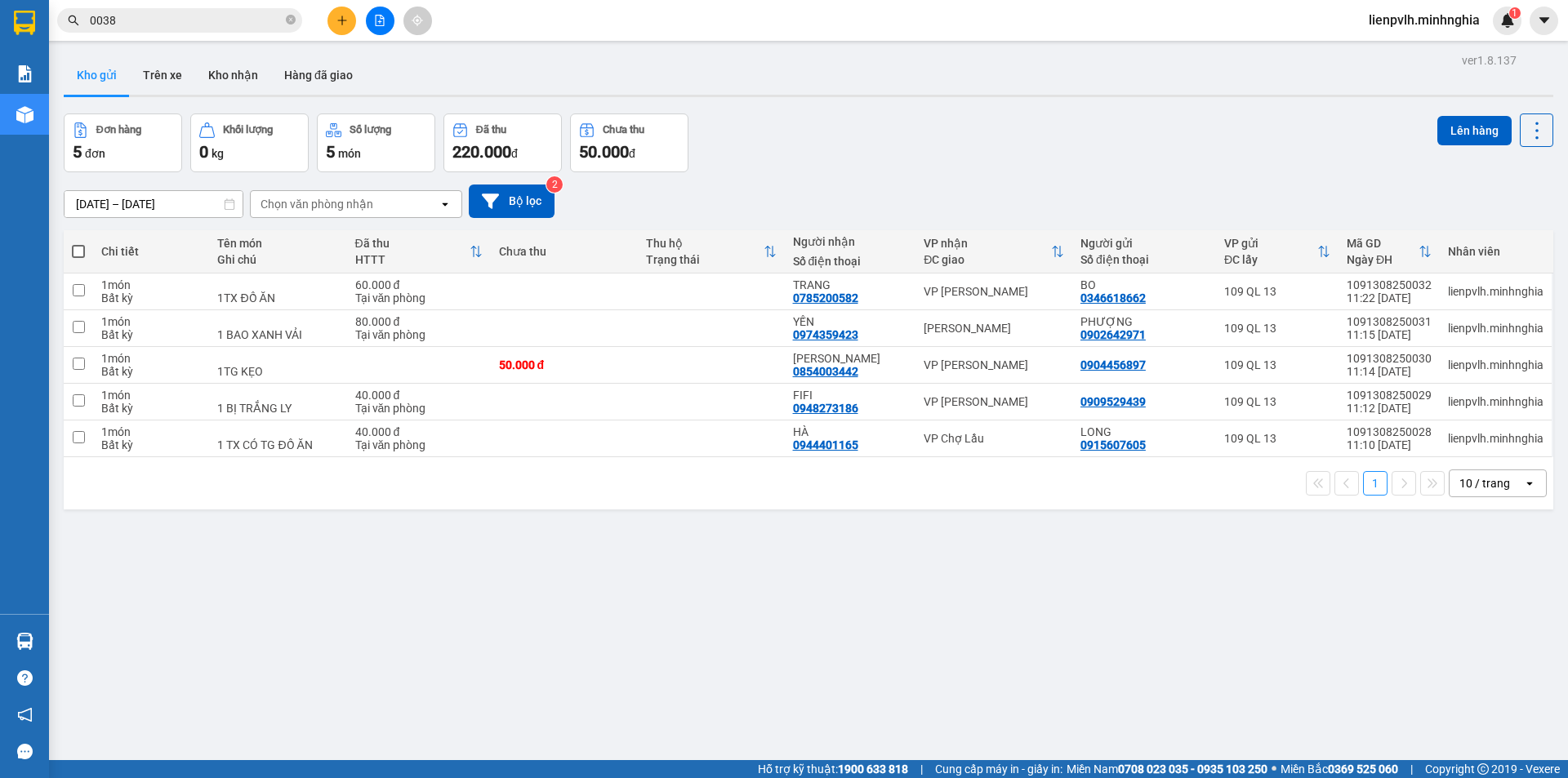
click at [341, 18] on icon "plus" at bounding box center [342, 20] width 11 height 11
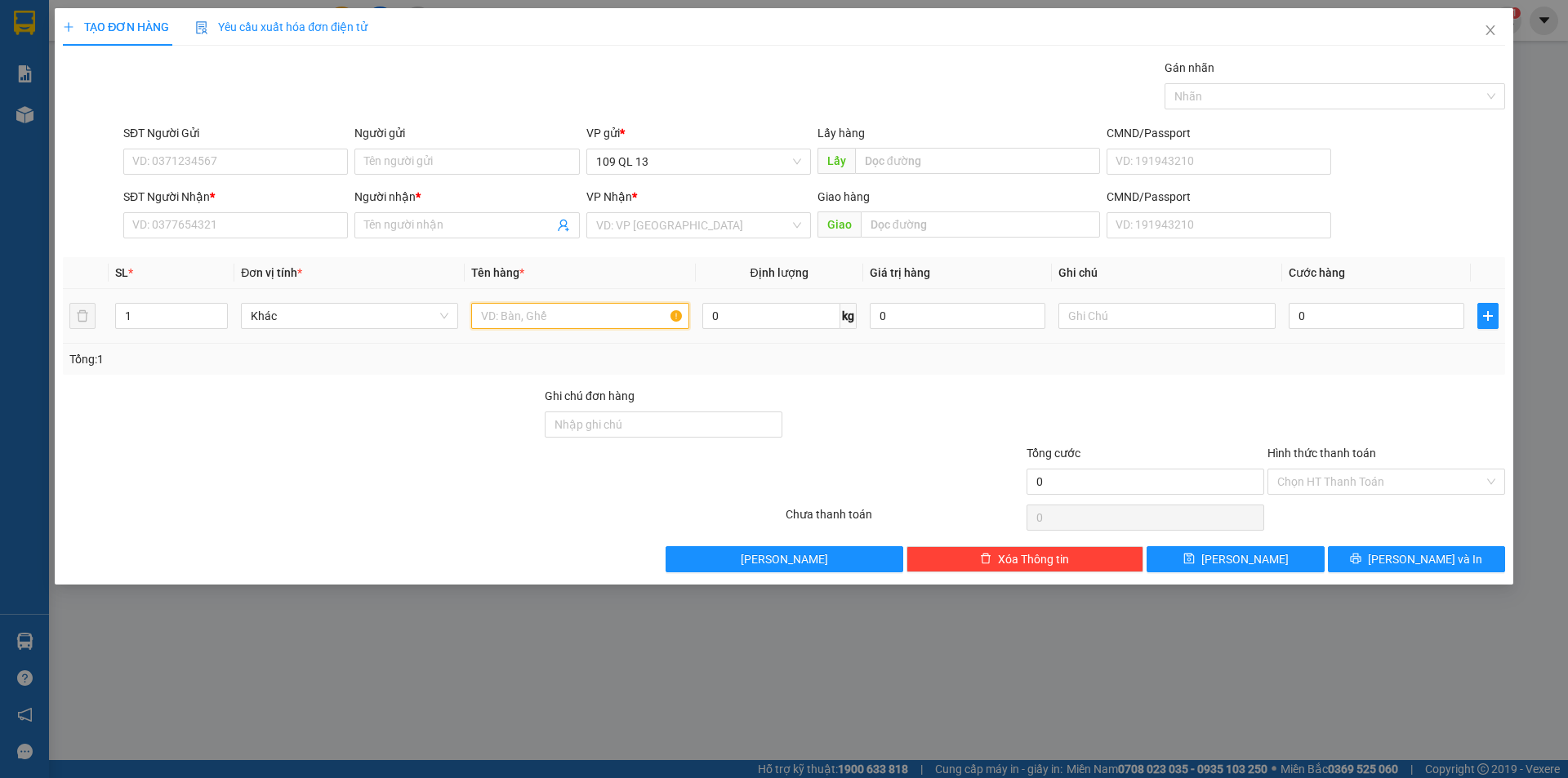
click at [573, 318] on input "text" at bounding box center [579, 316] width 217 height 26
click at [1126, 312] on input "text" at bounding box center [1167, 316] width 217 height 26
type input "1TG TC"
click at [1377, 313] on input "0" at bounding box center [1376, 316] width 176 height 26
type input "4"
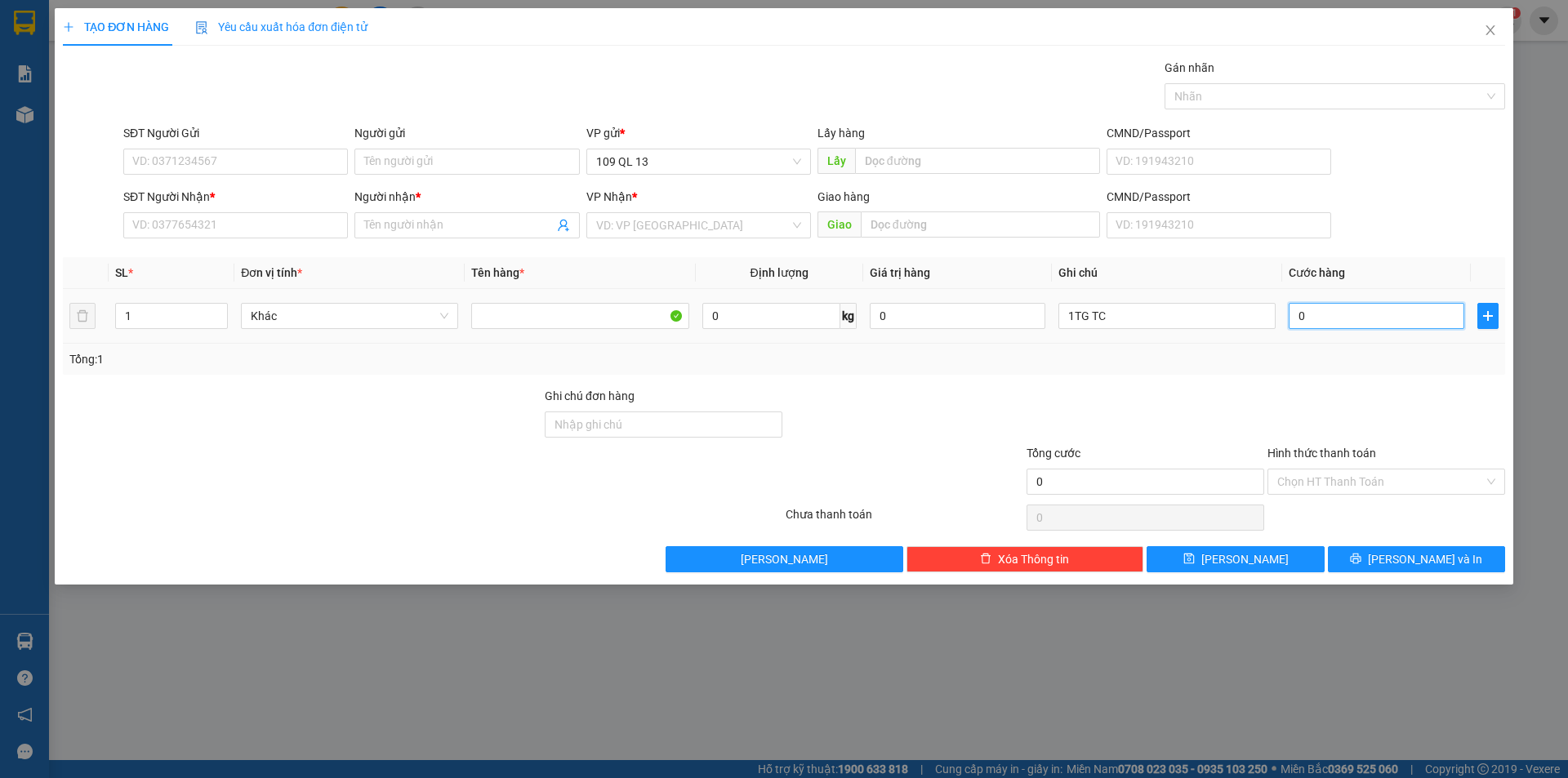
type input "4"
type input "40"
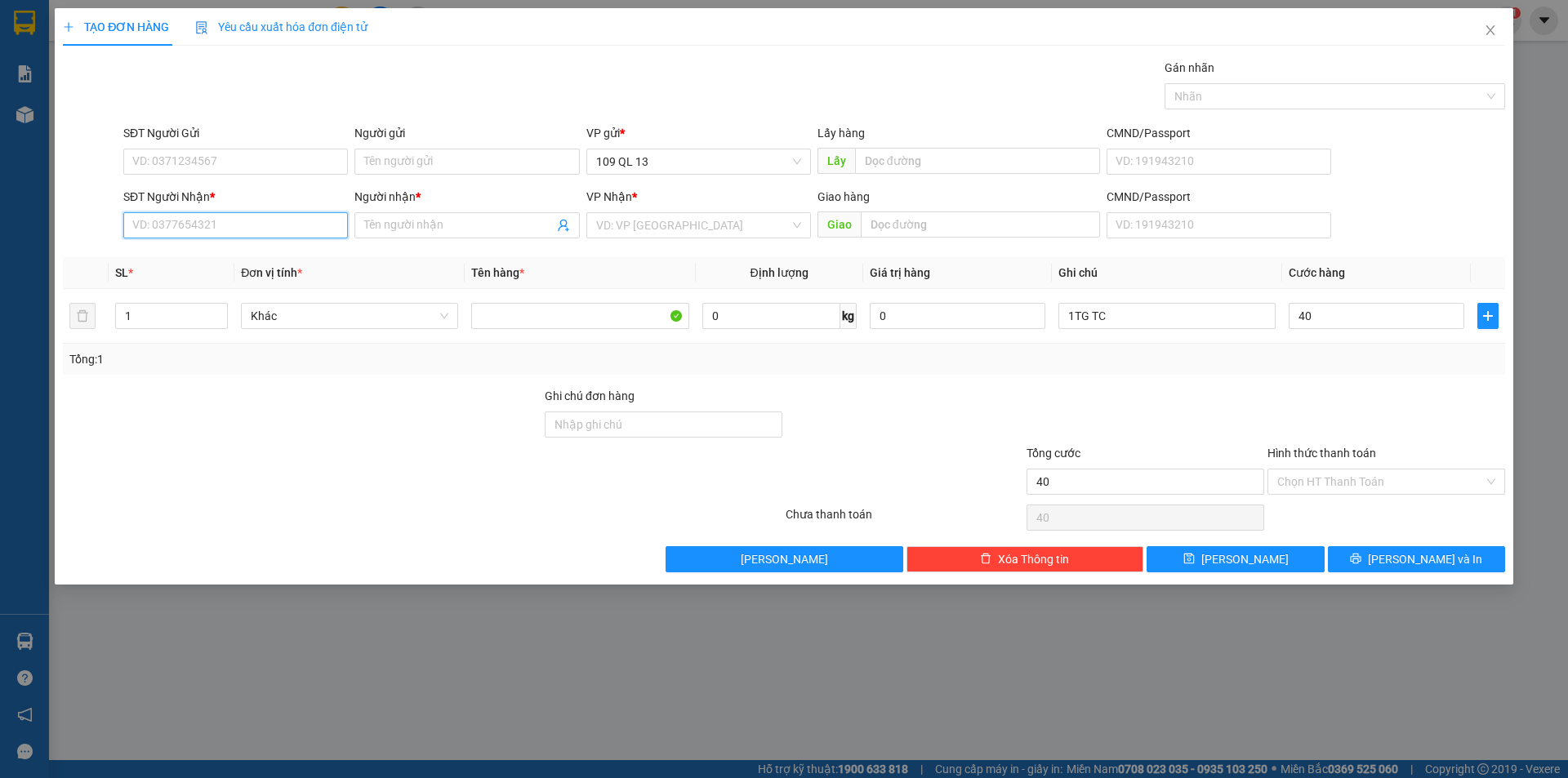
type input "40.000"
click at [190, 227] on input "SĐT Người Nhận *" at bounding box center [236, 225] width 225 height 26
type input "0838484140"
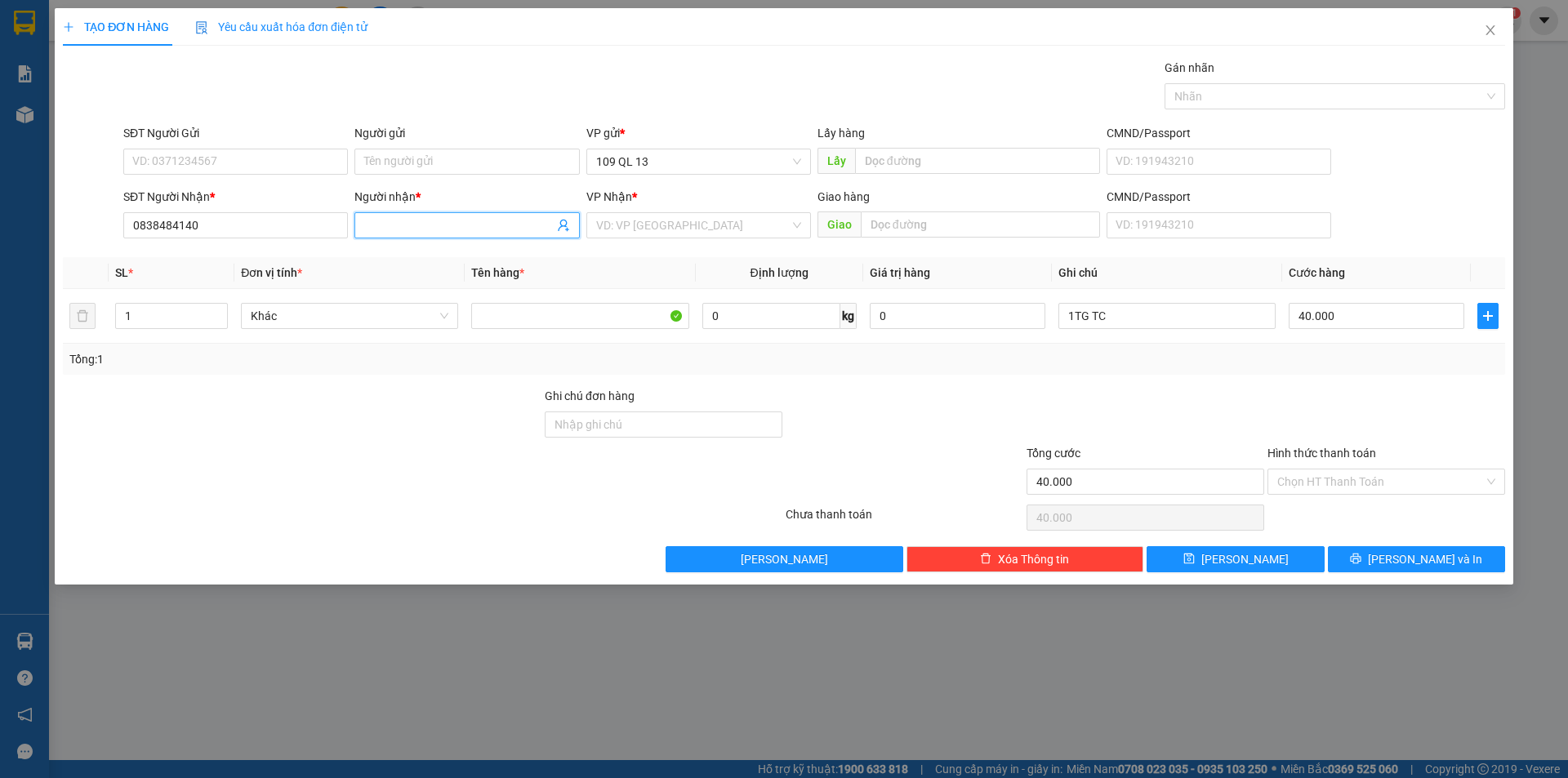
click at [445, 230] on input "Người nhận *" at bounding box center [458, 226] width 189 height 18
type input "TẤM"
click at [639, 232] on input "search" at bounding box center [693, 225] width 193 height 25
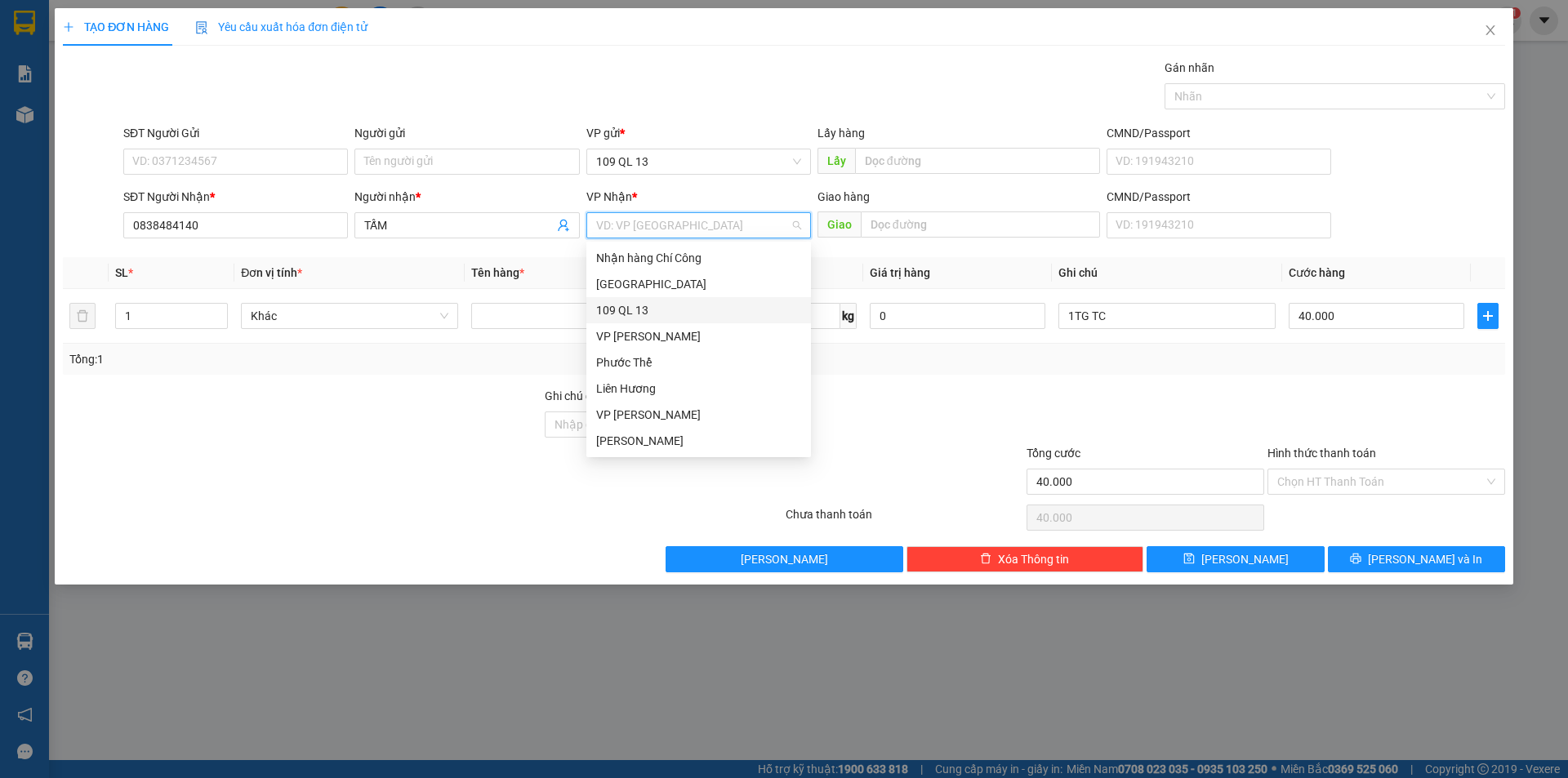
type input "V"
click at [629, 310] on div "VP Chợ Lầu" at bounding box center [698, 310] width 205 height 18
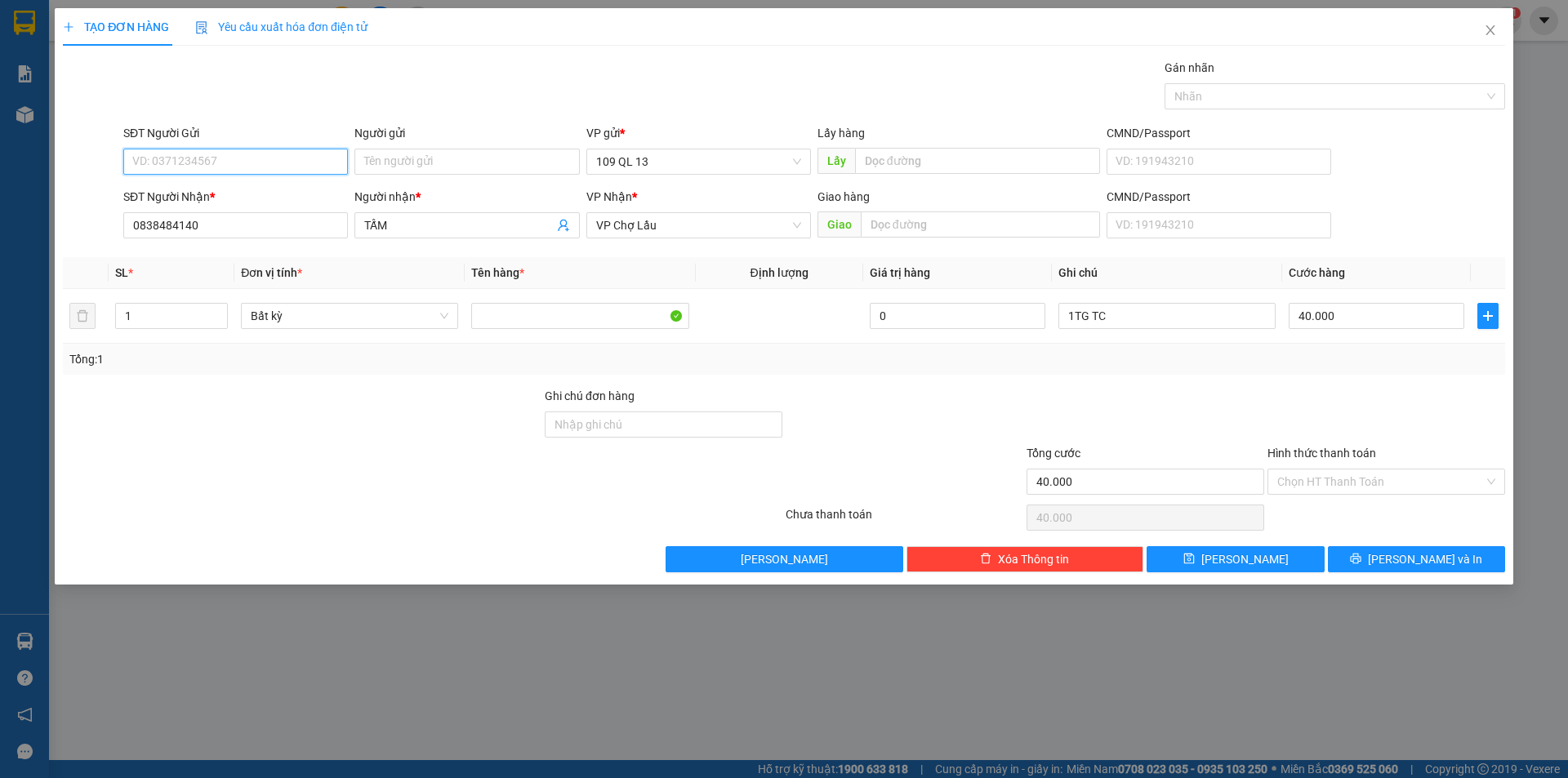
click at [333, 164] on input "SĐT Người Gửi" at bounding box center [236, 161] width 225 height 26
type input "0763241311"
click at [1422, 552] on span "[PERSON_NAME] và In" at bounding box center [1425, 559] width 114 height 18
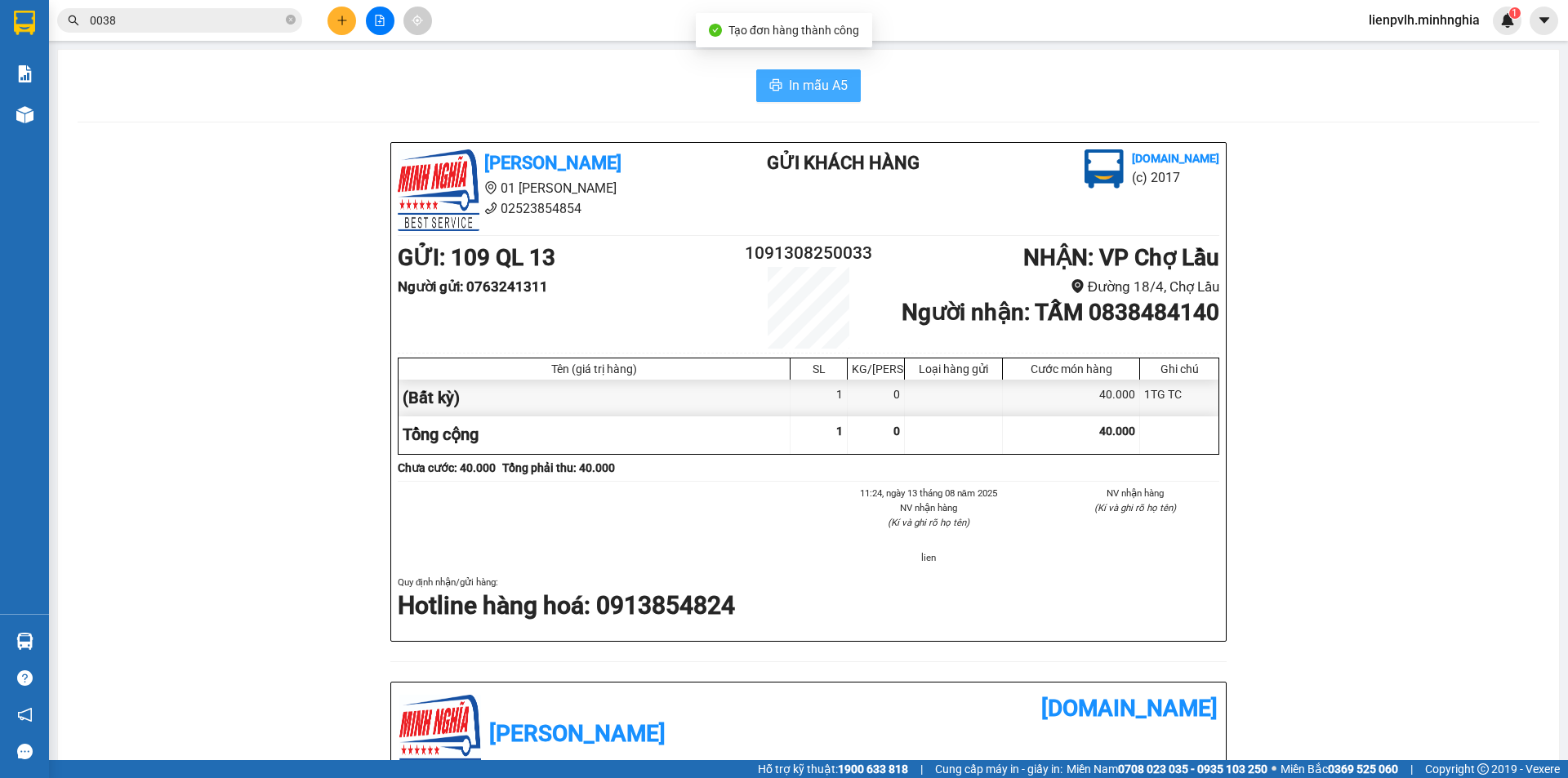
click at [778, 76] on button "In mẫu A5" at bounding box center [808, 85] width 104 height 32
click at [342, 29] on button at bounding box center [341, 20] width 29 height 29
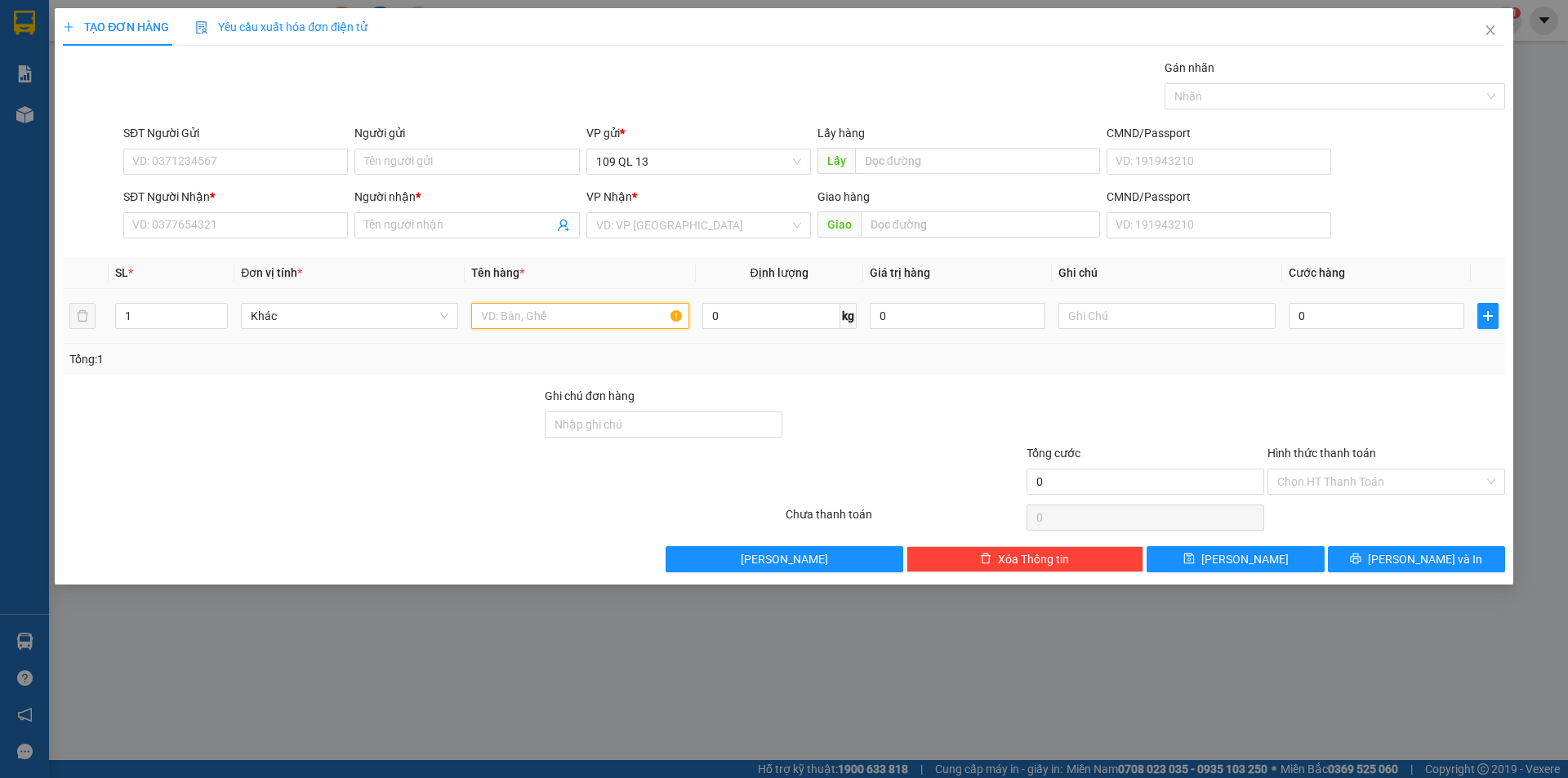
click at [525, 319] on input "text" at bounding box center [579, 316] width 217 height 26
click at [1146, 306] on input "text" at bounding box center [1167, 316] width 217 height 26
type input "2"
click at [215, 309] on span "up" at bounding box center [218, 311] width 10 height 10
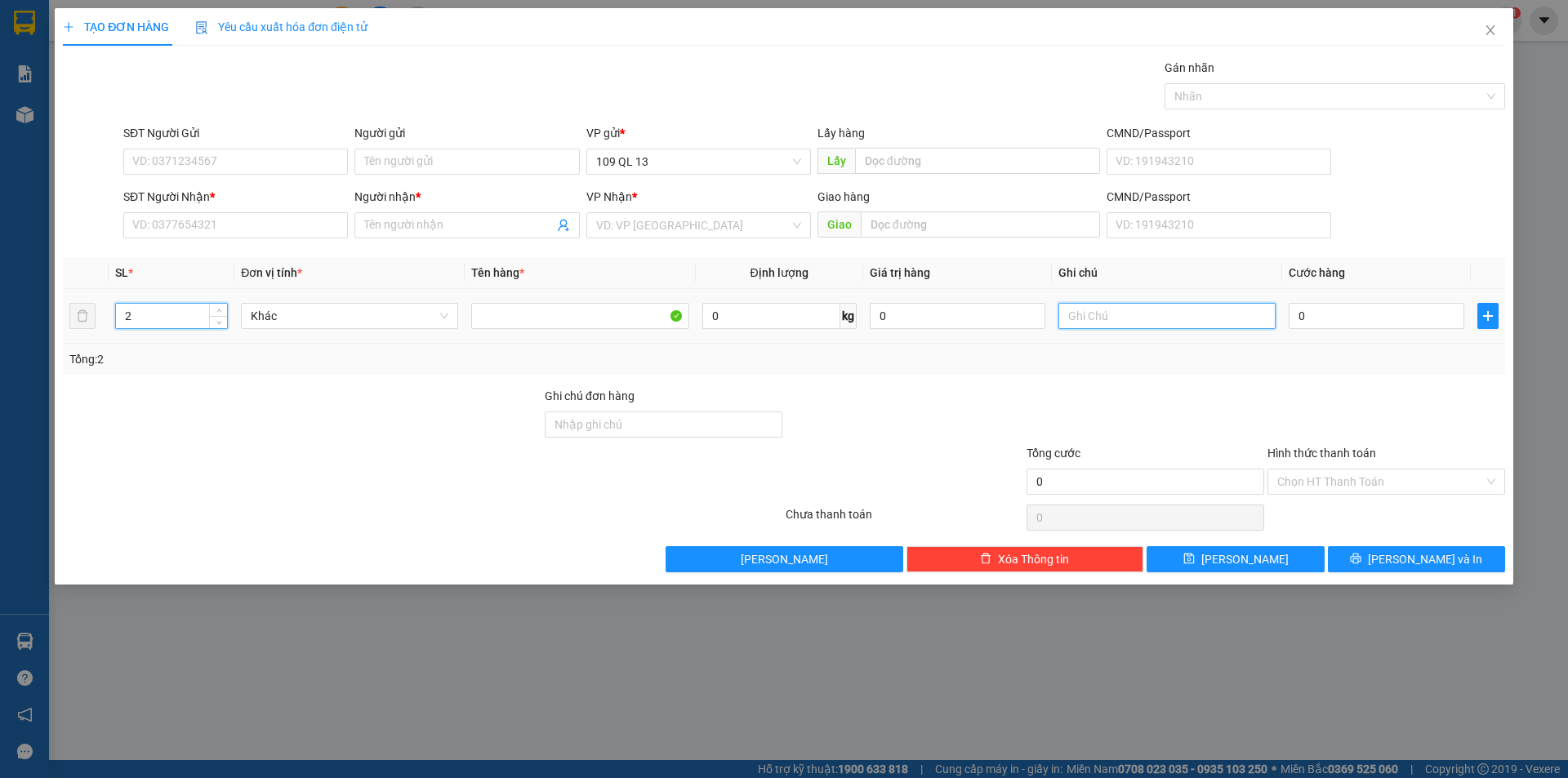
click at [1101, 320] on input "text" at bounding box center [1167, 316] width 217 height 26
type input "2 BÁNH XE"
click at [1349, 309] on input "0" at bounding box center [1376, 316] width 176 height 26
type input "1"
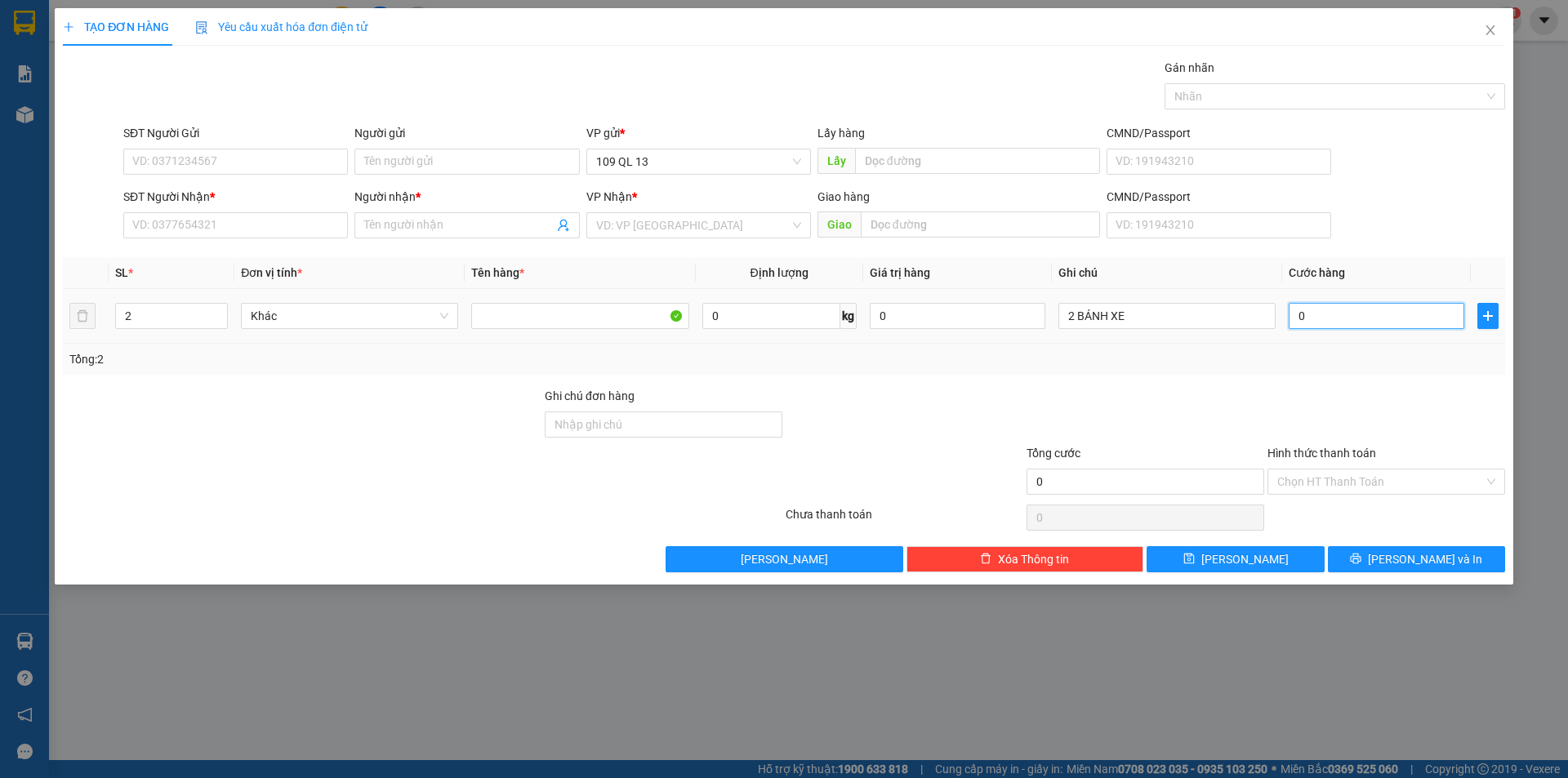
type input "1"
type input "15"
type input "150"
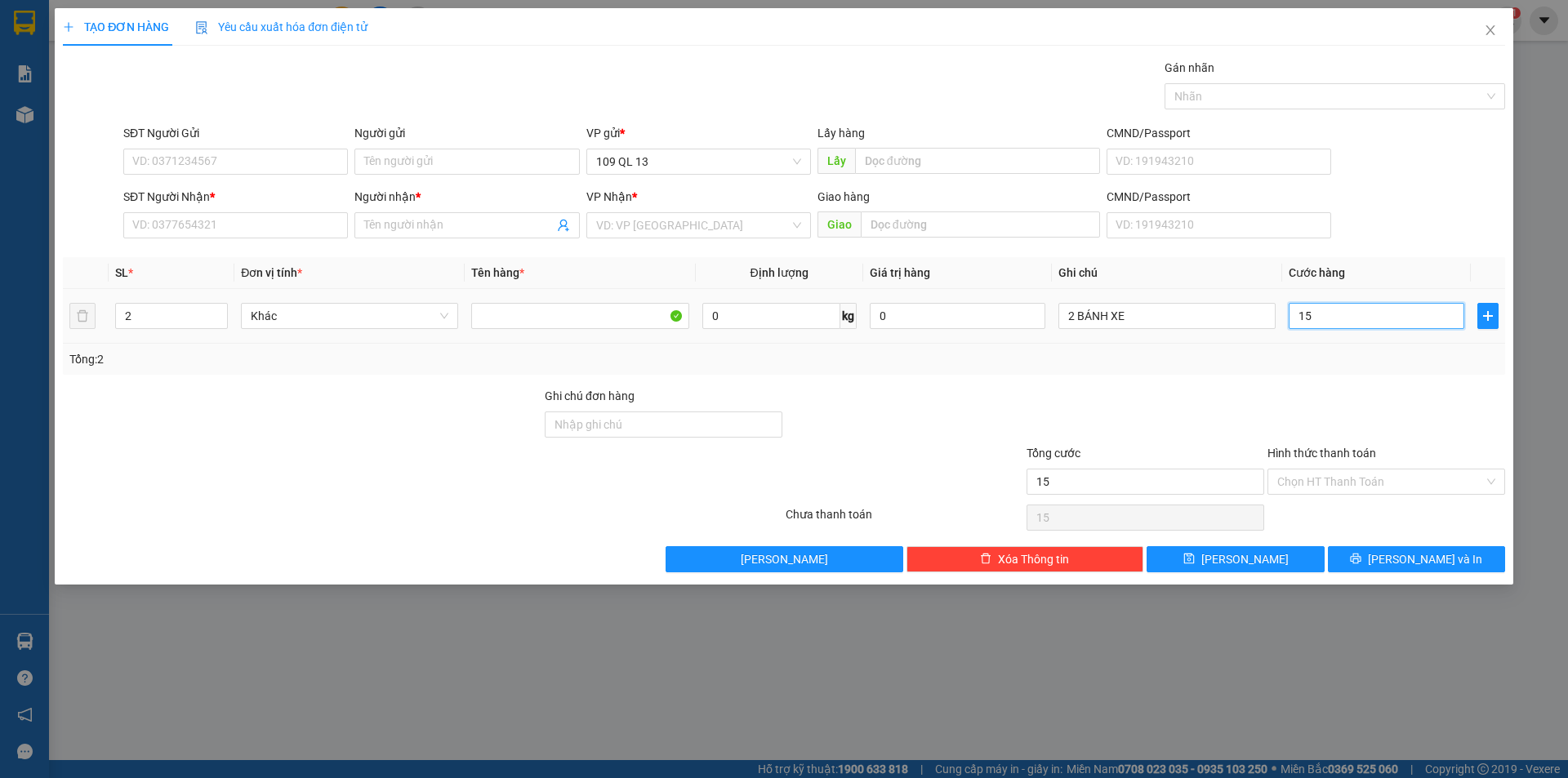
type input "150"
type input "150.000"
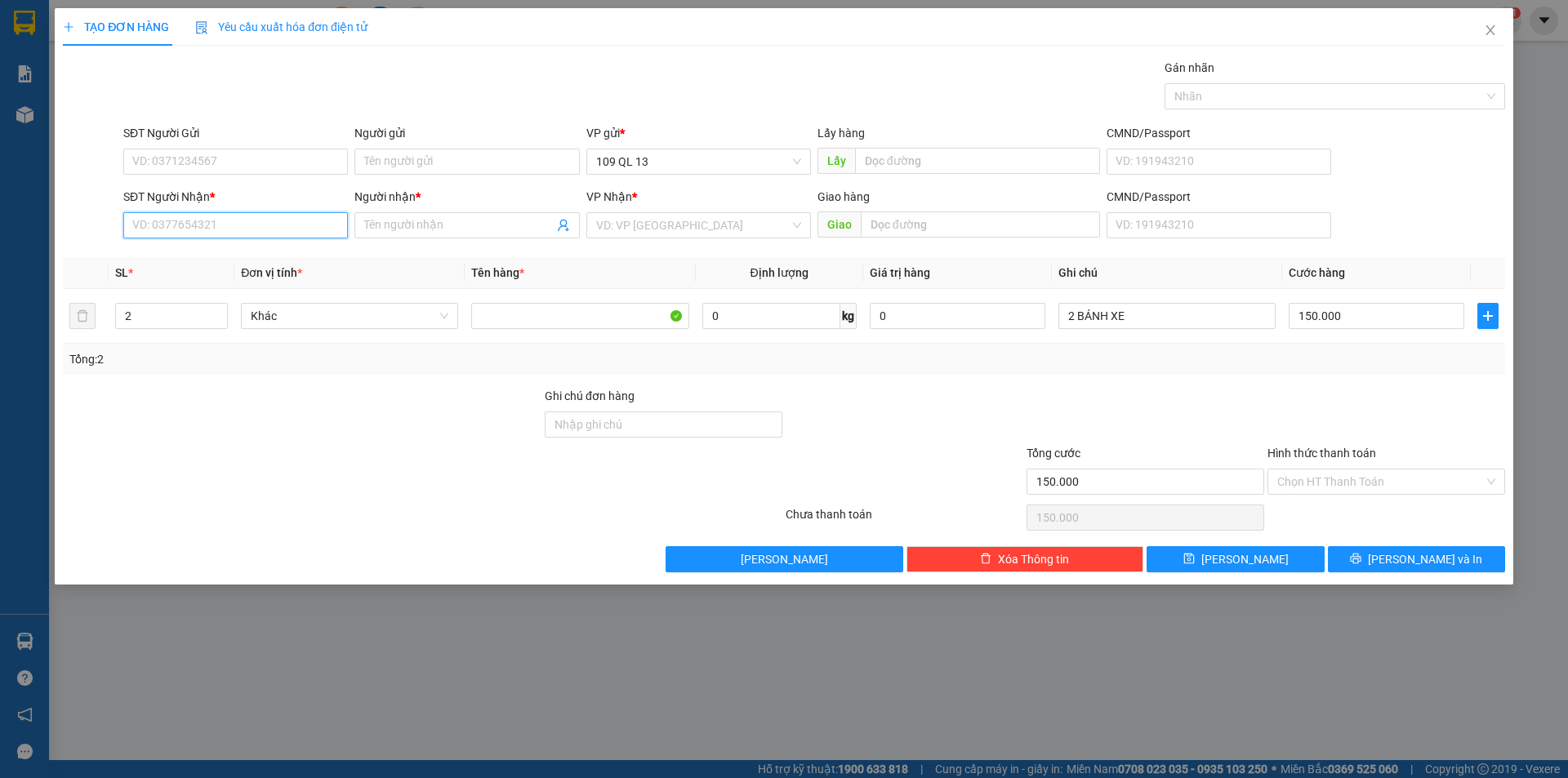
click at [245, 222] on input "SĐT Người Nhận *" at bounding box center [236, 225] width 225 height 26
drag, startPoint x: 1340, startPoint y: 335, endPoint x: 1345, endPoint y: 328, distance: 8.6
click at [1341, 333] on td "150.000" at bounding box center [1376, 316] width 189 height 54
click at [1348, 326] on input "150.000" at bounding box center [1376, 316] width 176 height 26
type input "1"
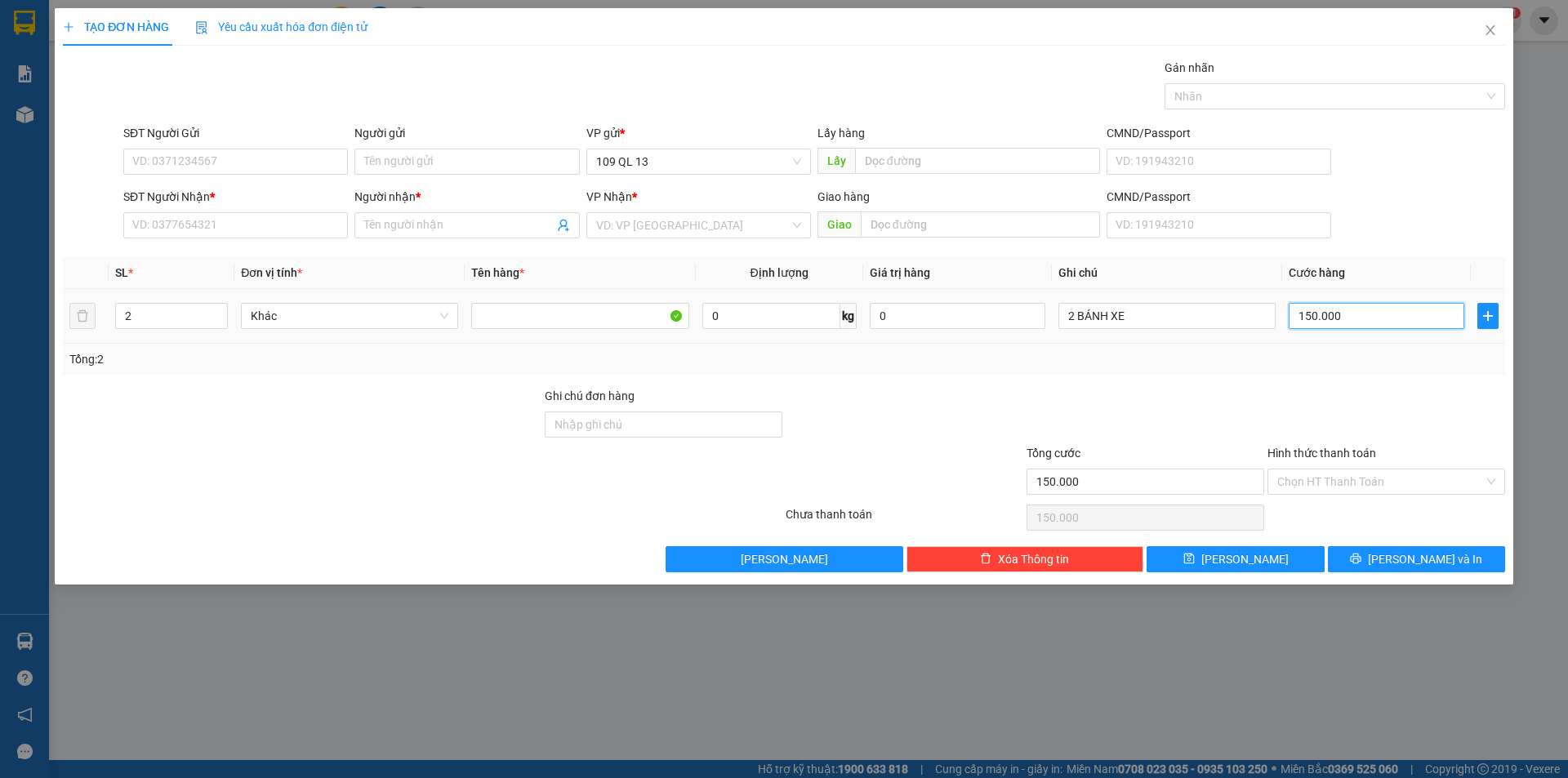
type input "1"
type input "14"
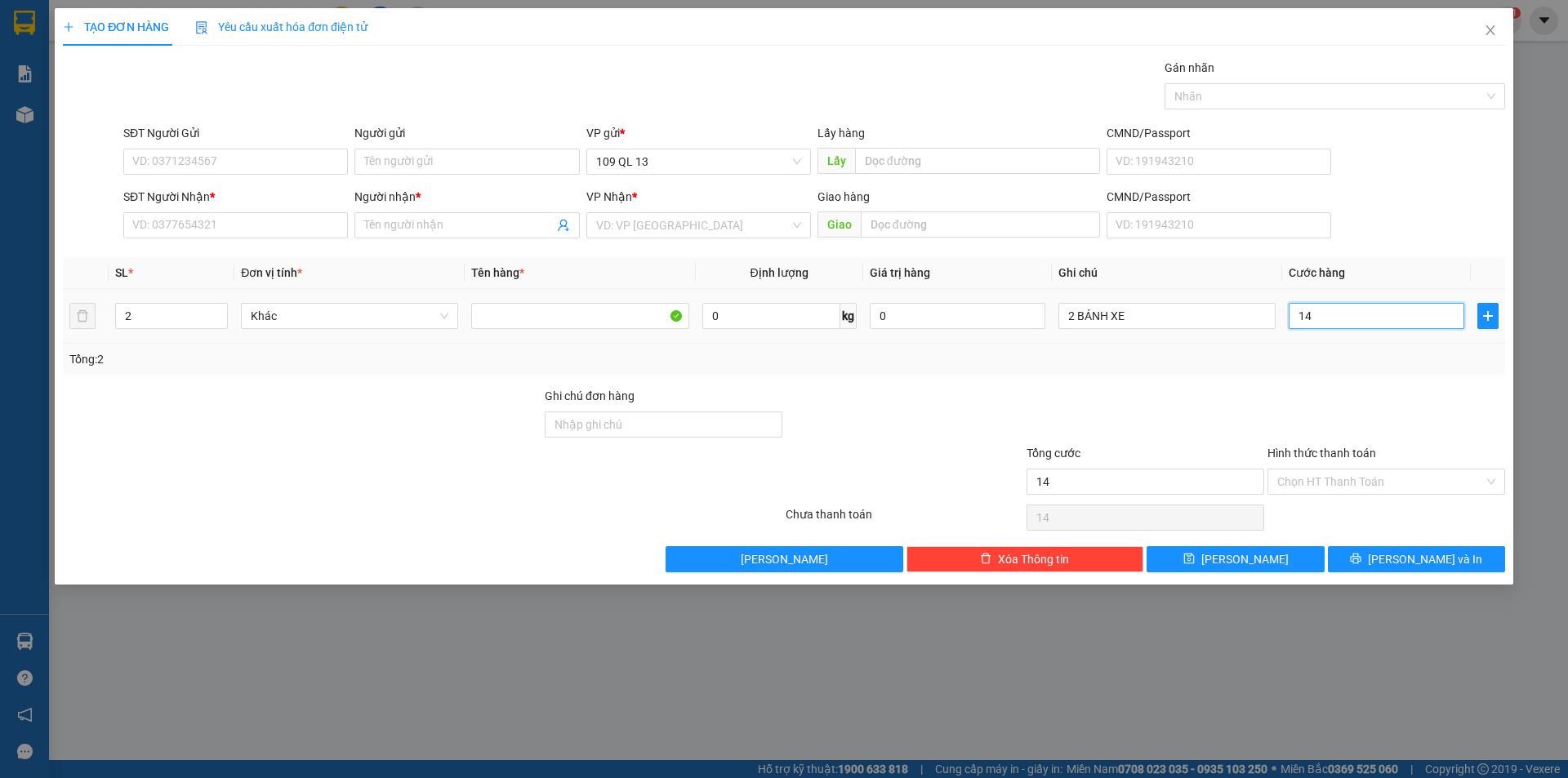
type input "140"
type input "140.000"
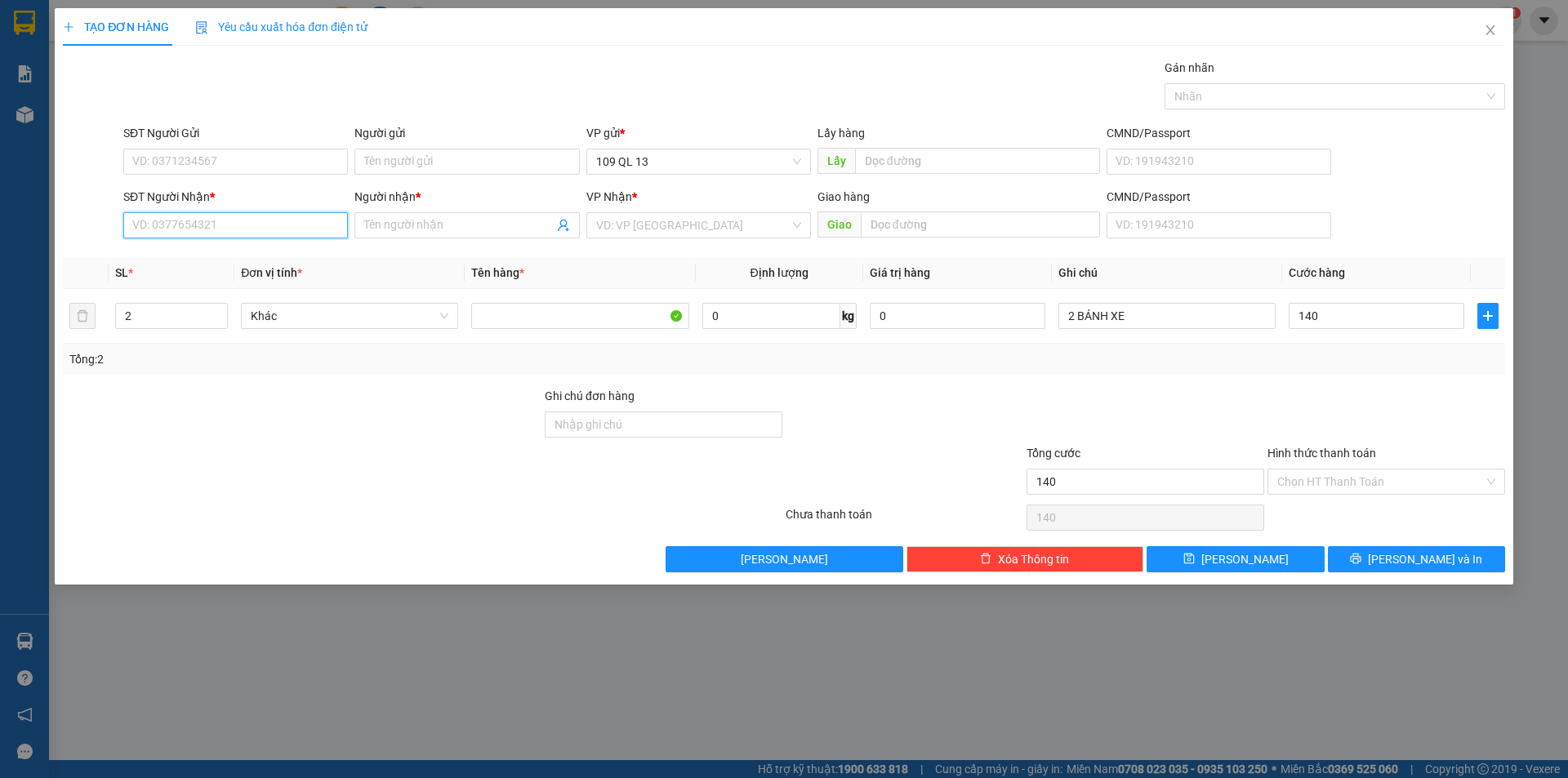
type input "140.000"
click at [191, 230] on input "SĐT Người Nhận *" at bounding box center [236, 225] width 225 height 26
type input "0933367889"
click at [186, 258] on div "0933367889 - KHOA" at bounding box center [235, 258] width 205 height 18
type input "KHOA"
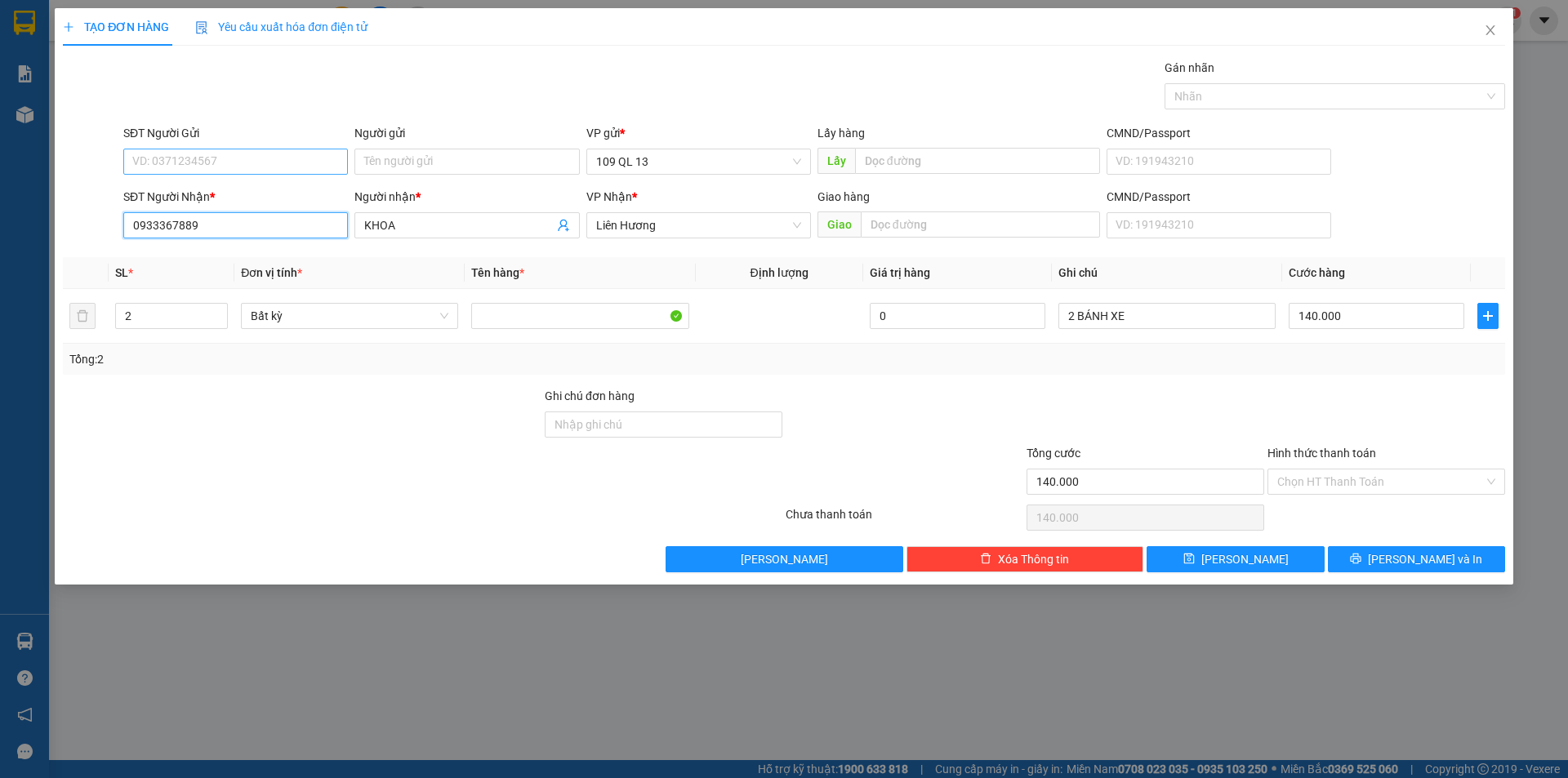
type input "0933367889"
click at [231, 160] on input "SĐT Người Gửi" at bounding box center [236, 161] width 225 height 26
type input "0909915331"
click at [1397, 565] on button "[PERSON_NAME] và In" at bounding box center [1416, 559] width 177 height 26
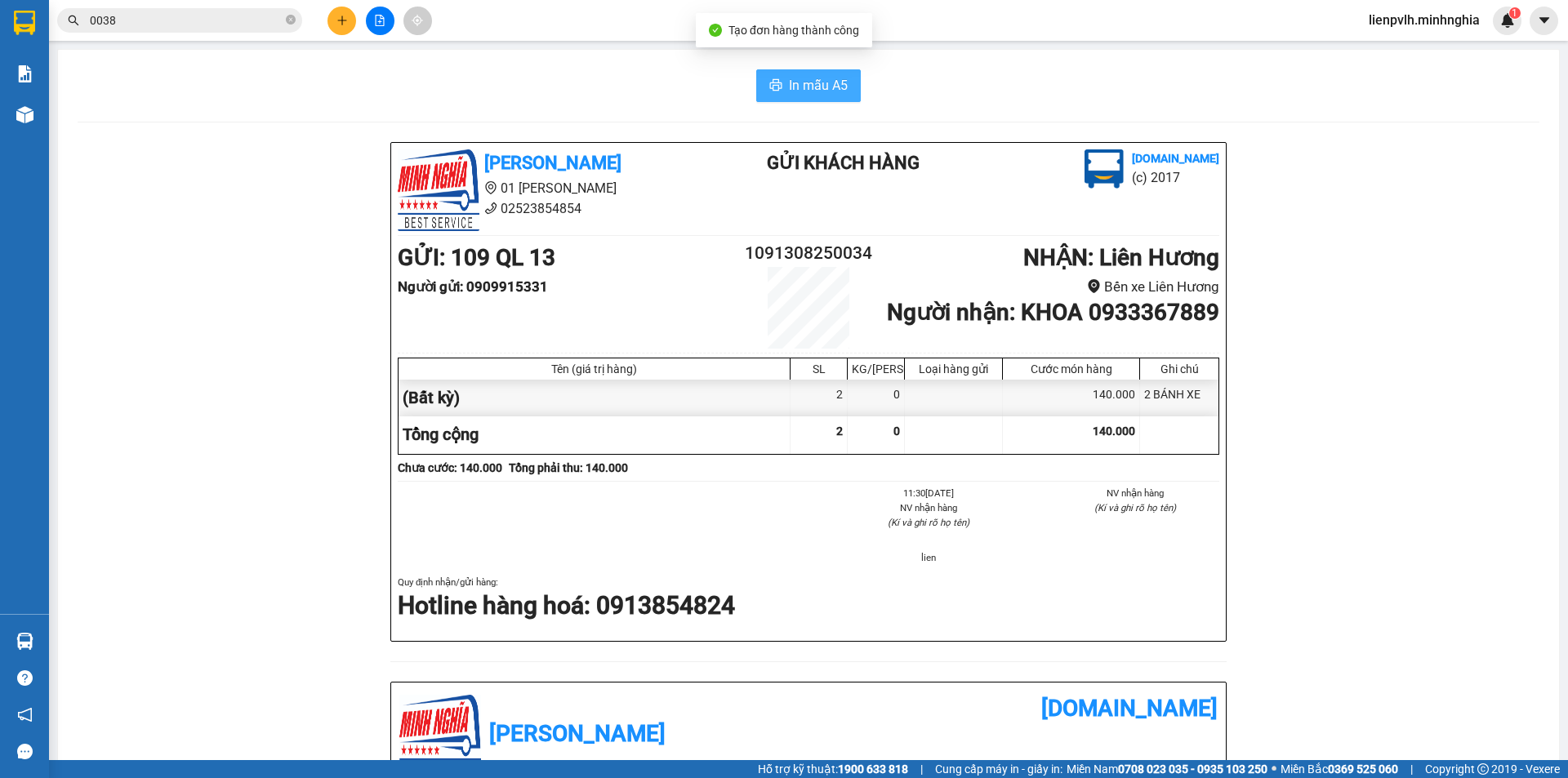
click at [834, 88] on span "In mẫu A5" at bounding box center [818, 86] width 59 height 20
drag, startPoint x: 1082, startPoint y: 343, endPoint x: 1220, endPoint y: 342, distance: 138.0
click at [1220, 342] on div "[PERSON_NAME] 01 Đinh Tiên Hoàng 02523854854 Gửi khách hàng [DOMAIN_NAME] (c) 2…" at bounding box center [809, 391] width 835 height 498
copy b "0933367889"
click at [291, 19] on icon "close-circle" at bounding box center [290, 19] width 10 height 10
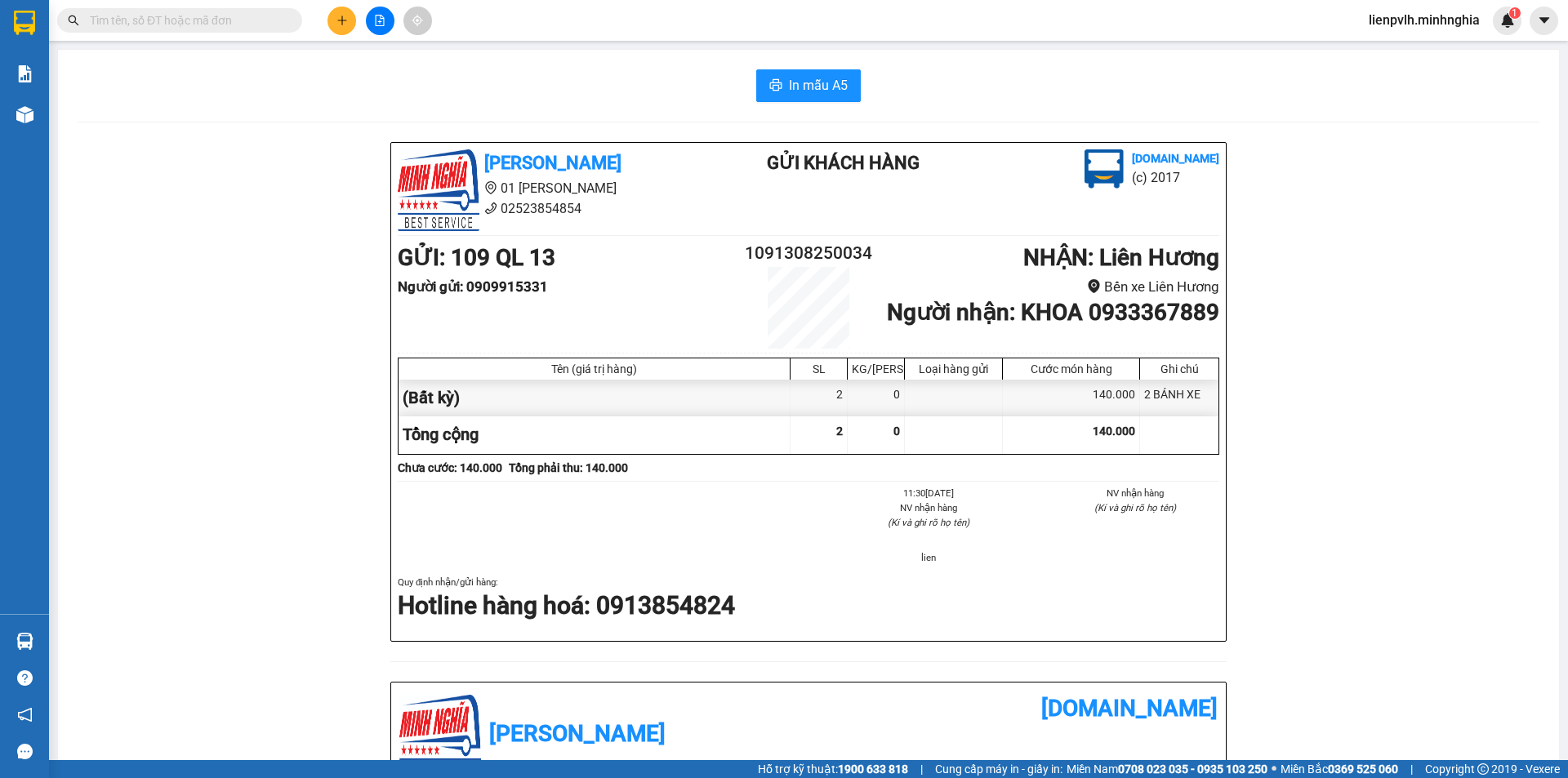
paste input "0933367889"
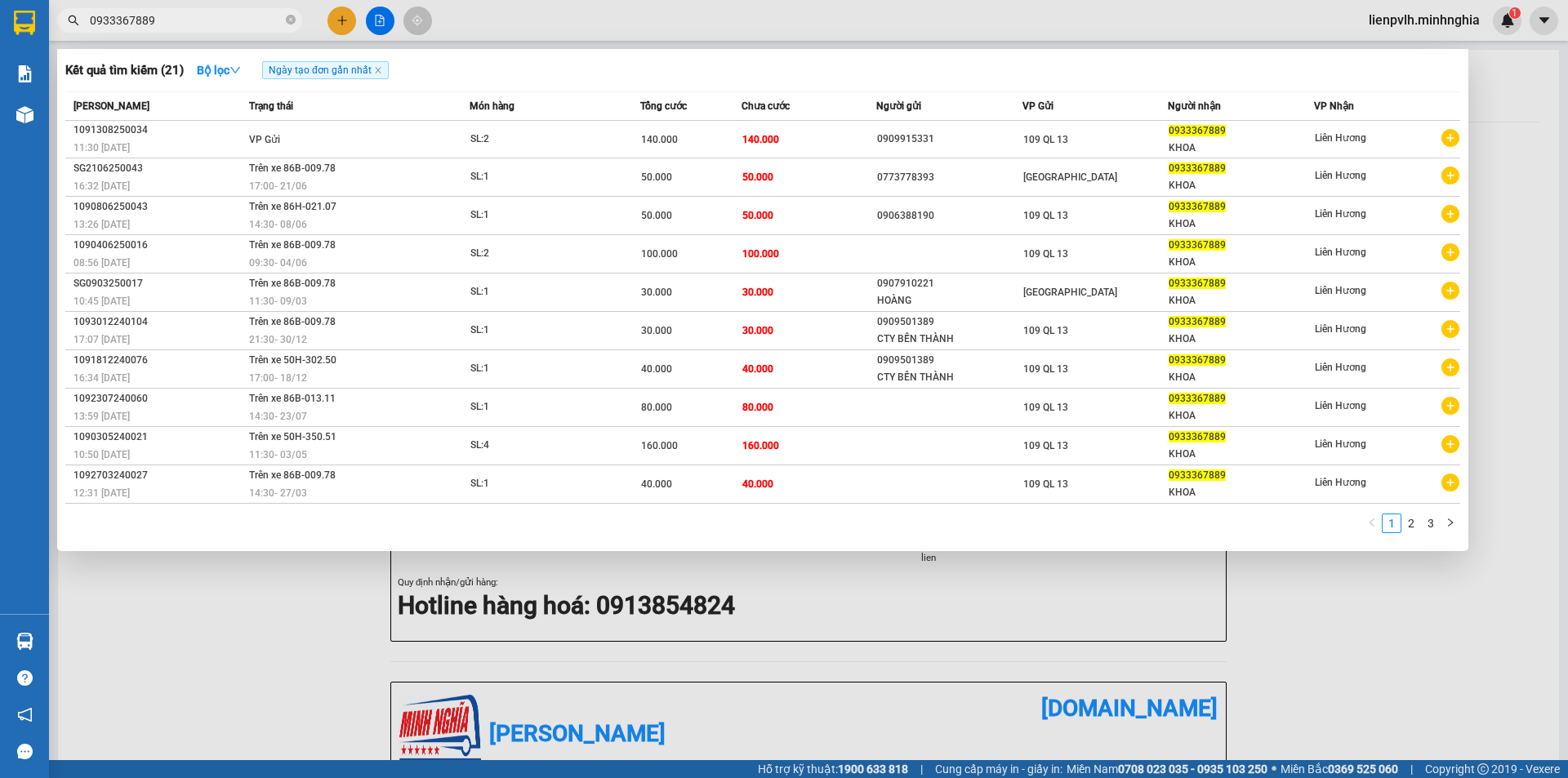
type input "0933367889"
